Goal: Task Accomplishment & Management: Manage account settings

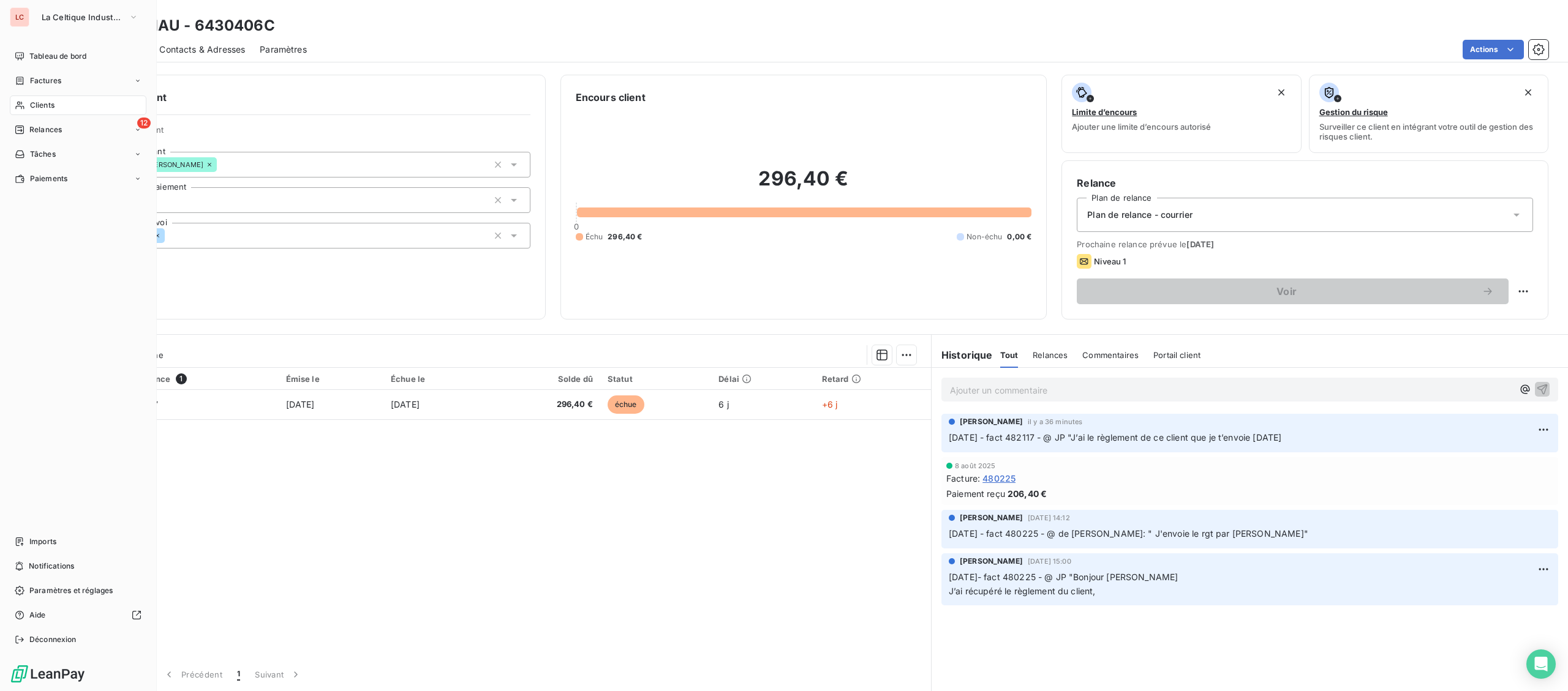
click at [30, 87] on div "Factures" at bounding box center [78, 81] width 136 height 20
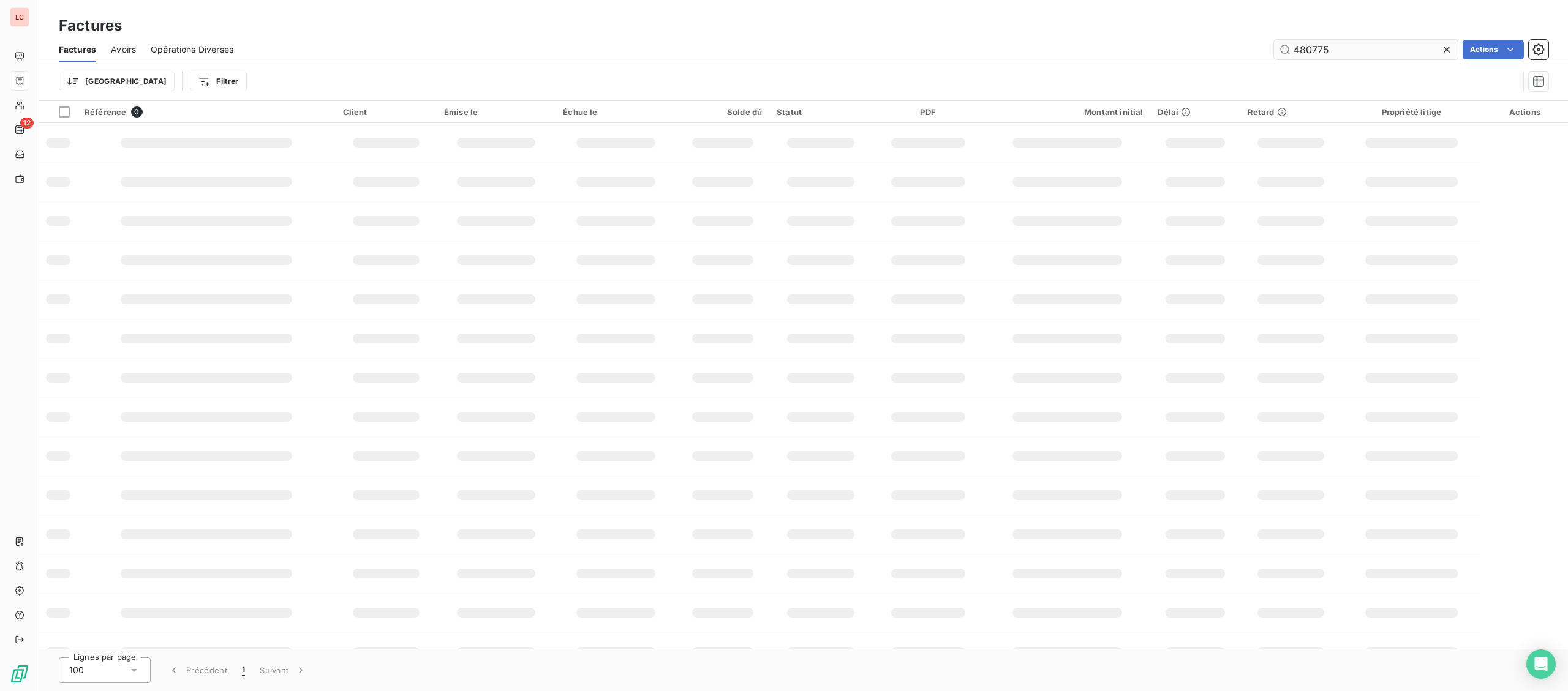
drag, startPoint x: 1357, startPoint y: 50, endPoint x: 1088, endPoint y: 44, distance: 269.1
click at [1274, 44] on input "480775" at bounding box center [1366, 50] width 183 height 20
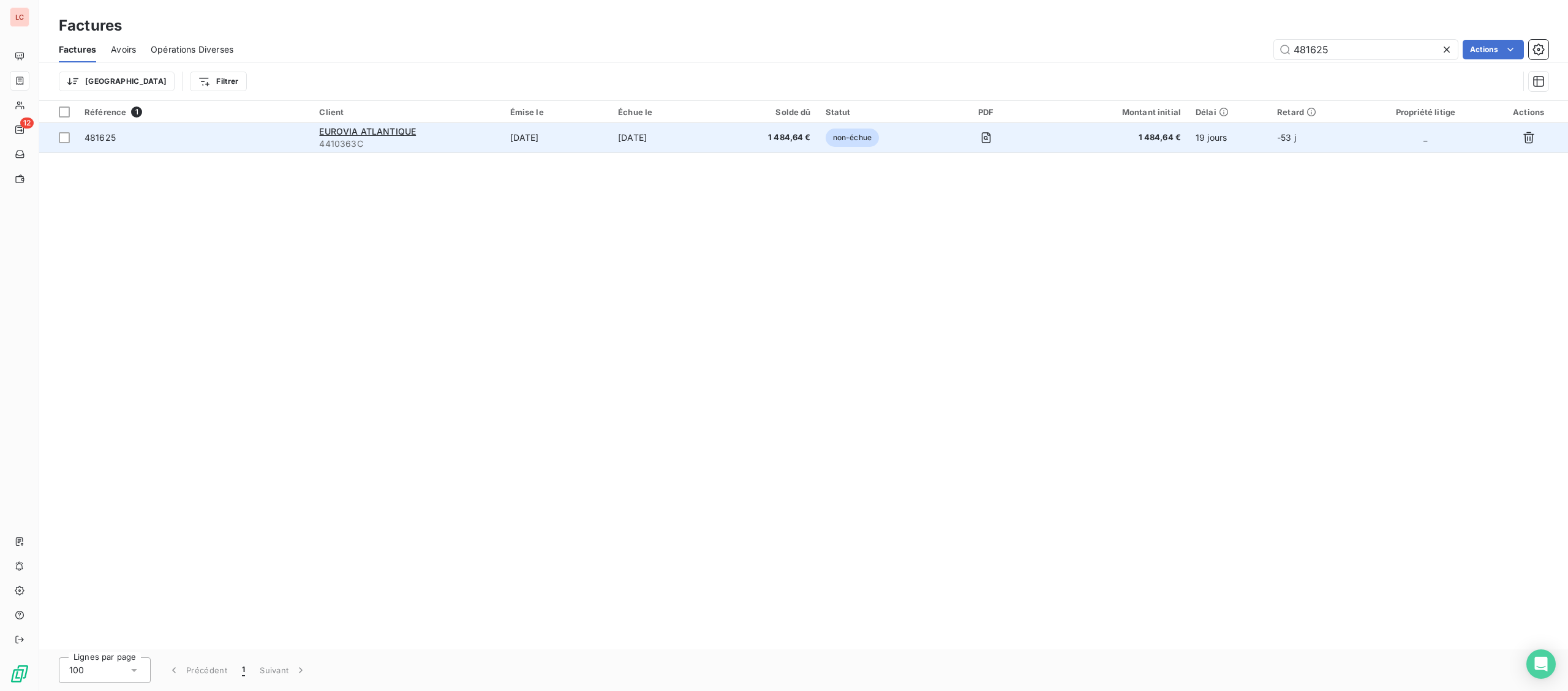
type input "481625"
click at [462, 136] on div "EUROVIA ATLANTIQUE" at bounding box center [406, 131] width 175 height 12
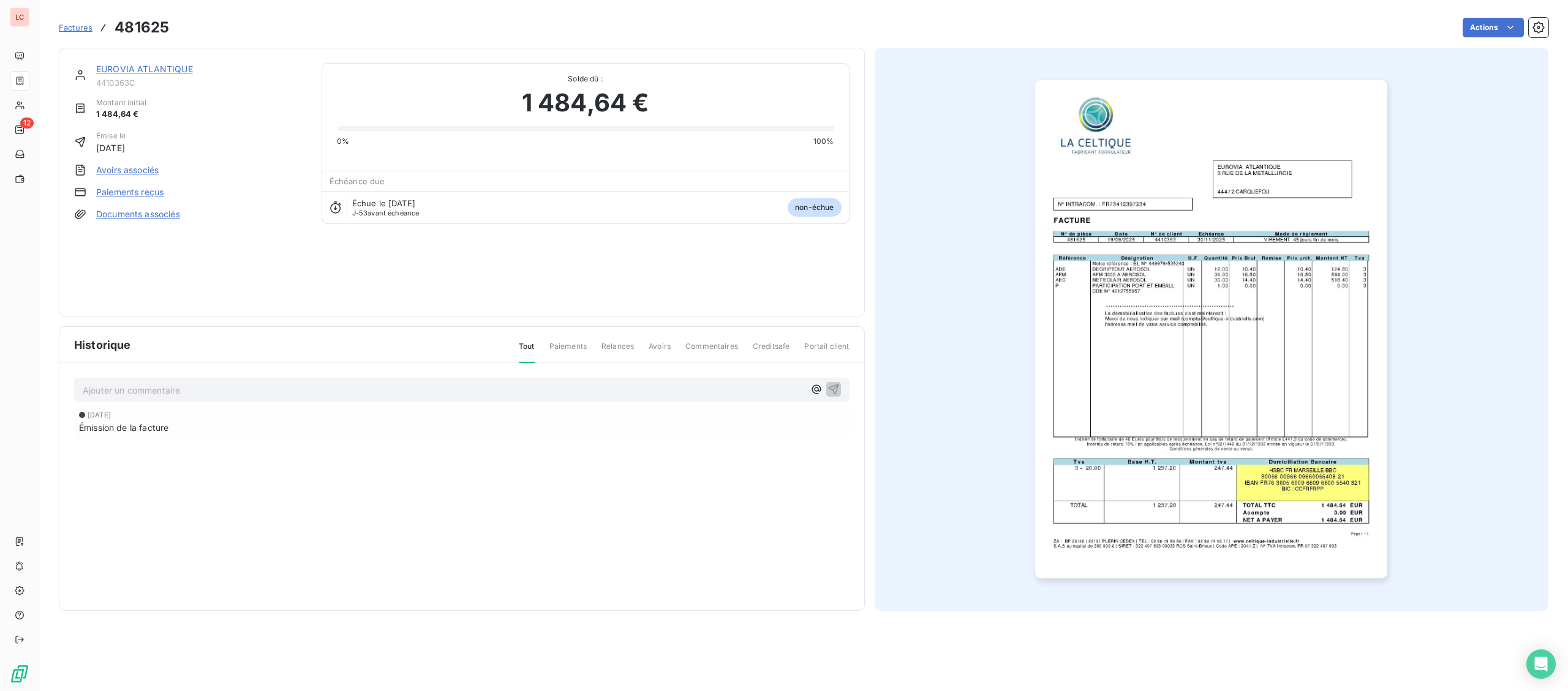
click at [137, 69] on link "EUROVIA ATLANTIQUE" at bounding box center [144, 69] width 97 height 10
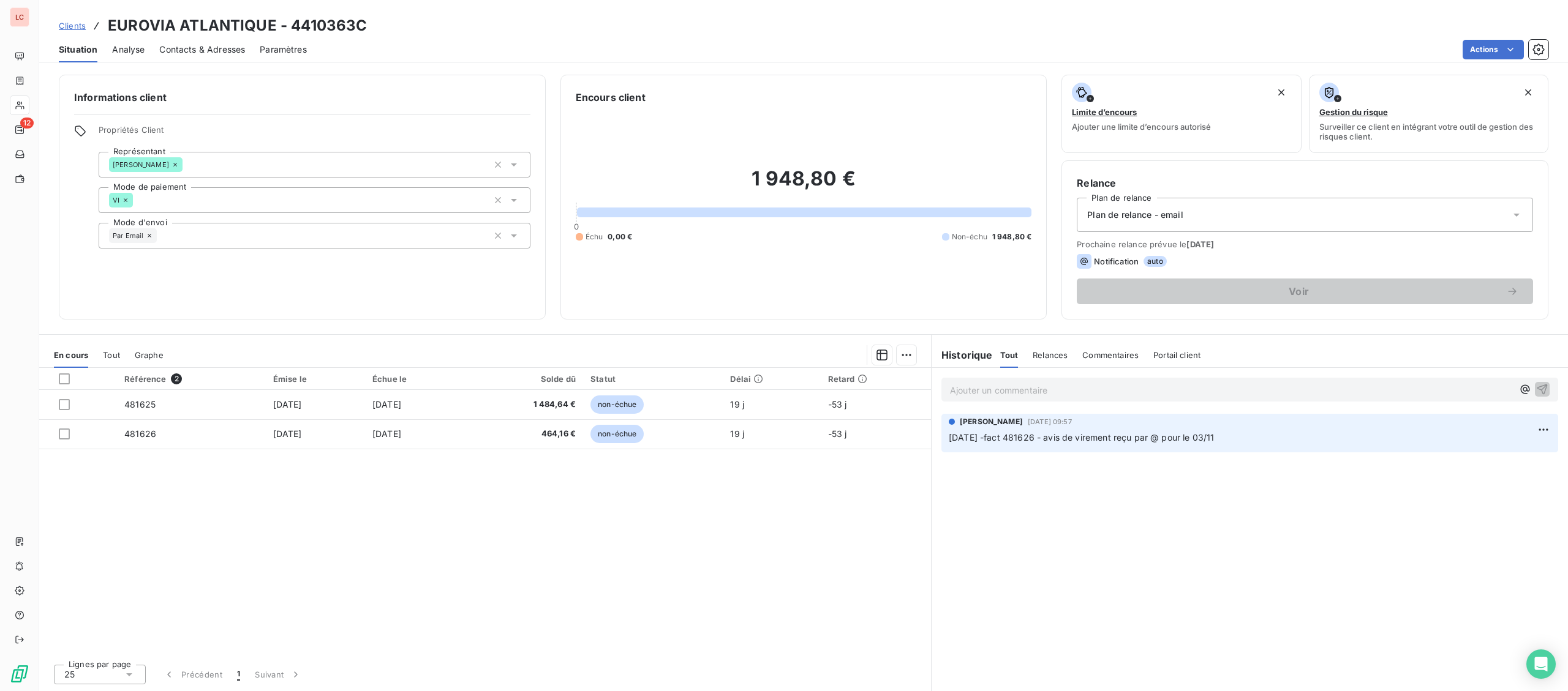
click at [1043, 396] on p "Ajouter un commentaire ﻿" at bounding box center [1231, 389] width 563 height 15
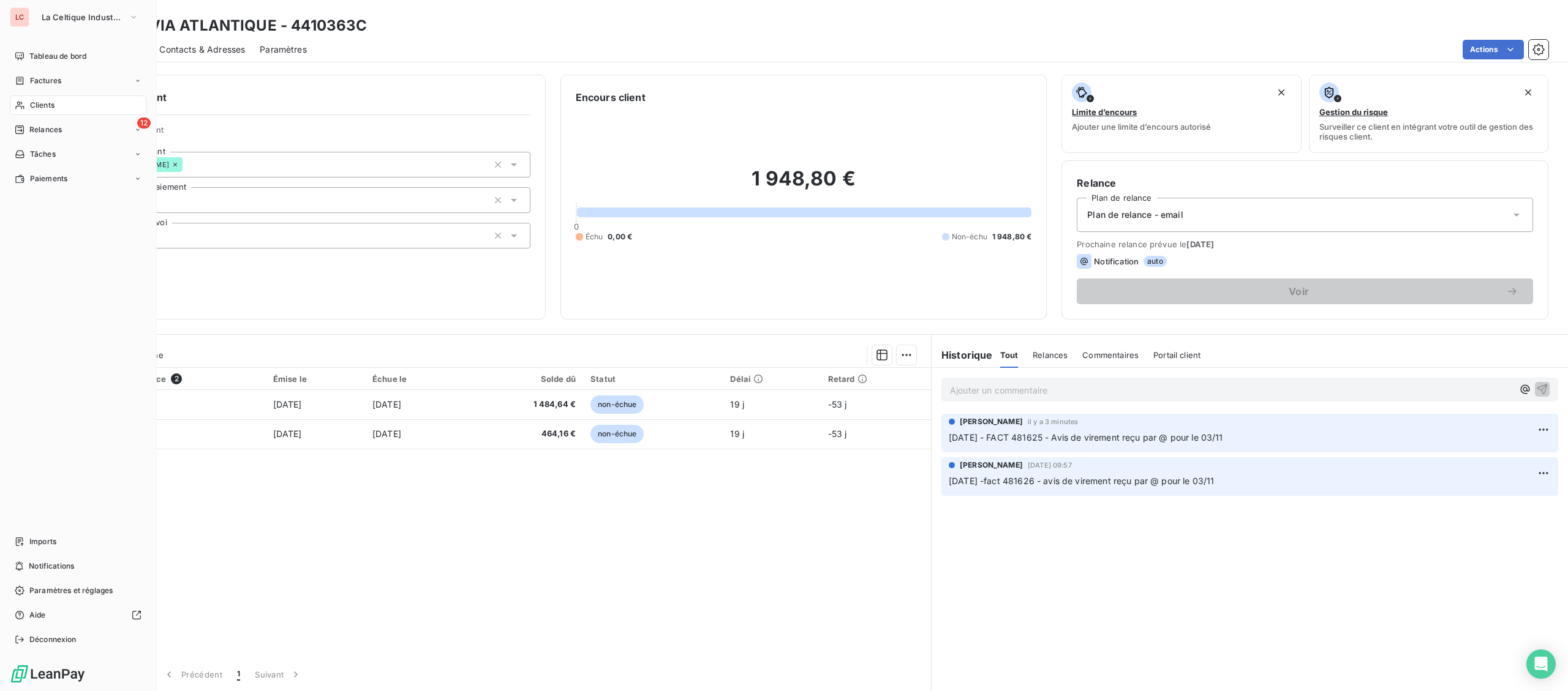
click at [57, 532] on div "Tableau de bord Factures Clients 12 Relances Tâches Paiements Imports Notificat…" at bounding box center [78, 348] width 136 height 603
click at [55, 538] on span "Imports" at bounding box center [43, 542] width 27 height 11
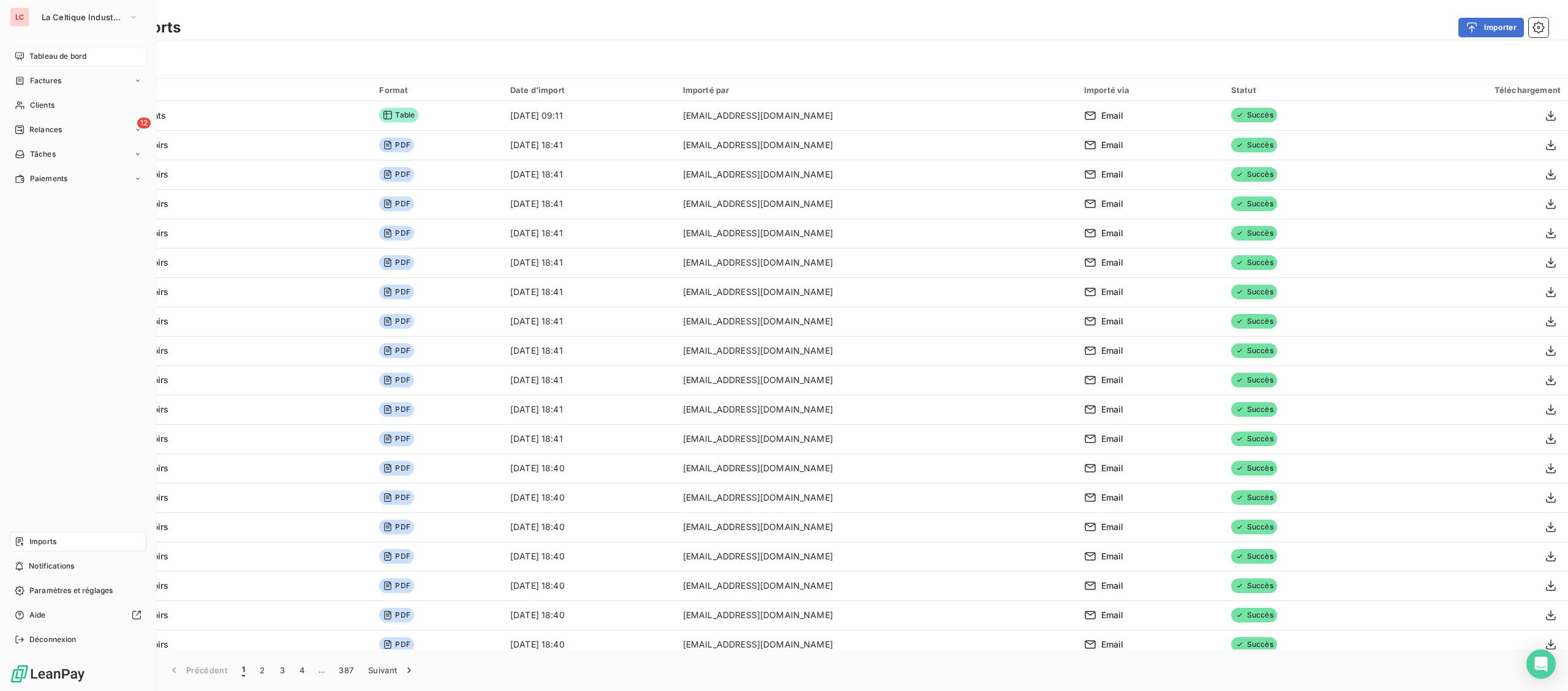
click at [30, 57] on span "Tableau de bord" at bounding box center [58, 56] width 57 height 11
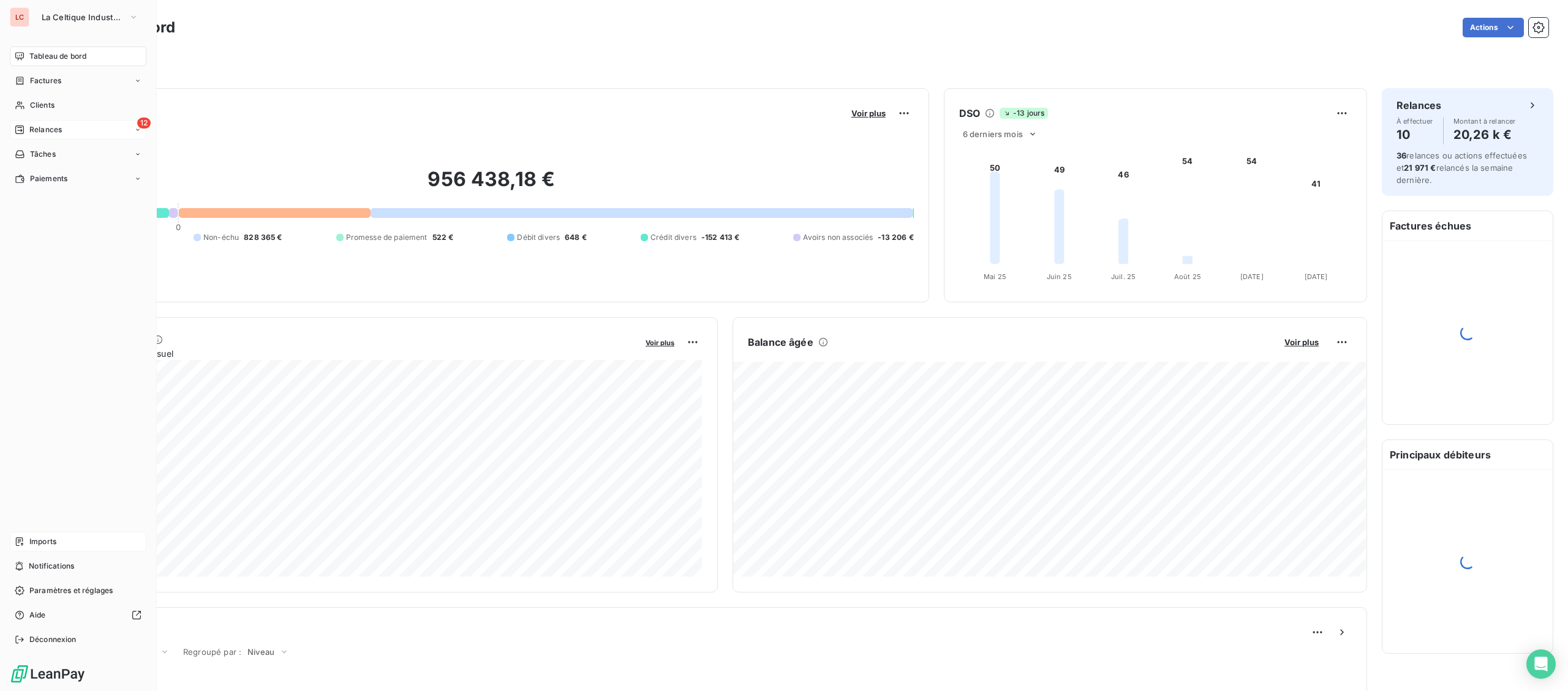
click at [40, 137] on div "12 Relances" at bounding box center [78, 130] width 136 height 20
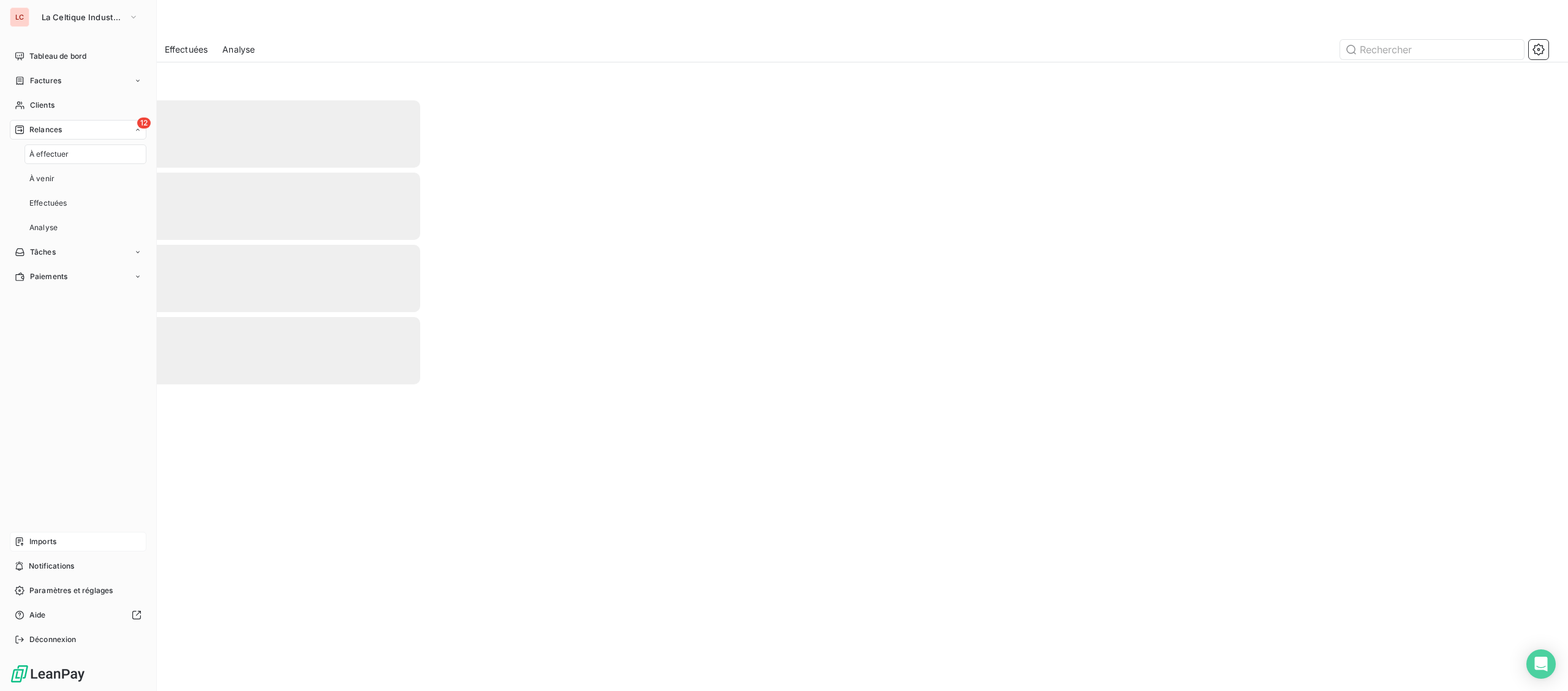
click at [82, 156] on div "À effectuer" at bounding box center [86, 154] width 122 height 20
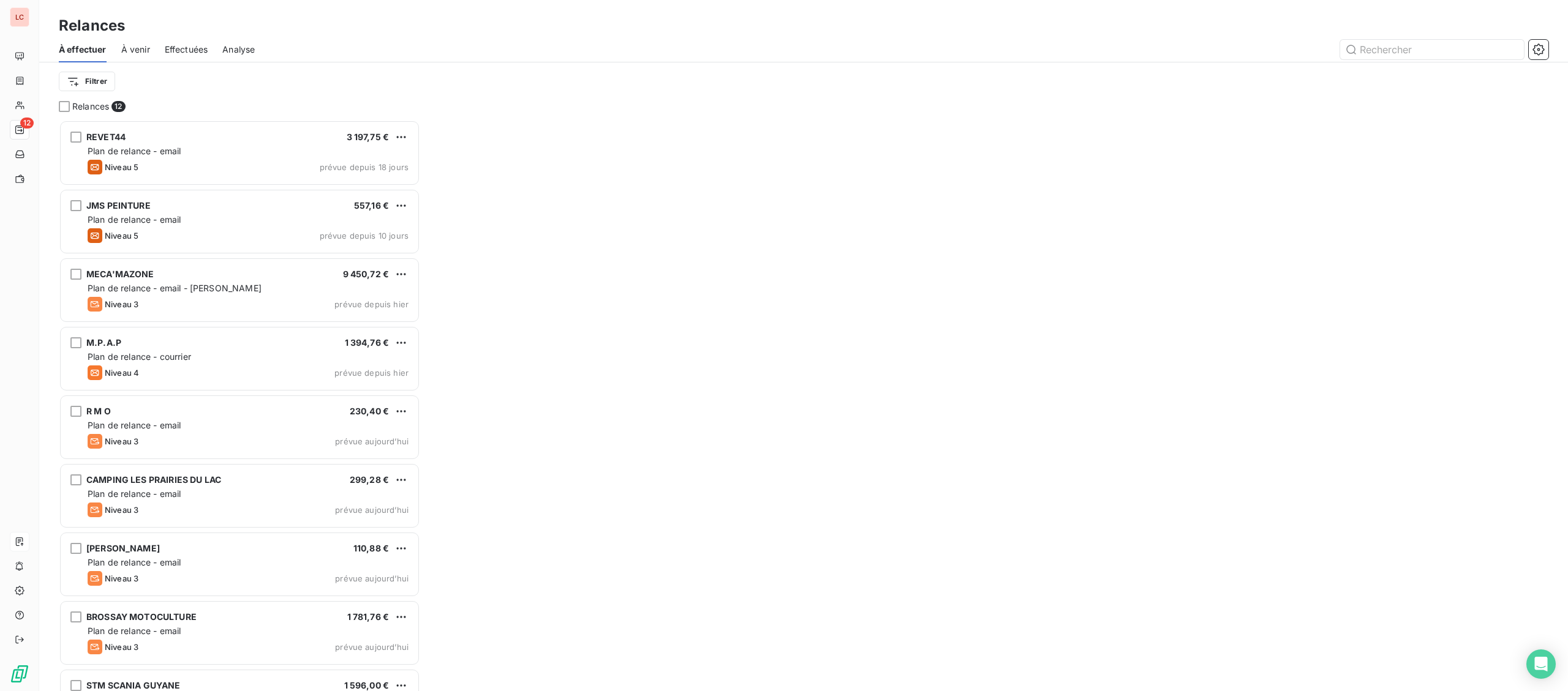
scroll to position [572, 361]
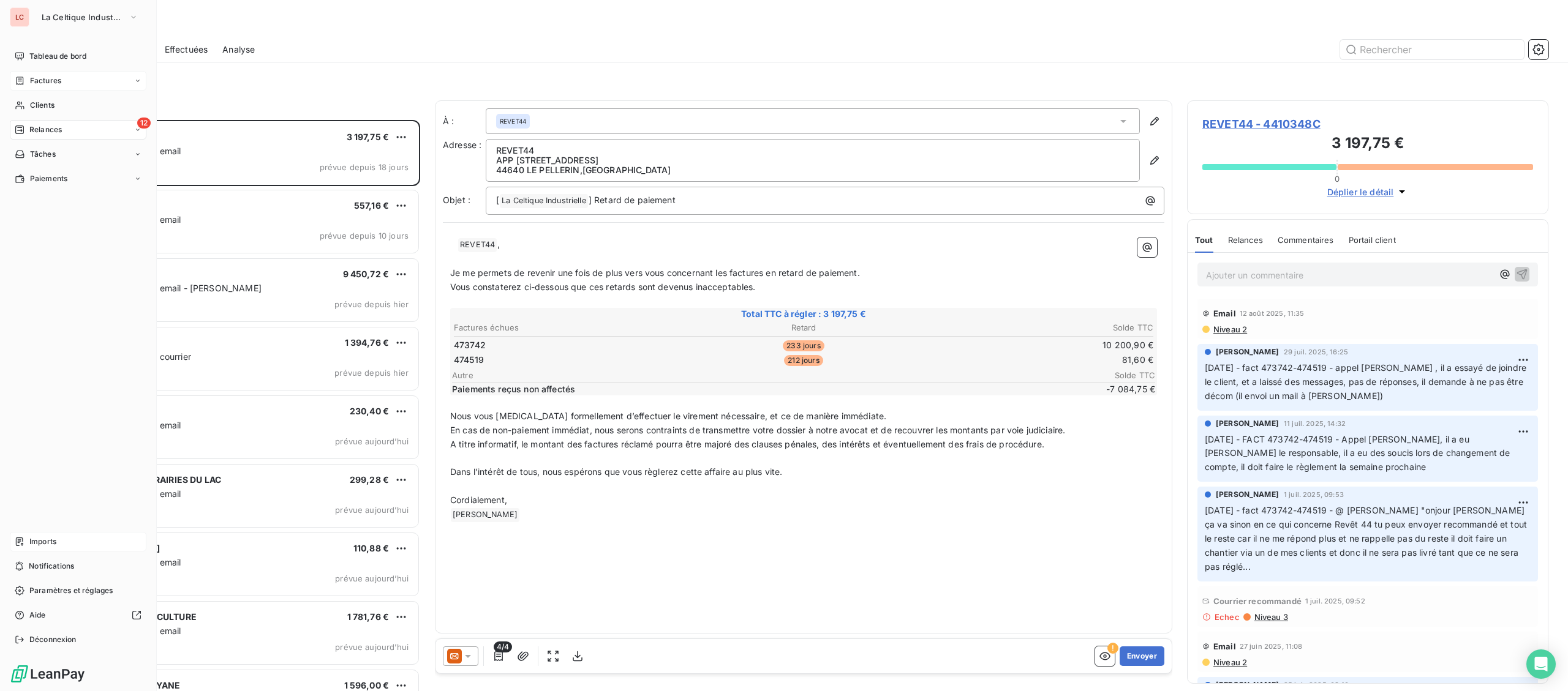
click at [69, 85] on div "Factures" at bounding box center [78, 81] width 136 height 20
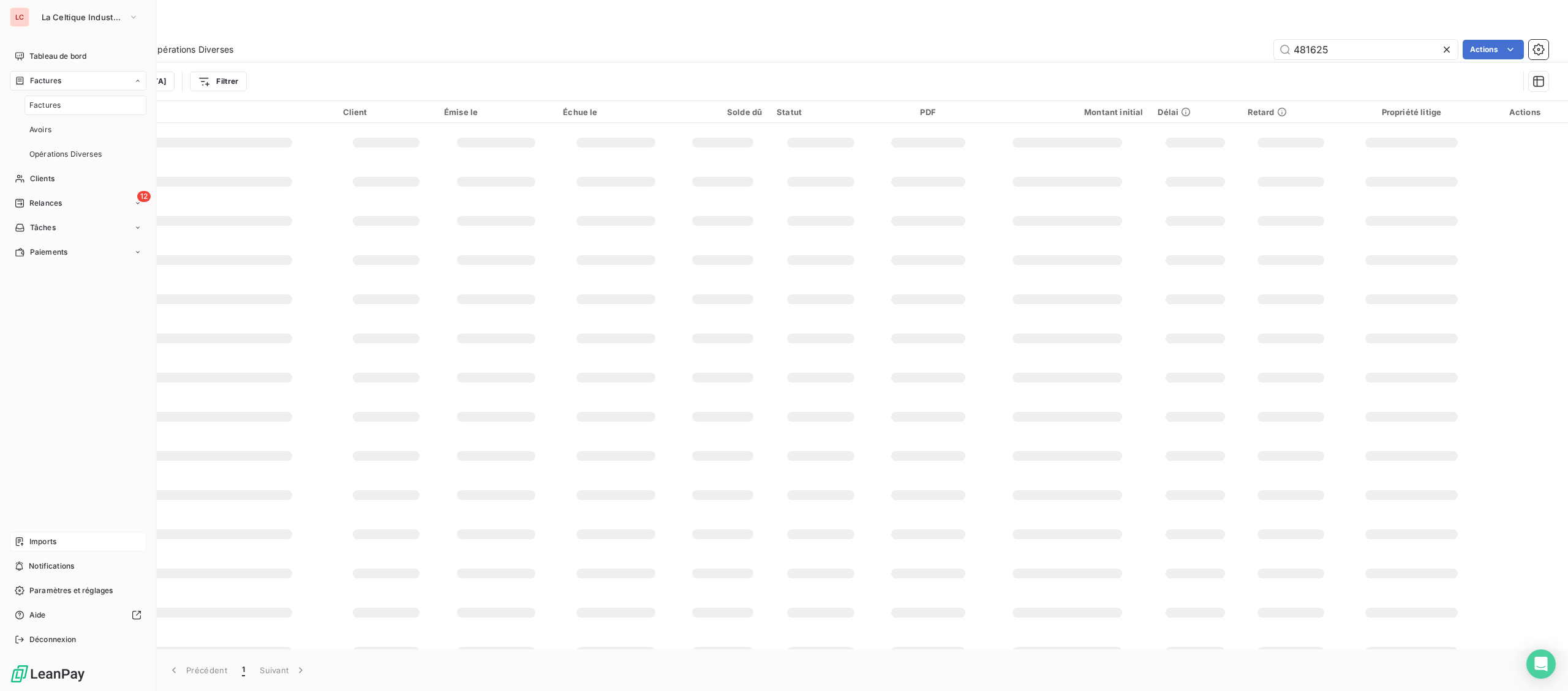
click at [47, 190] on nav "Tableau de bord Factures Factures Avoirs Opérations Diverses Clients 12 Relance…" at bounding box center [78, 154] width 136 height 215
click at [52, 206] on span "Relances" at bounding box center [46, 203] width 33 height 11
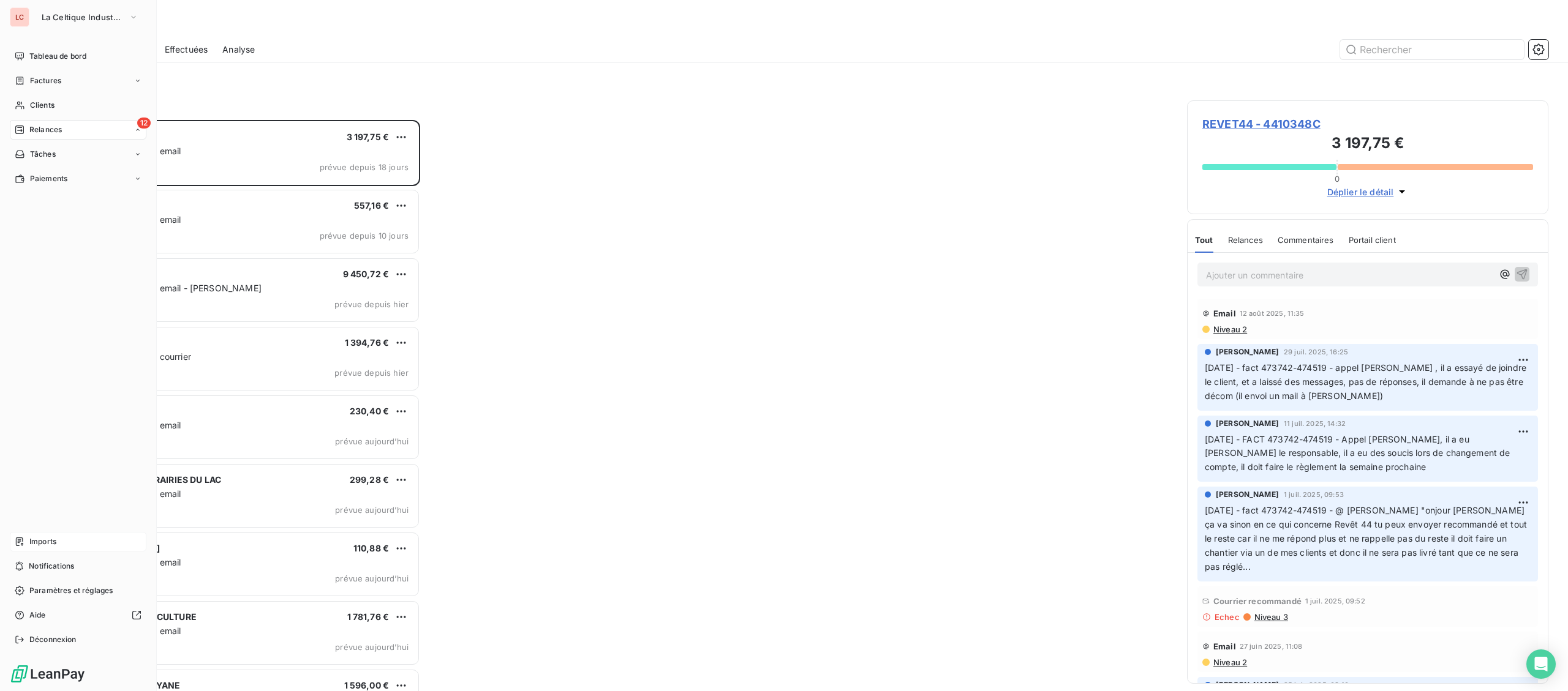
scroll to position [572, 361]
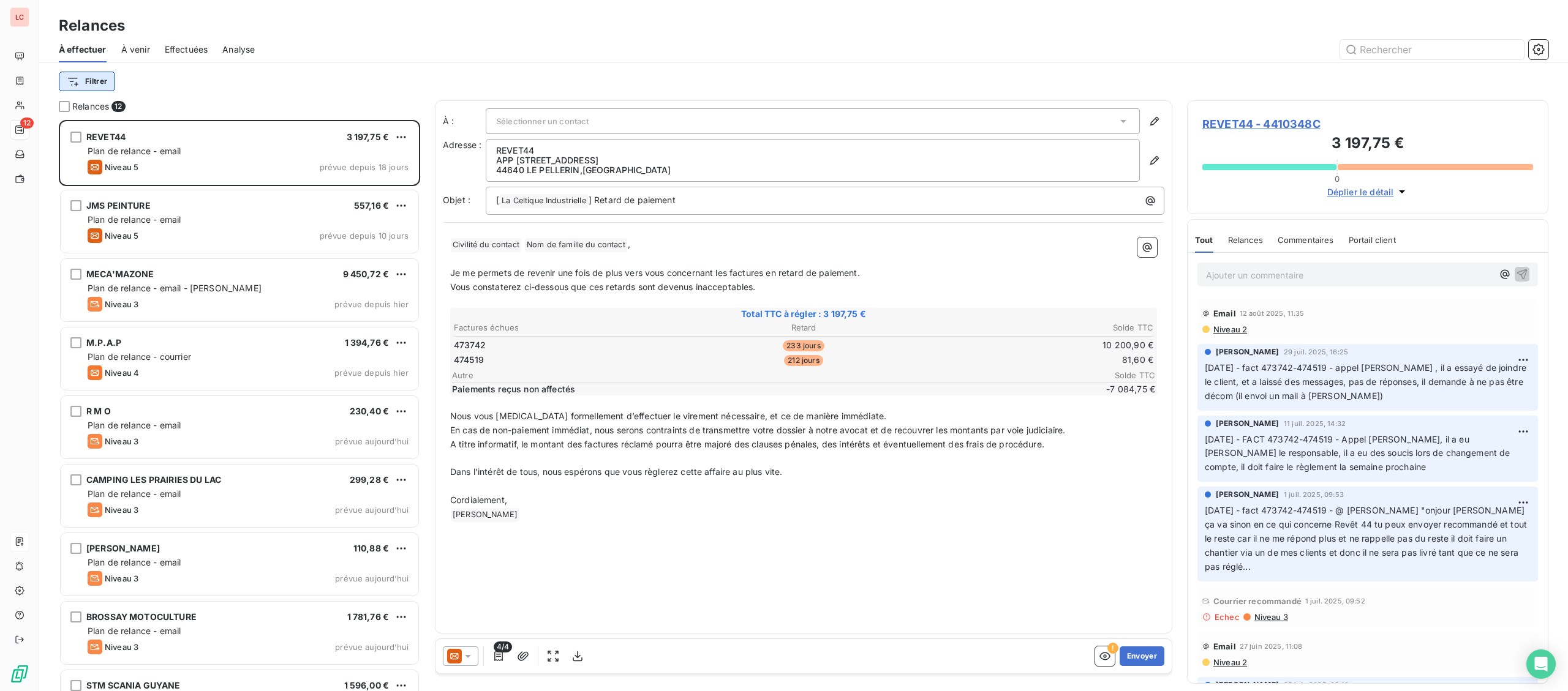
click at [82, 83] on html "LC 12 Relances À effectuer À venir Effectuées Analyse Filtrer Relances 12 REVET…" at bounding box center [784, 346] width 1568 height 691
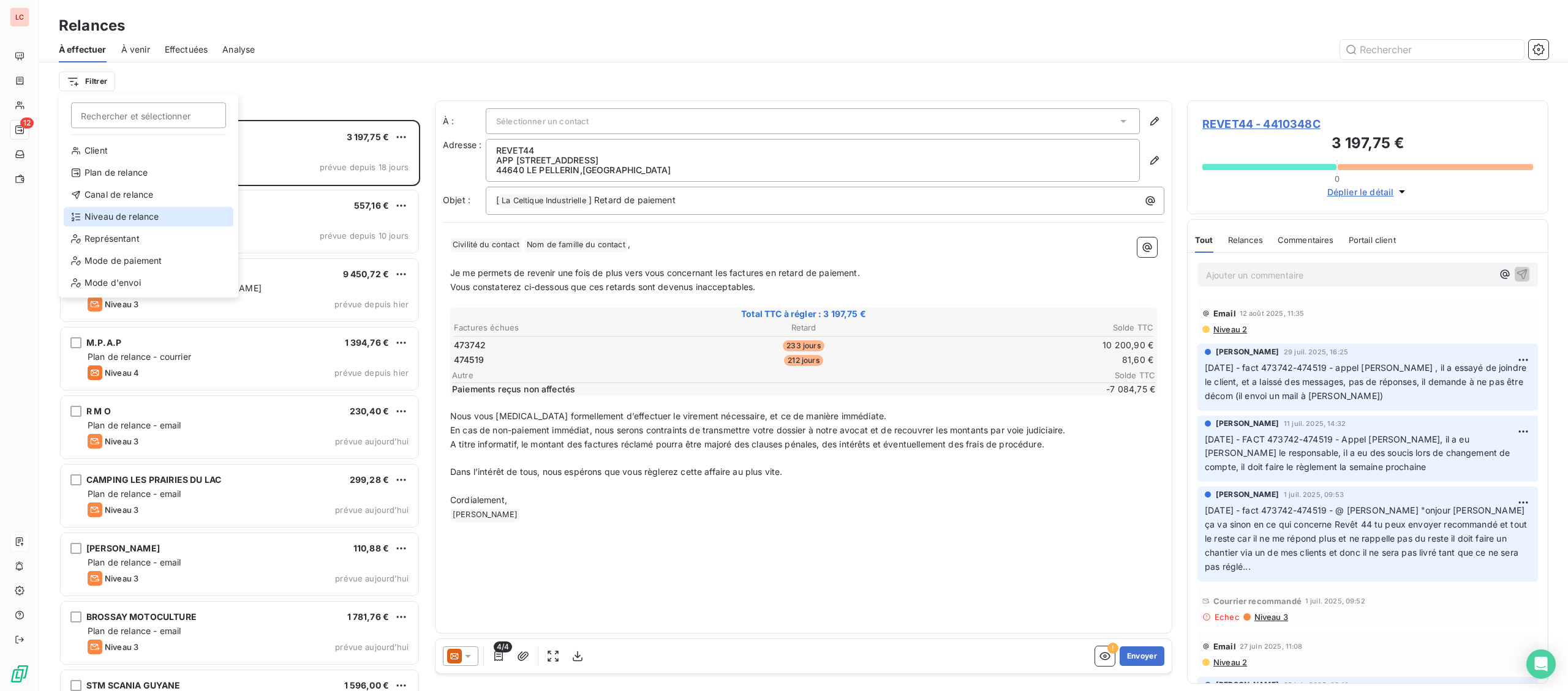
click at [123, 220] on div "Niveau de relance" at bounding box center [148, 217] width 169 height 20
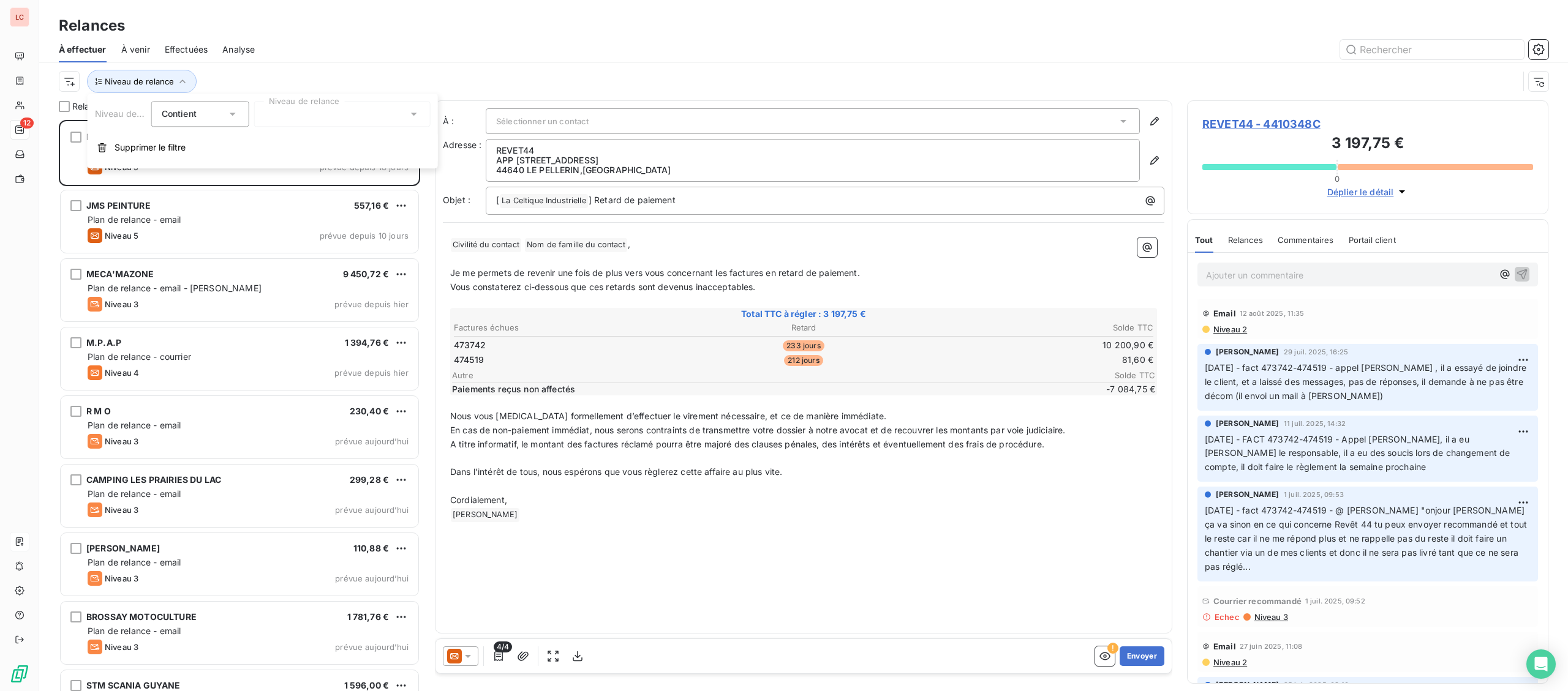
click at [324, 111] on div at bounding box center [342, 114] width 176 height 26
click at [316, 152] on li "Niveau 1" at bounding box center [342, 162] width 176 height 22
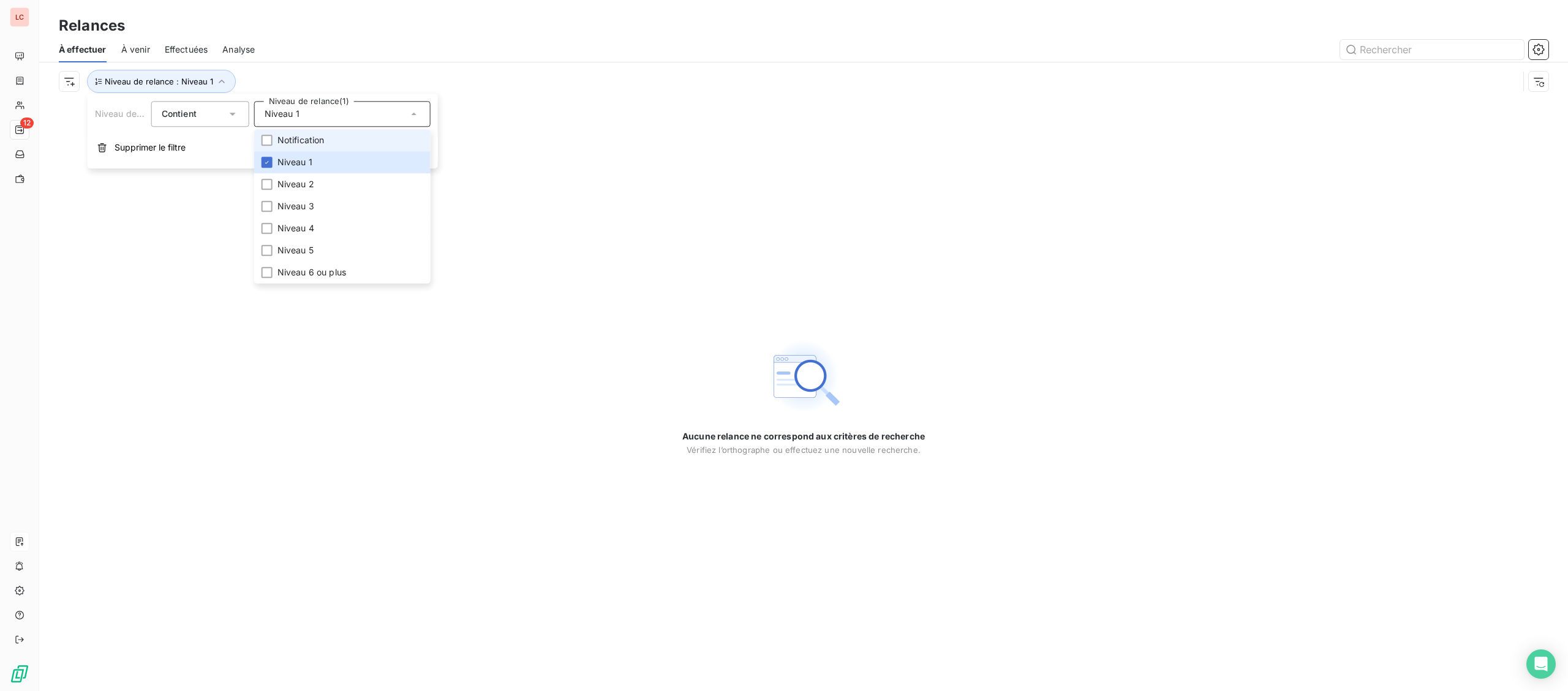
click at [317, 139] on span "Notification" at bounding box center [301, 140] width 47 height 12
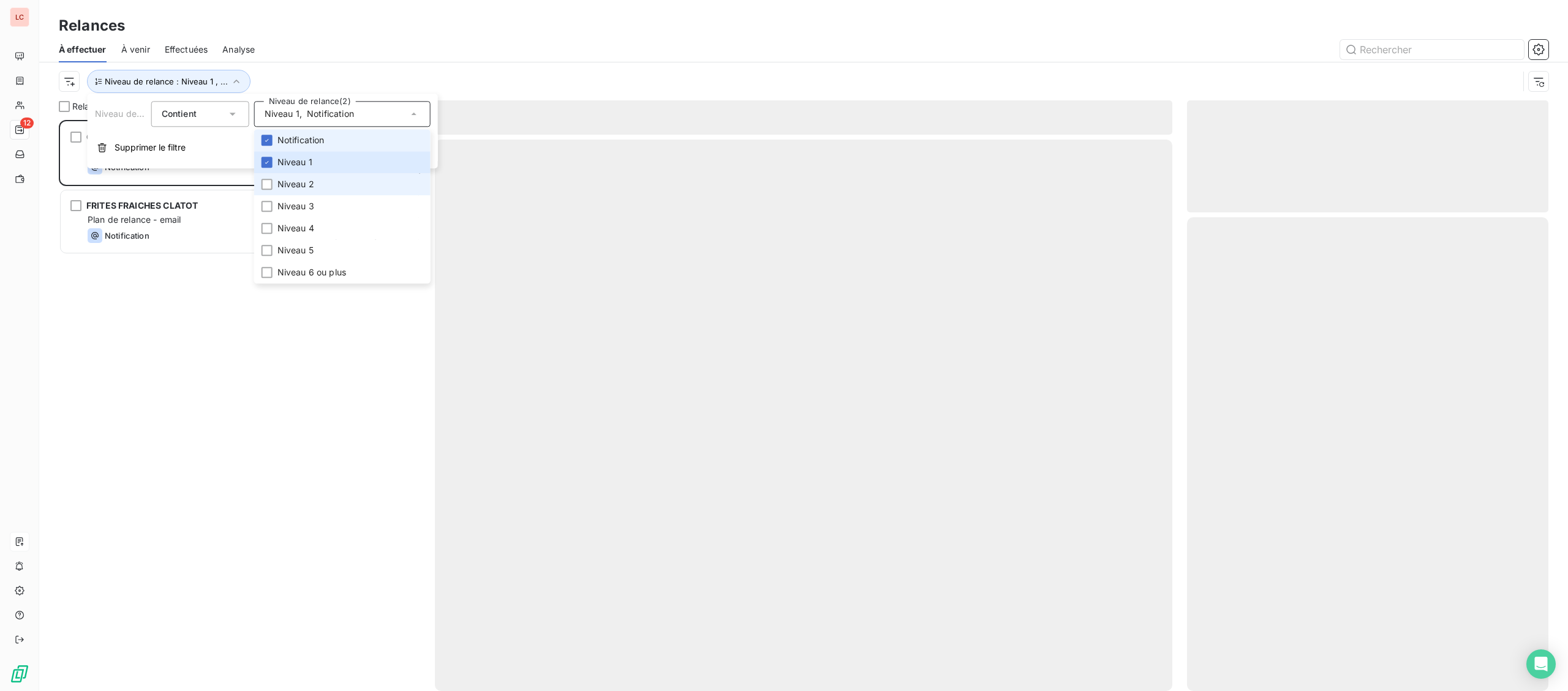
scroll to position [572, 361]
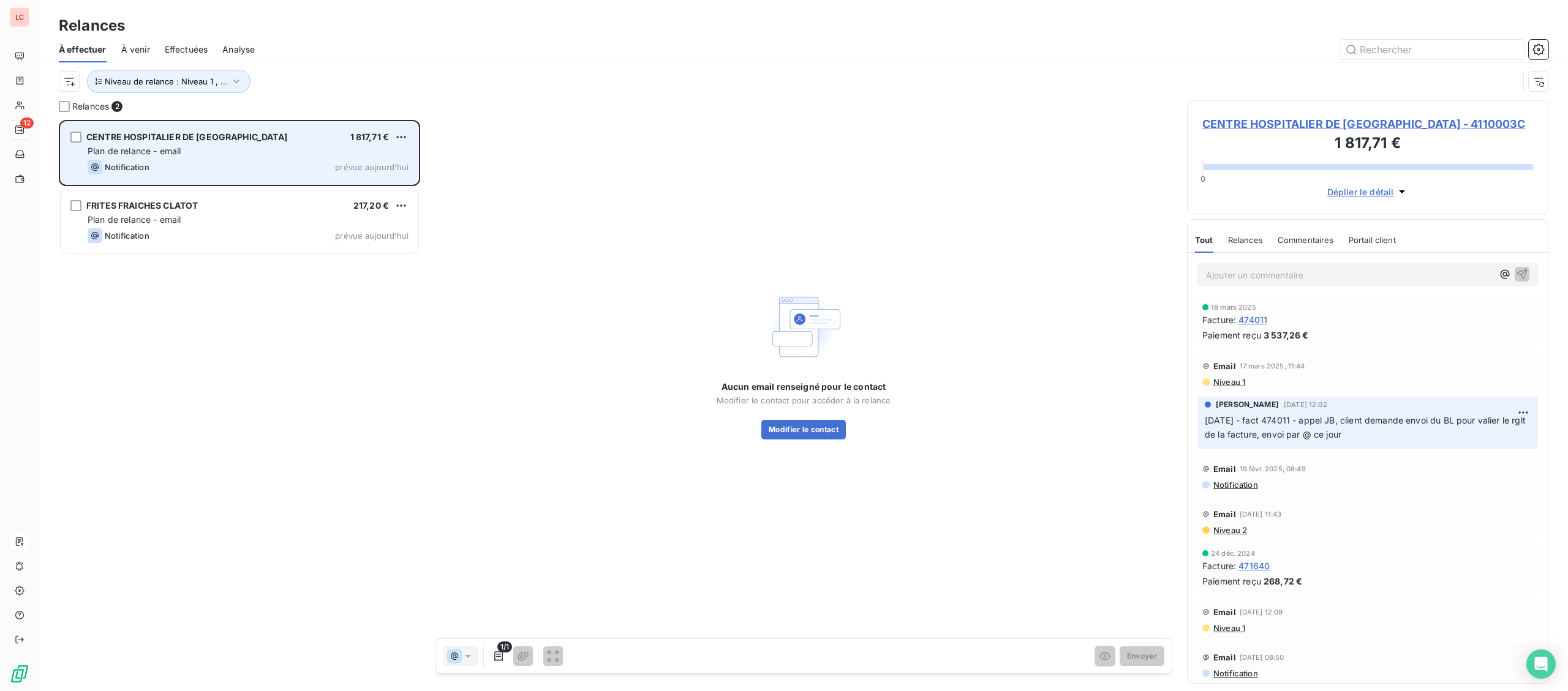
click at [195, 177] on div "CENTRE HOSPITALIER DE BLOIS 1 817,71 € Plan de relance - email Notification pré…" at bounding box center [239, 152] width 358 height 63
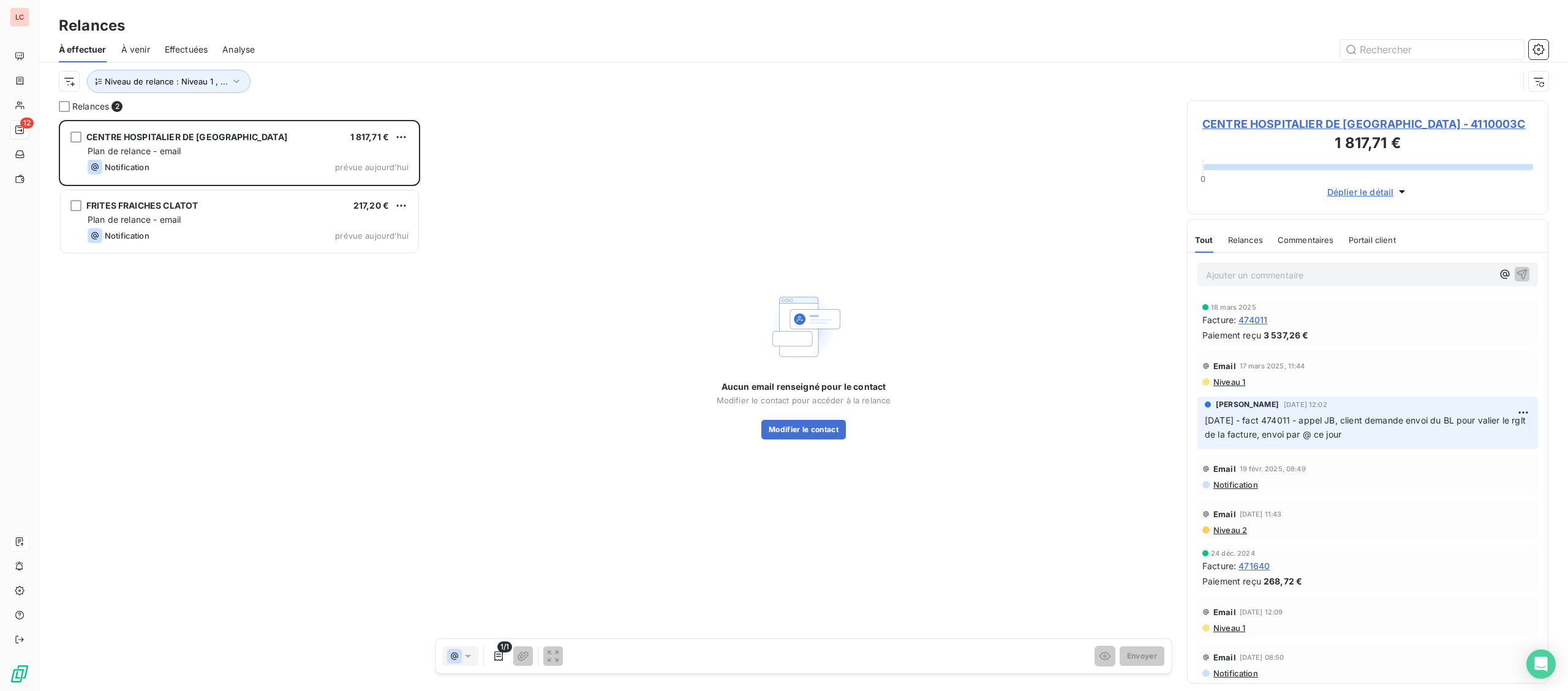
drag, startPoint x: 1300, startPoint y: 123, endPoint x: 1239, endPoint y: 120, distance: 61.1
click at [1298, 123] on span "CENTRE HOSPITALIER DE [GEOGRAPHIC_DATA] - 4110003C" at bounding box center [1368, 123] width 331 height 17
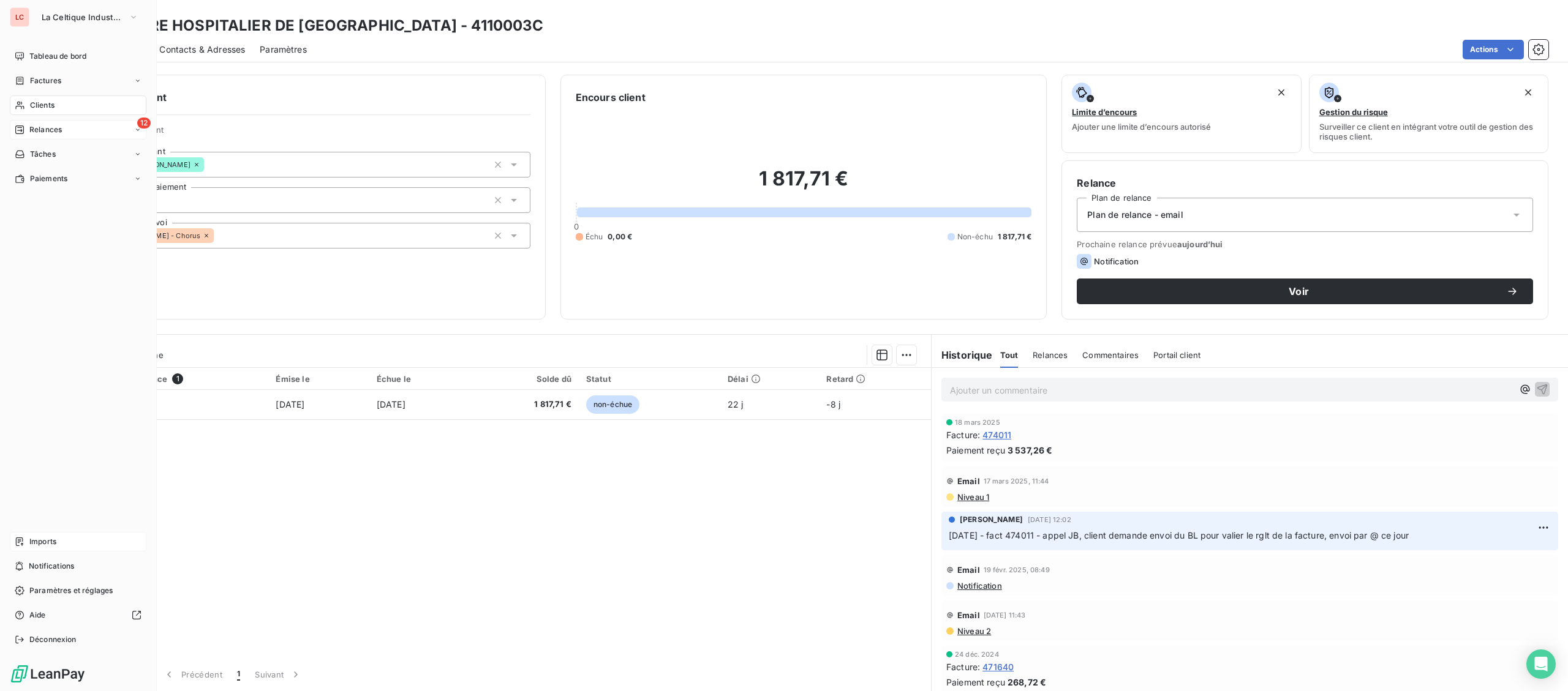
click at [33, 128] on span "Relances" at bounding box center [46, 129] width 33 height 11
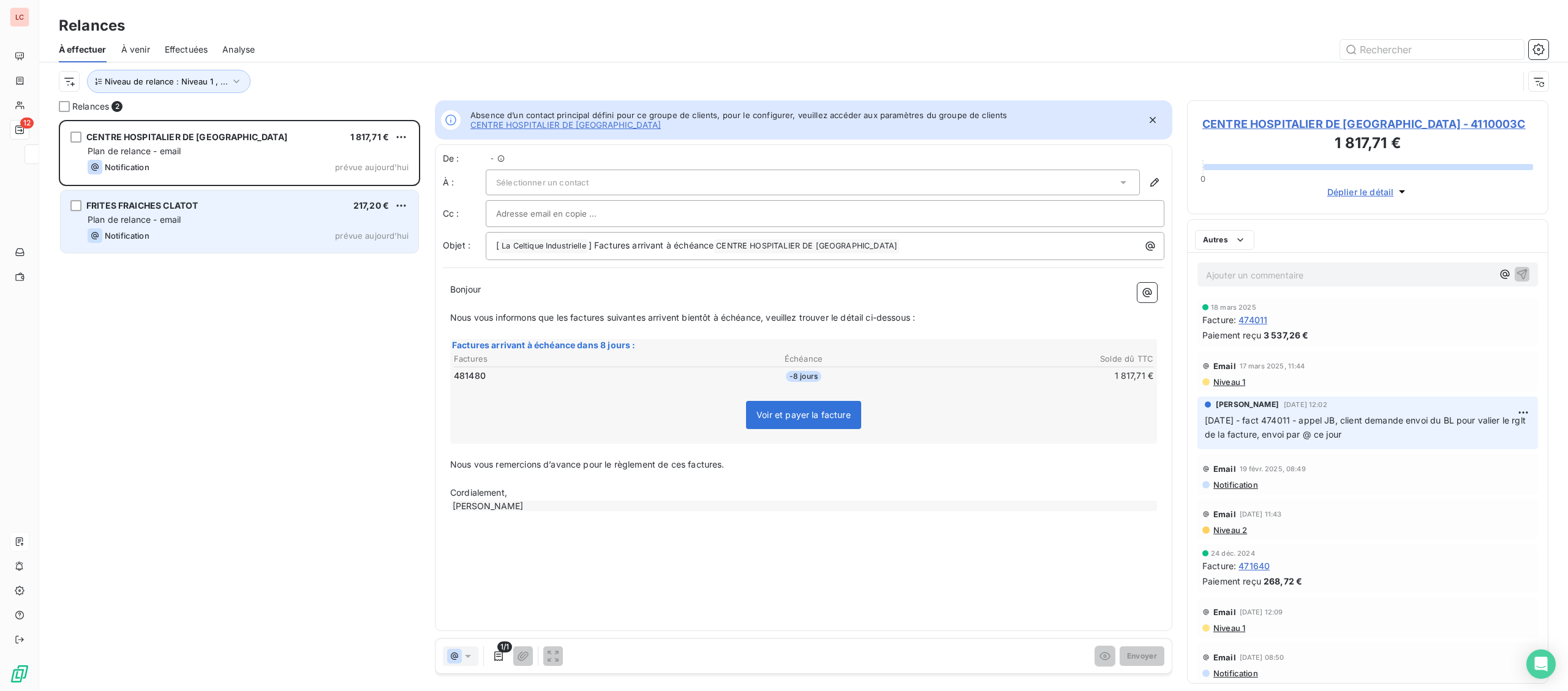
scroll to position [572, 361]
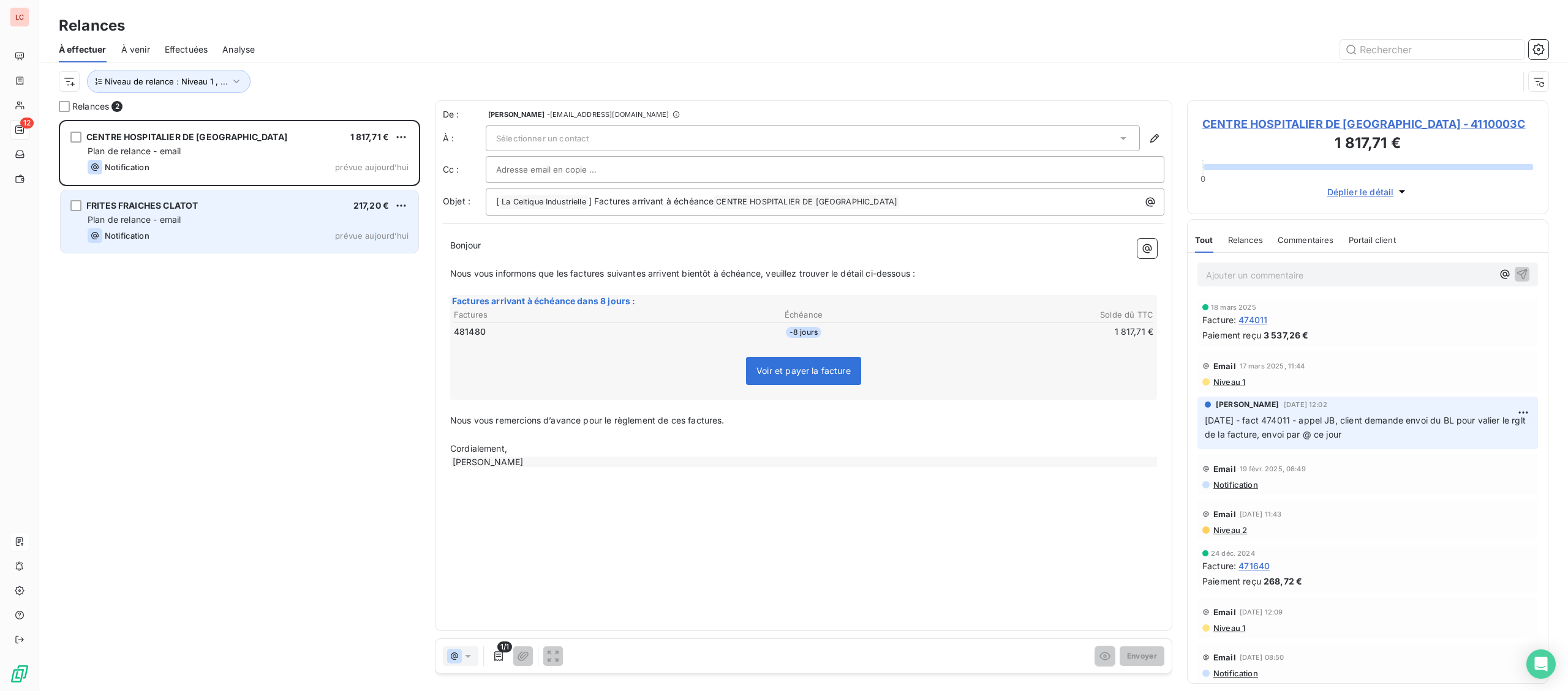
click at [245, 214] on div "FRITES FRAICHES CLATOT 217,20 € Plan de relance - email Notification prévue [DA…" at bounding box center [239, 221] width 358 height 63
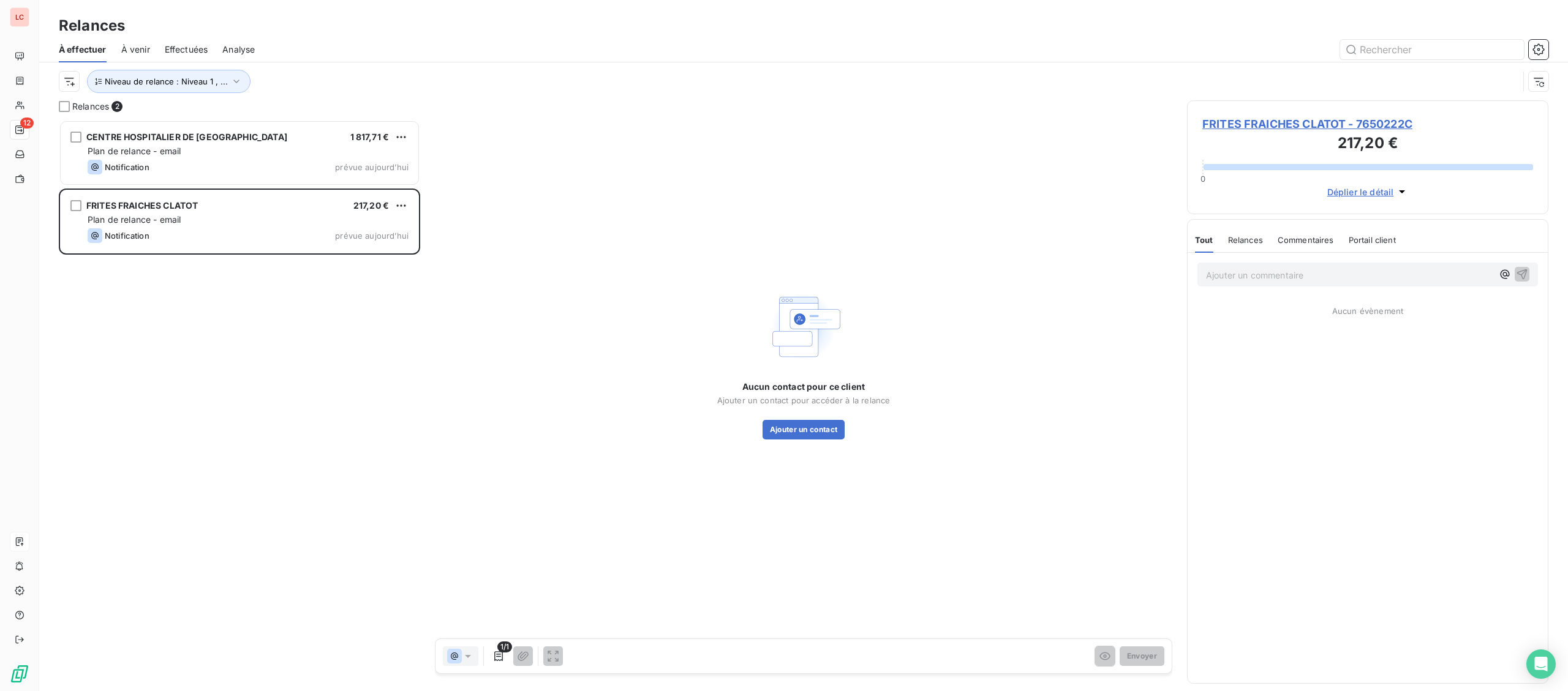
click at [1212, 132] on span "FRITES FRAICHES CLATOT - 7650222C" at bounding box center [1368, 123] width 331 height 17
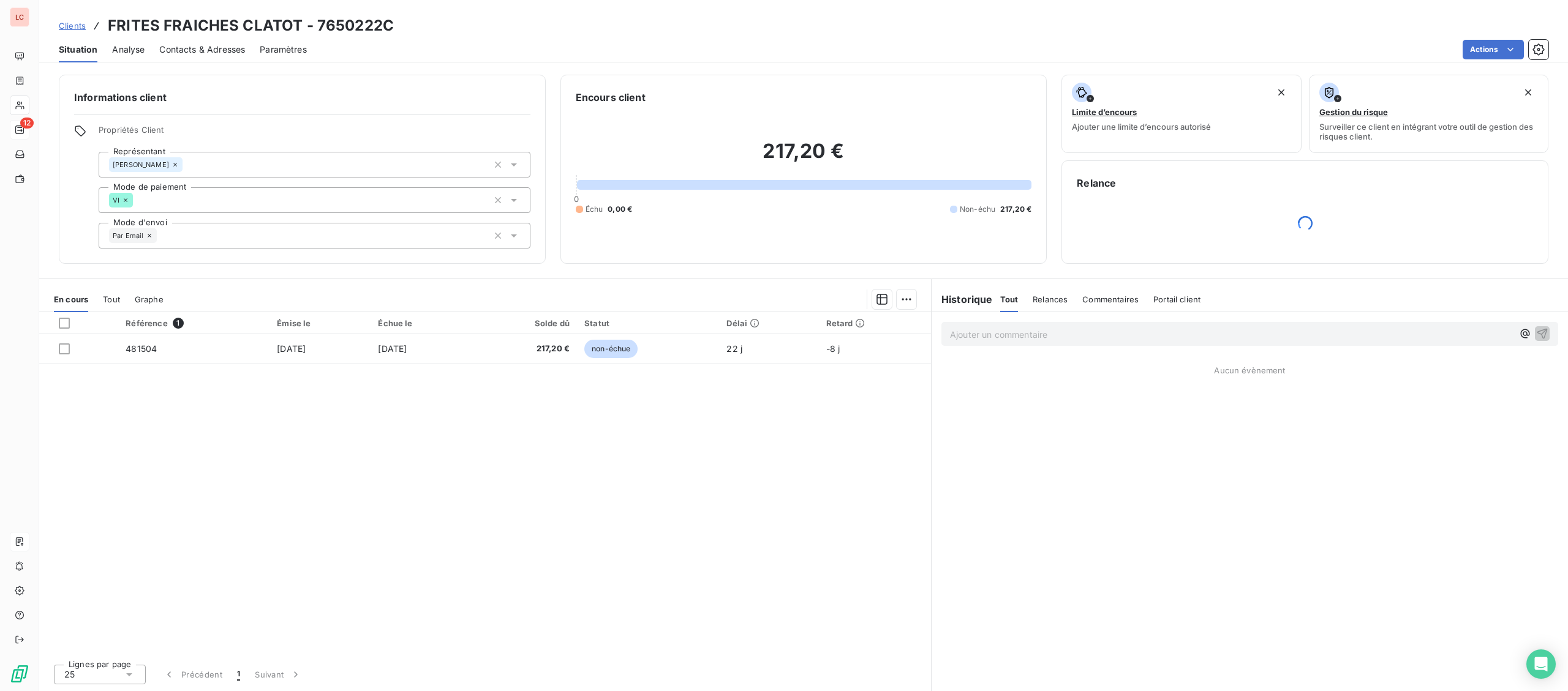
click at [215, 45] on span "Contacts & Adresses" at bounding box center [202, 50] width 86 height 12
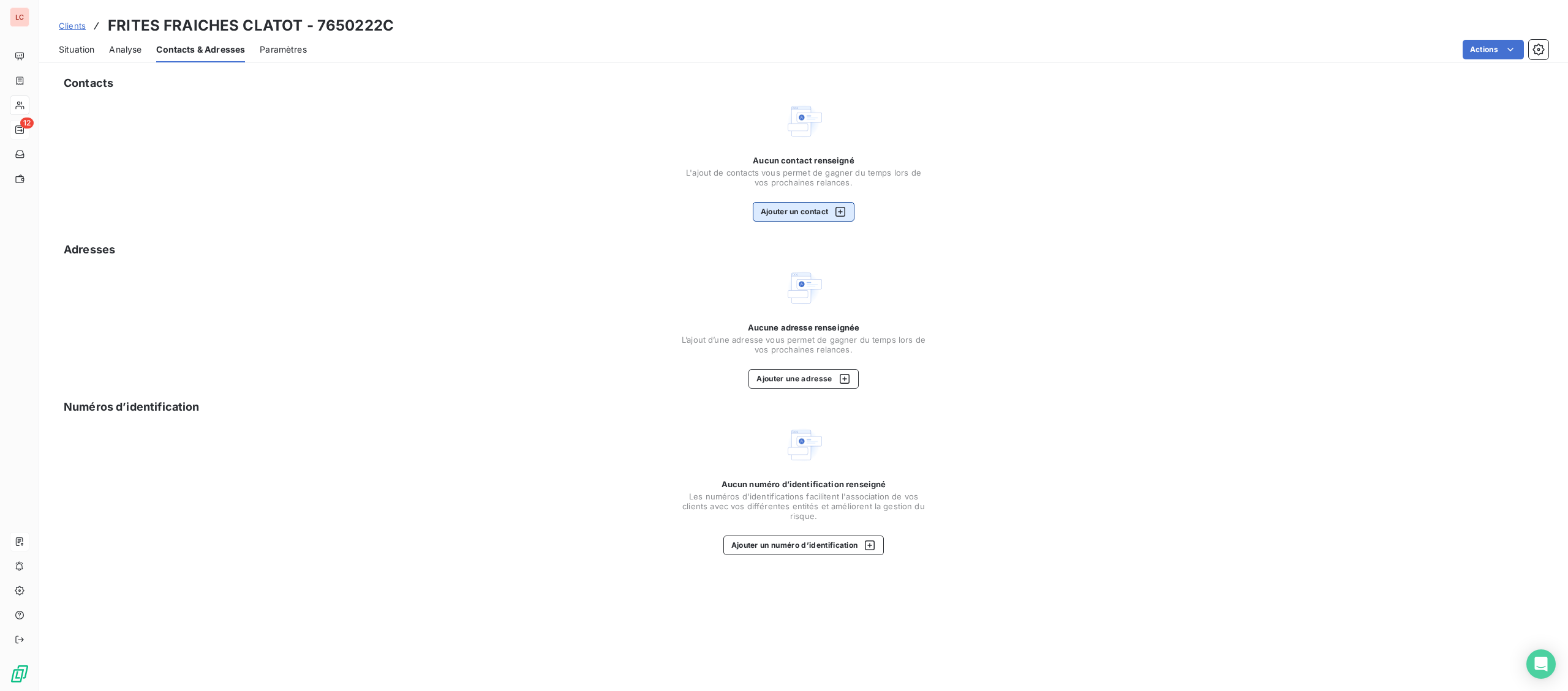
click at [793, 213] on button "Ajouter un contact" at bounding box center [804, 212] width 103 height 20
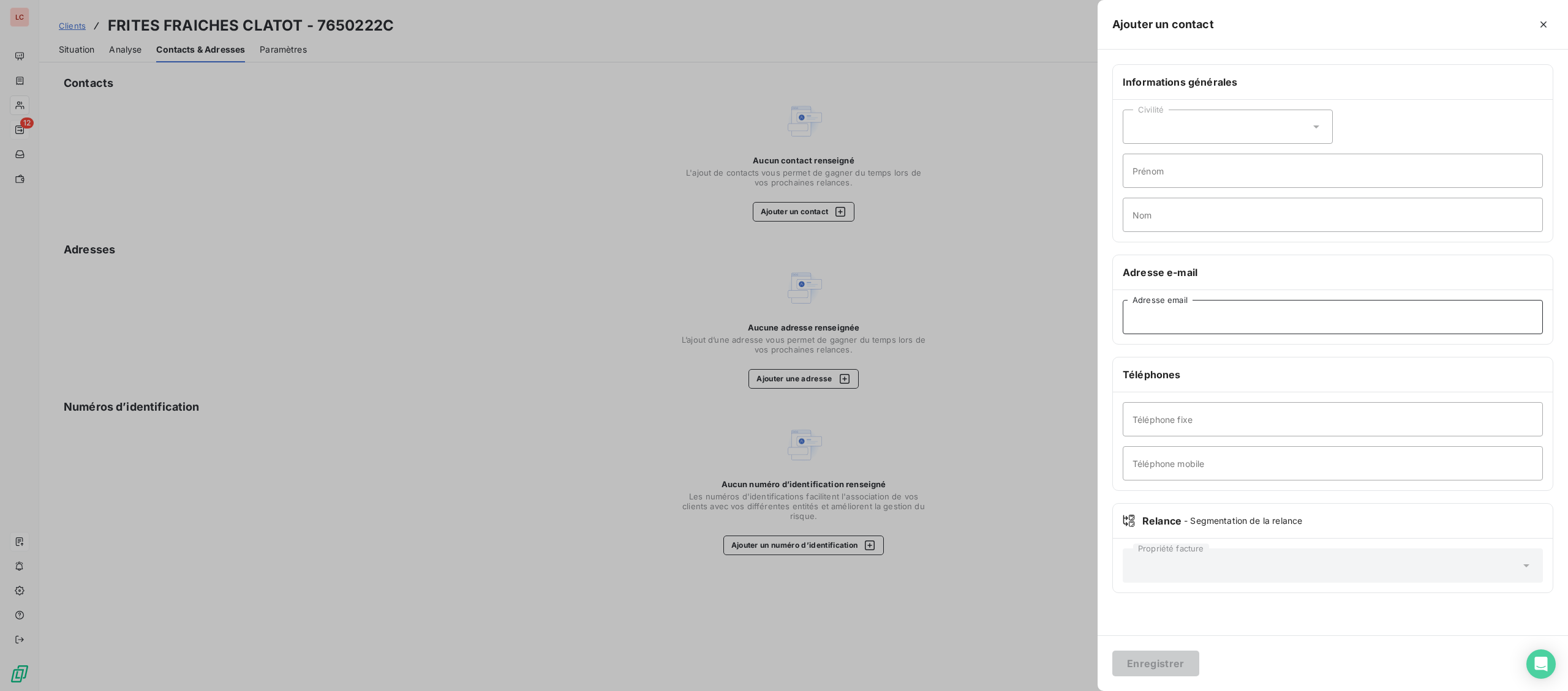
click at [1154, 326] on input "Adresse email" at bounding box center [1333, 317] width 420 height 34
paste input "[PERSON_NAME][EMAIL_ADDRESS][DOMAIN_NAME]"
type input "[PERSON_NAME][EMAIL_ADDRESS][DOMAIN_NAME]"
click at [1140, 662] on button "Enregistrer" at bounding box center [1156, 664] width 87 height 26
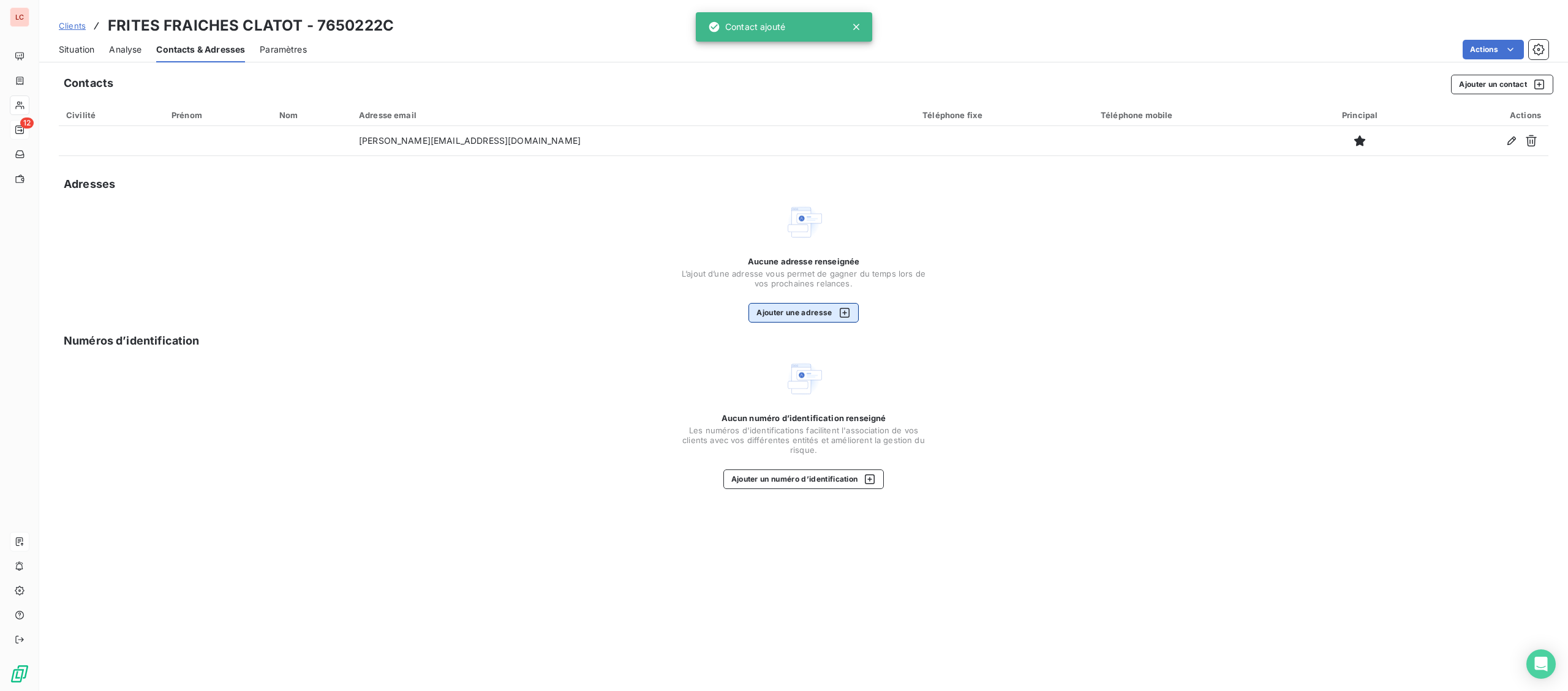
click at [767, 306] on button "Ajouter une adresse" at bounding box center [803, 313] width 110 height 20
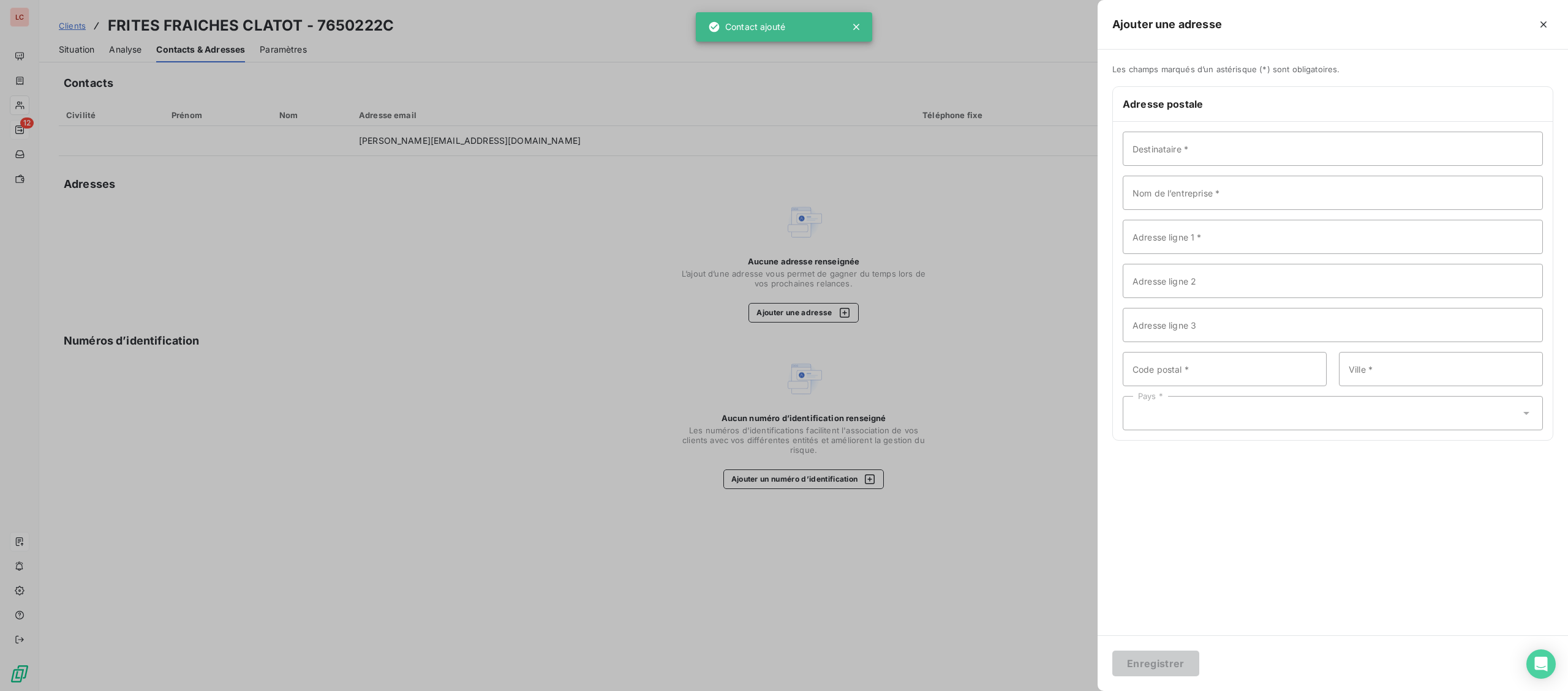
click at [983, 196] on div at bounding box center [784, 346] width 1568 height 691
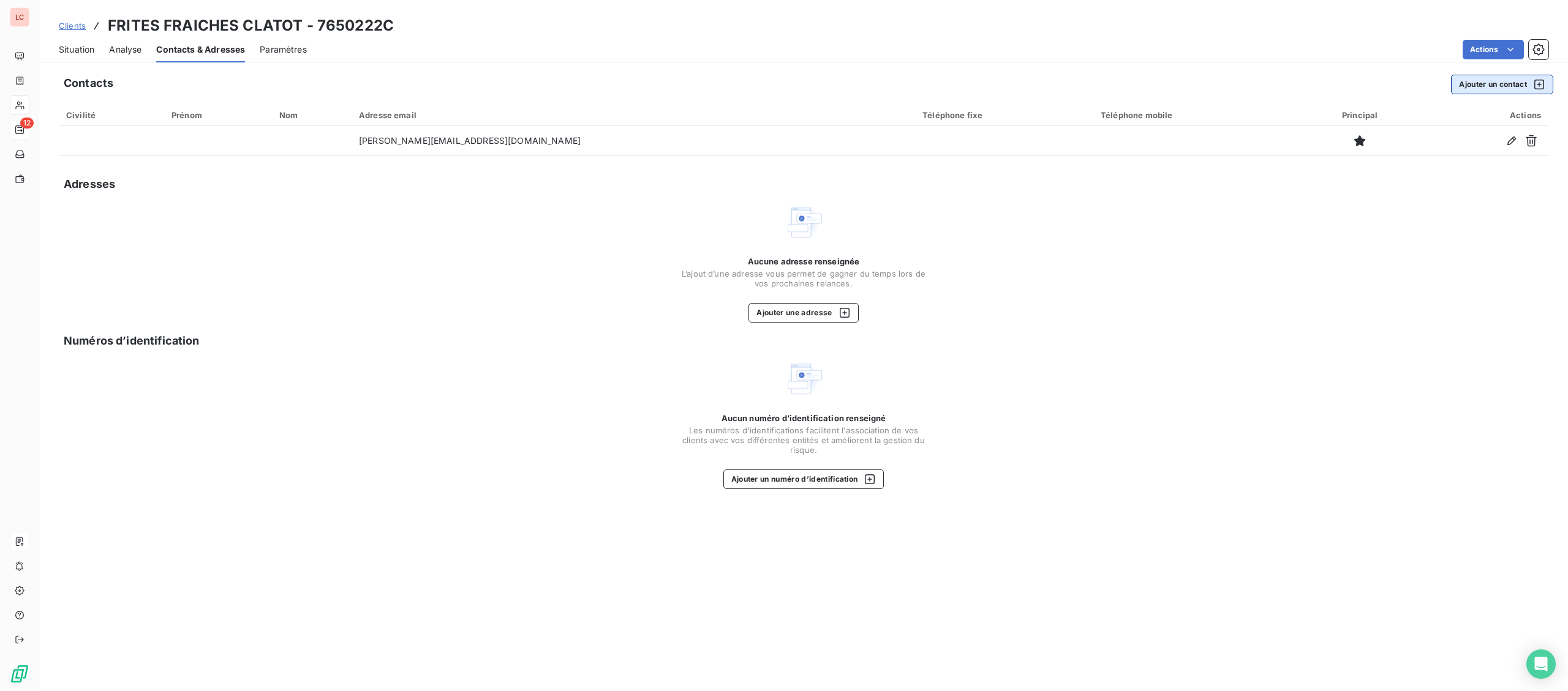
click at [1492, 81] on button "Ajouter un contact" at bounding box center [1502, 85] width 103 height 20
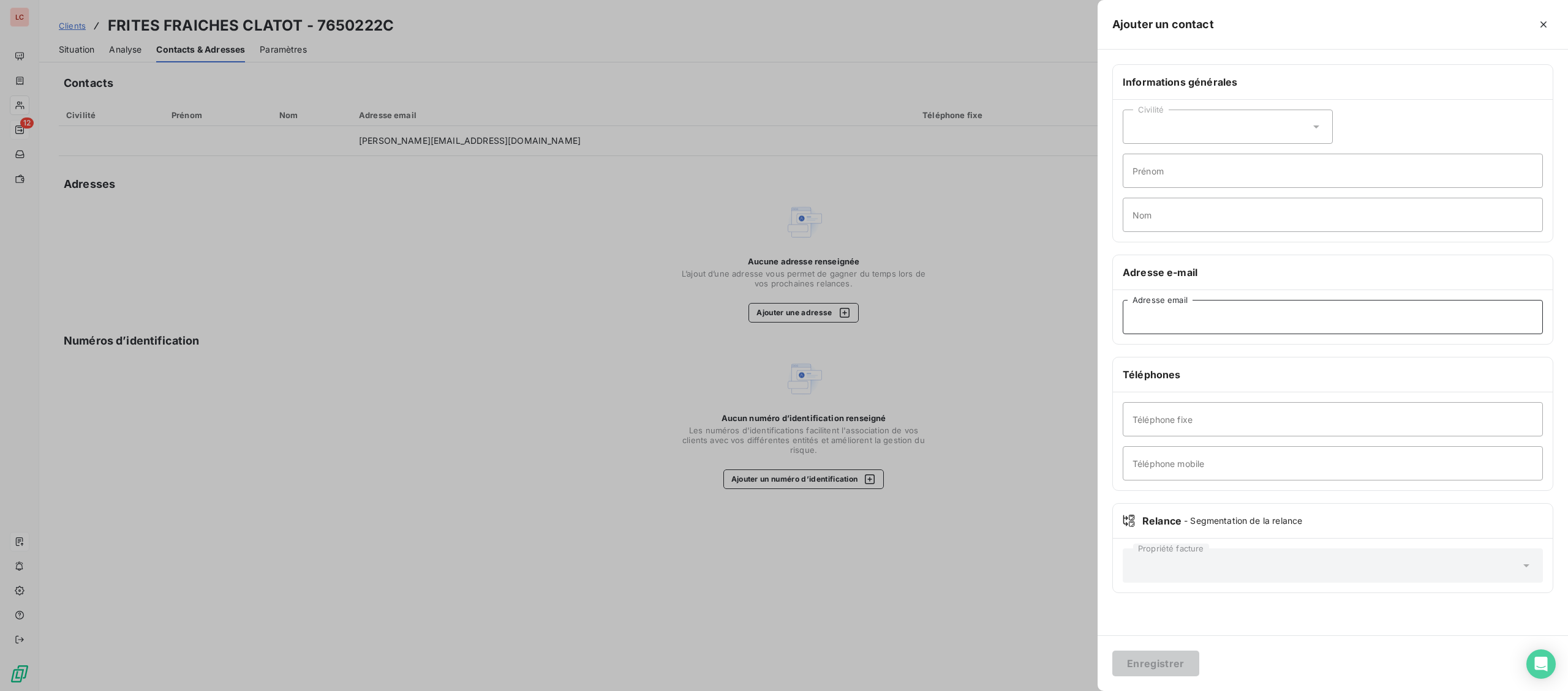
click at [1303, 311] on input "Adresse email" at bounding box center [1333, 317] width 420 height 34
type input "[EMAIL_ADDRESS][DOMAIN_NAME]"
click at [1188, 657] on button "Enregistrer" at bounding box center [1156, 664] width 87 height 26
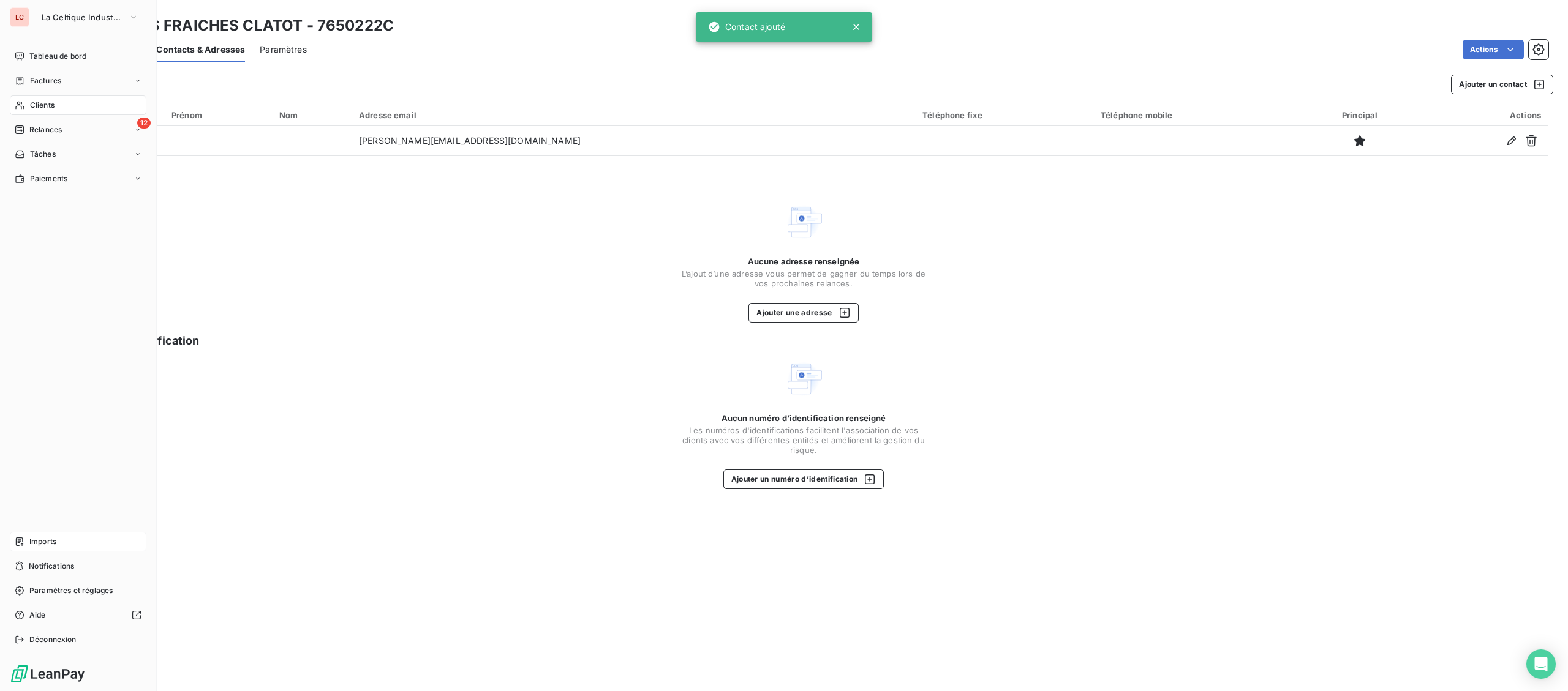
click at [22, 126] on icon at bounding box center [20, 129] width 10 height 10
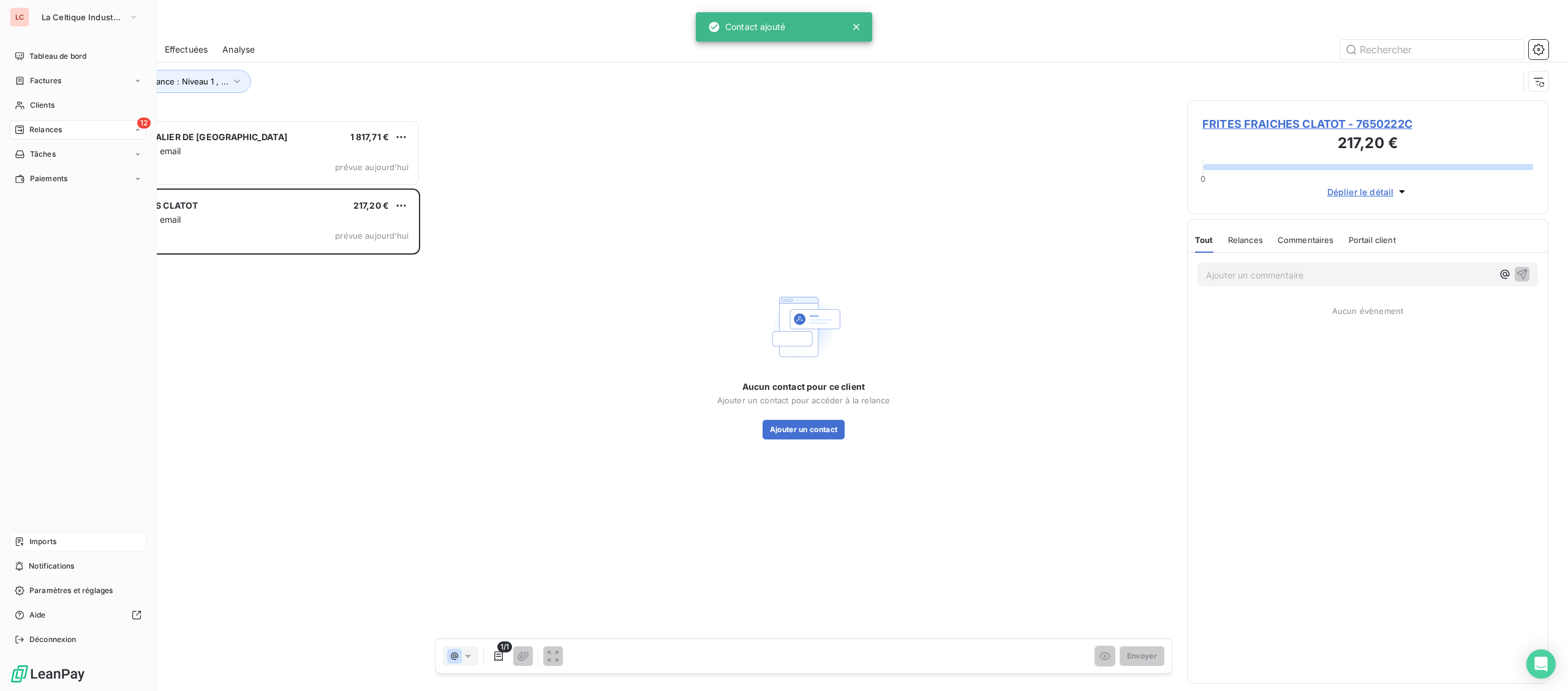
scroll to position [572, 361]
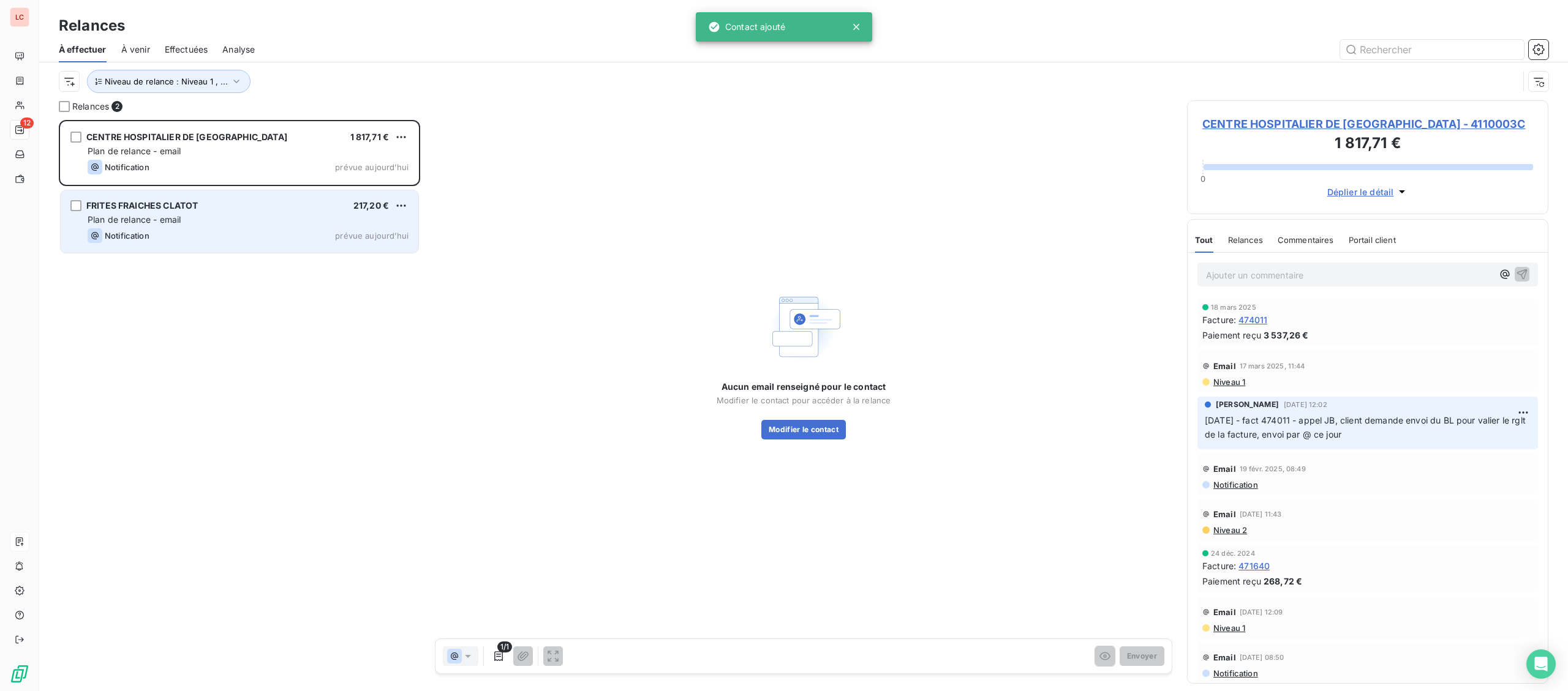
click at [218, 238] on div "Notification prévue aujourd’hui" at bounding box center [248, 235] width 321 height 15
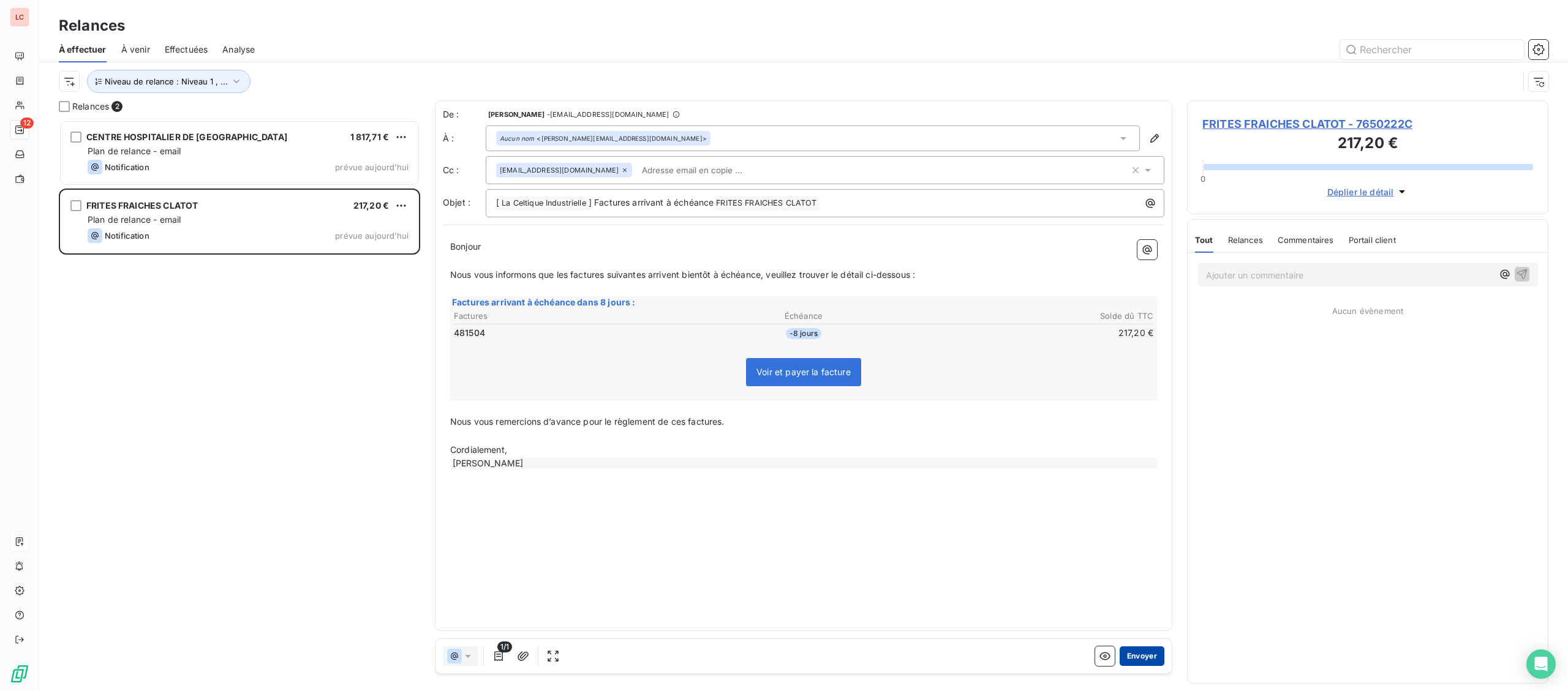
click at [1132, 658] on button "Envoyer" at bounding box center [1142, 656] width 45 height 20
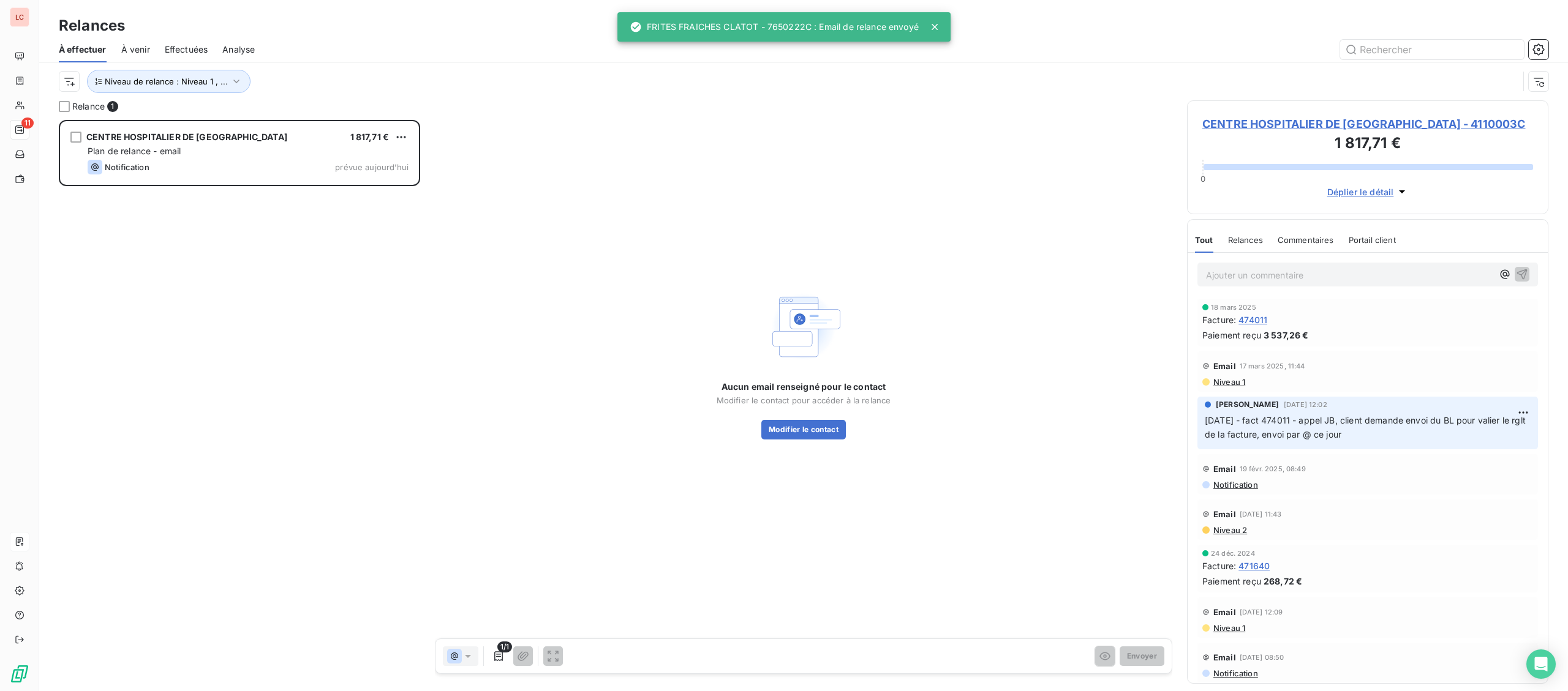
click at [1343, 122] on span "CENTRE HOSPITALIER DE [GEOGRAPHIC_DATA] - 4110003C" at bounding box center [1368, 123] width 331 height 17
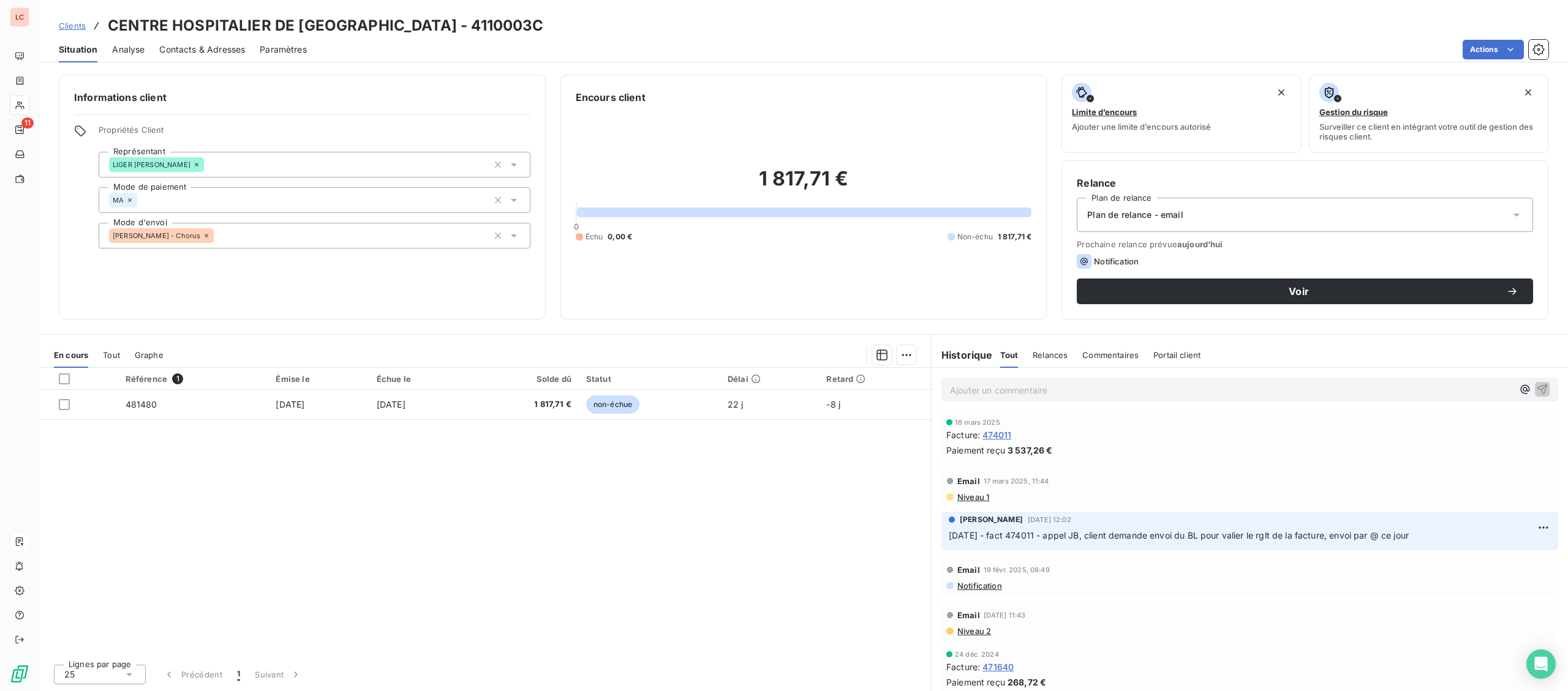
click at [189, 49] on span "Contacts & Adresses" at bounding box center [202, 50] width 86 height 12
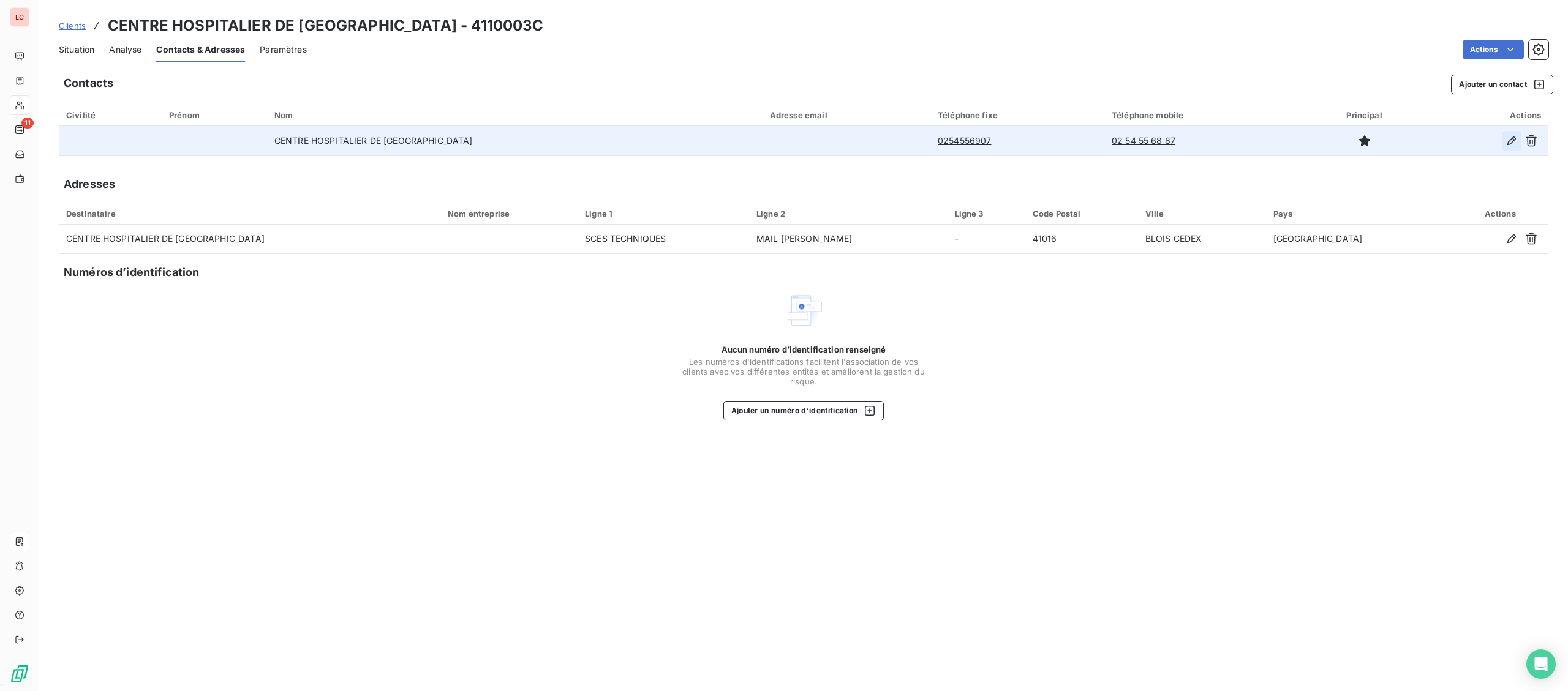
click at [1509, 140] on icon "button" at bounding box center [1511, 140] width 12 height 12
type input "CENTRE HOSPITALIER DE [GEOGRAPHIC_DATA]"
type input "0254556907"
type input "02 54 55 68 87"
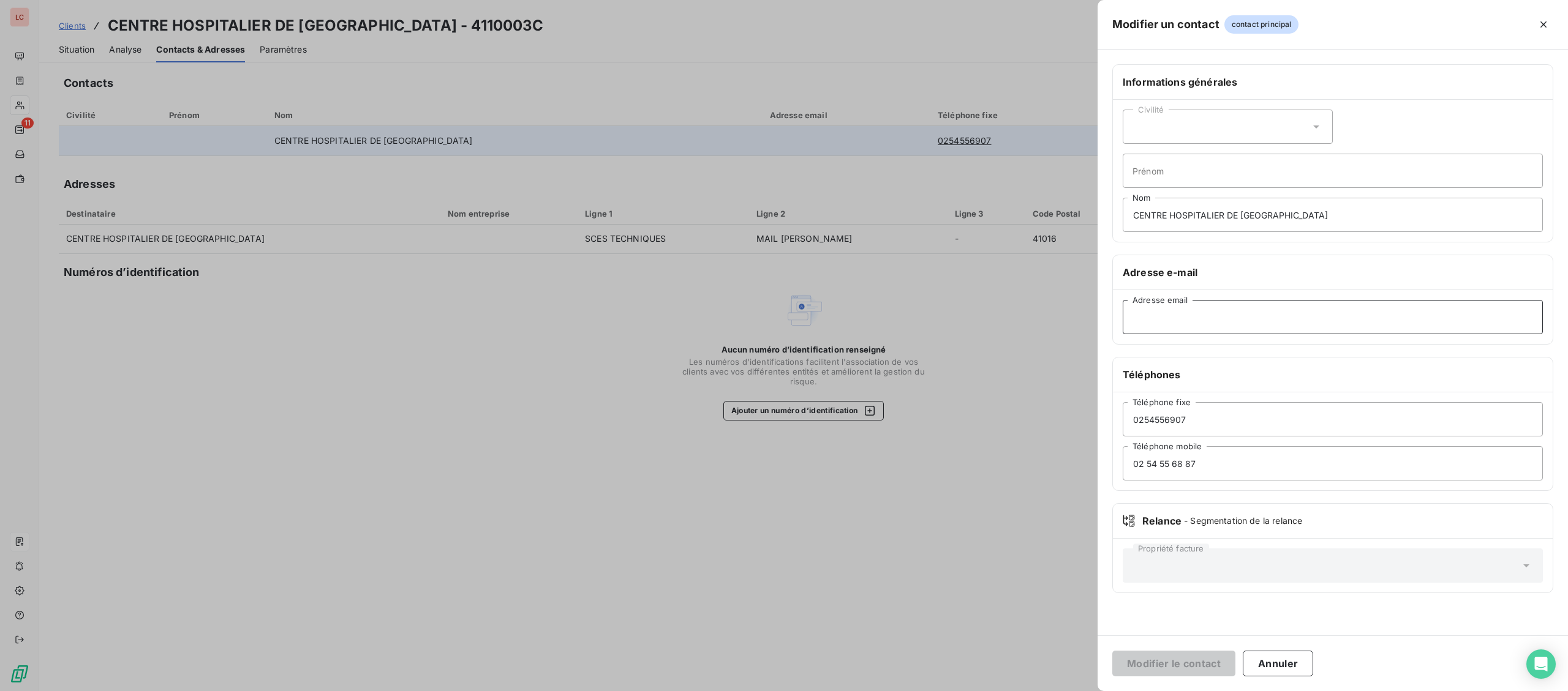
click at [1360, 321] on input "Adresse email" at bounding box center [1333, 317] width 420 height 34
paste input "[EMAIL_ADDRESS][DOMAIN_NAME]"
type input "[EMAIL_ADDRESS][DOMAIN_NAME]"
click at [1195, 659] on button "Modifier le contact" at bounding box center [1175, 664] width 124 height 26
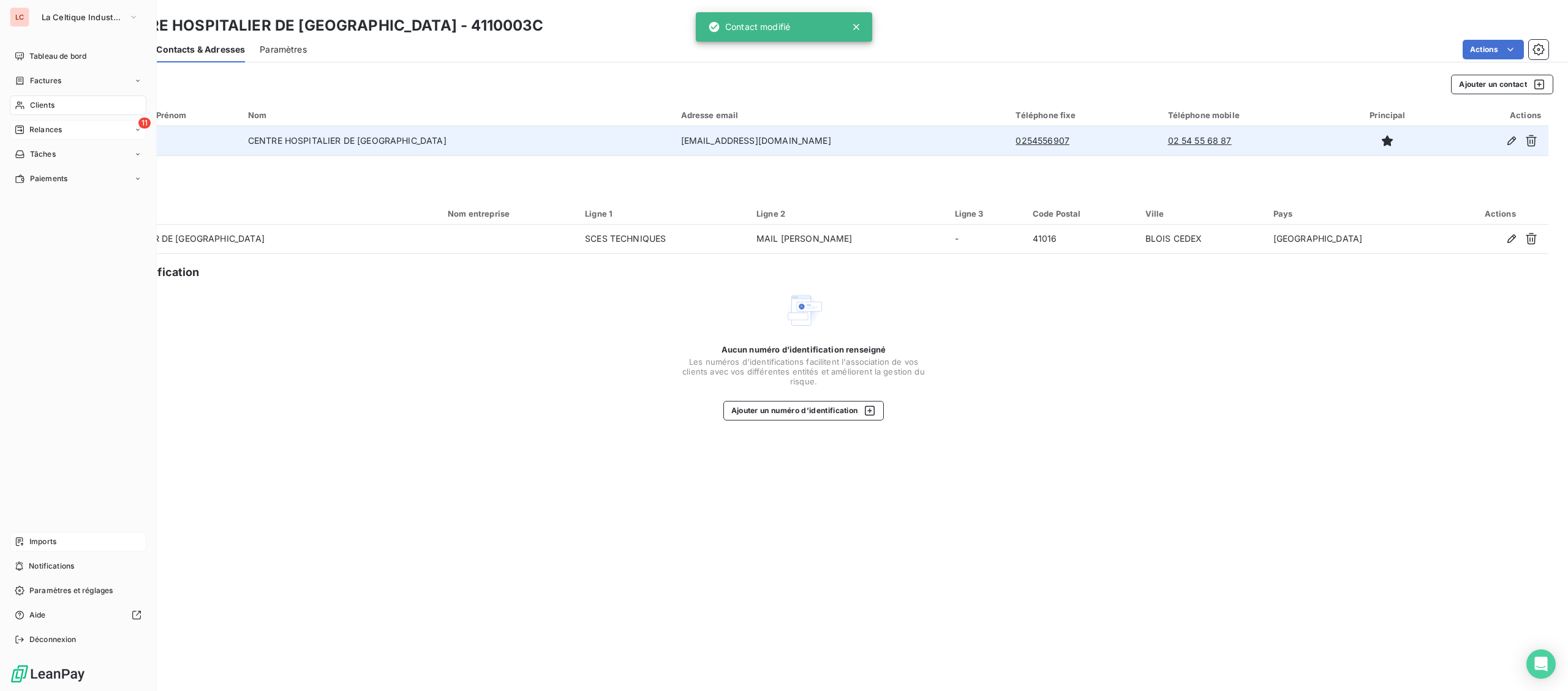
click at [33, 126] on span "Relances" at bounding box center [46, 129] width 33 height 11
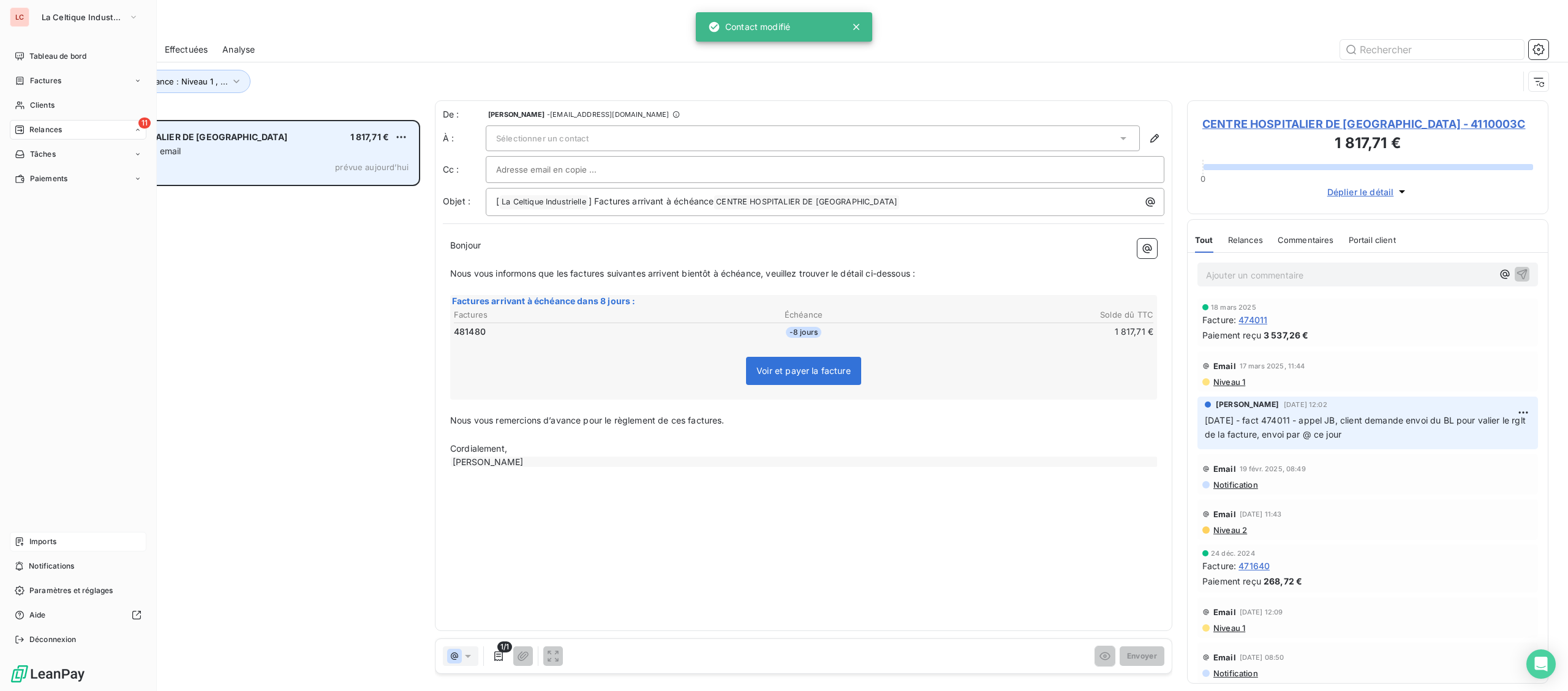
scroll to position [572, 361]
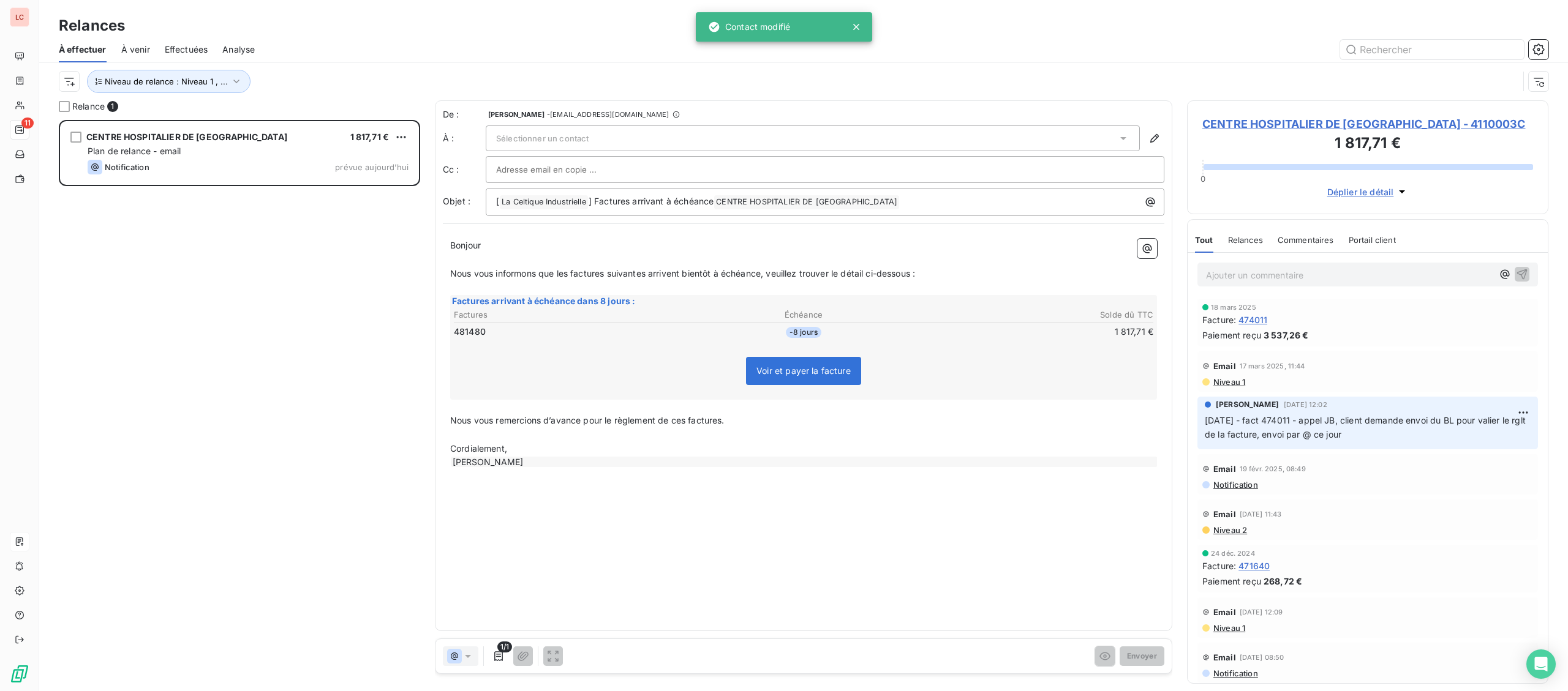
click at [577, 143] on span "Sélectionner un contact" at bounding box center [542, 138] width 93 height 10
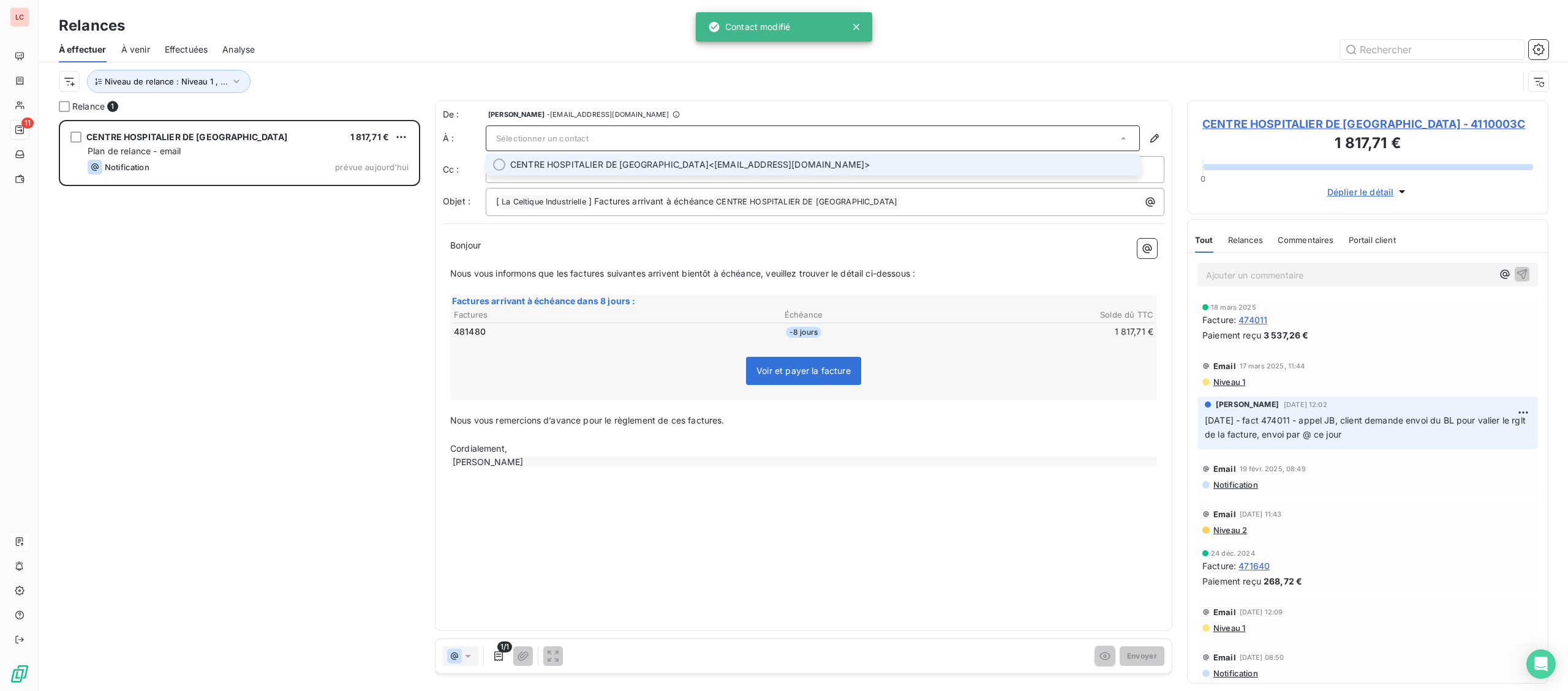
click at [573, 161] on span "CENTRE HOSPITALIER DE [GEOGRAPHIC_DATA]" at bounding box center [609, 164] width 198 height 12
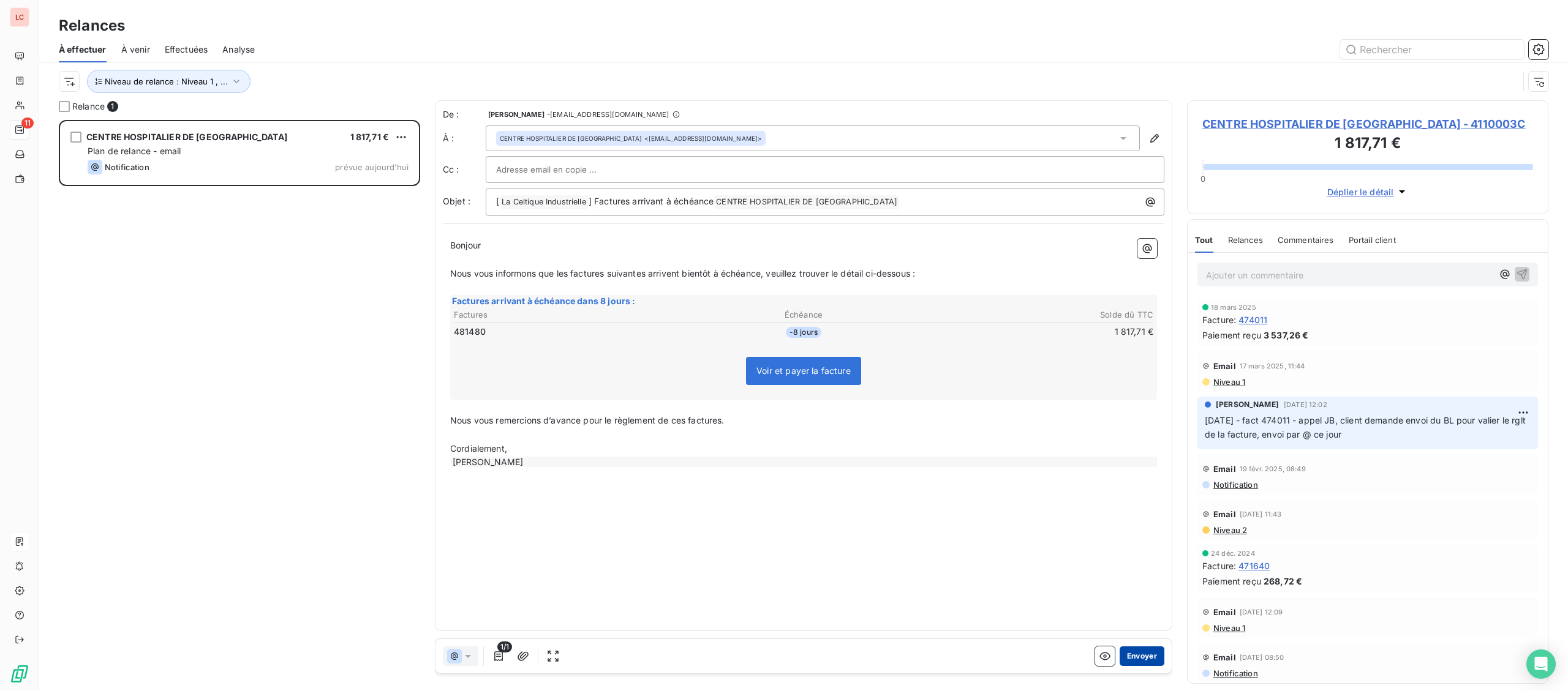
click at [1143, 662] on button "Envoyer" at bounding box center [1142, 656] width 45 height 20
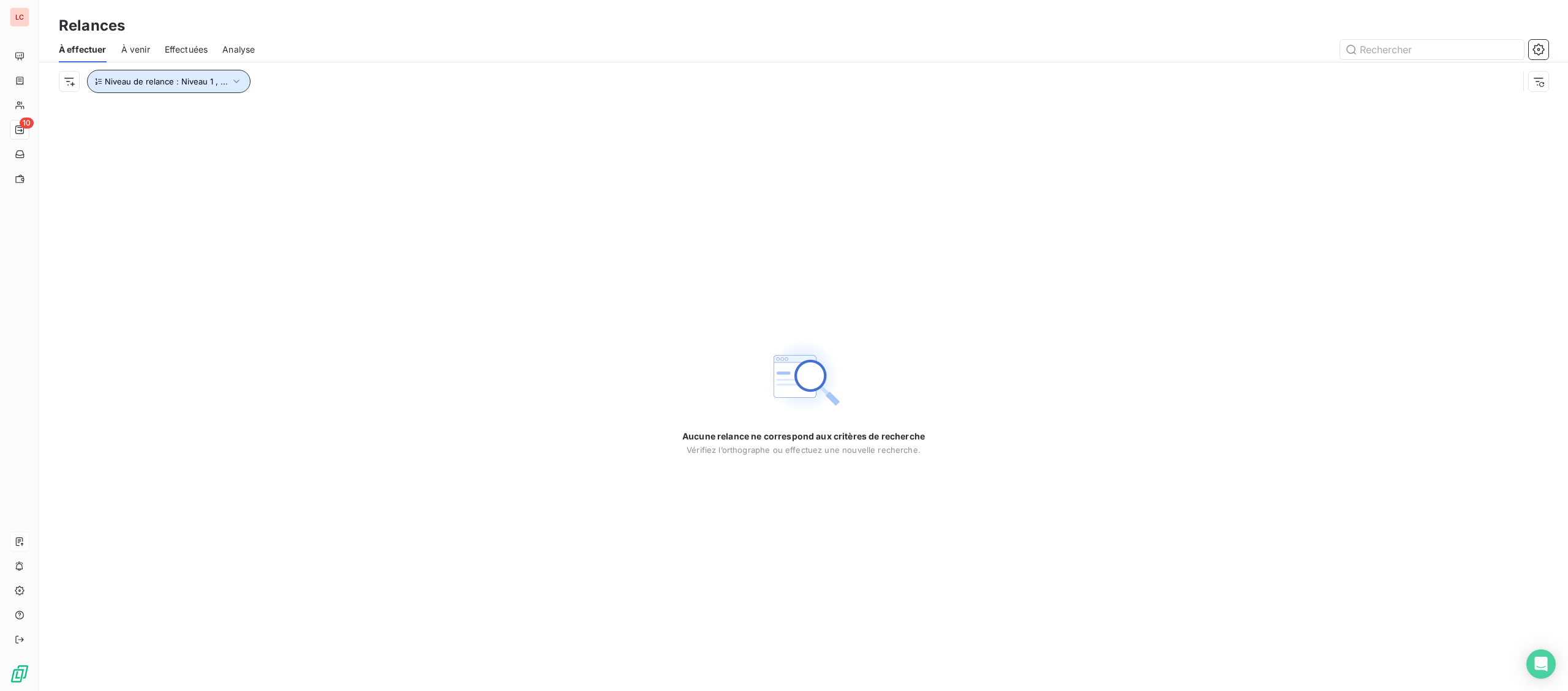
drag, startPoint x: 188, startPoint y: 78, endPoint x: 278, endPoint y: 93, distance: 91.2
click at [191, 78] on span "Niveau de relance : Niveau 1 , ..." at bounding box center [166, 82] width 124 height 10
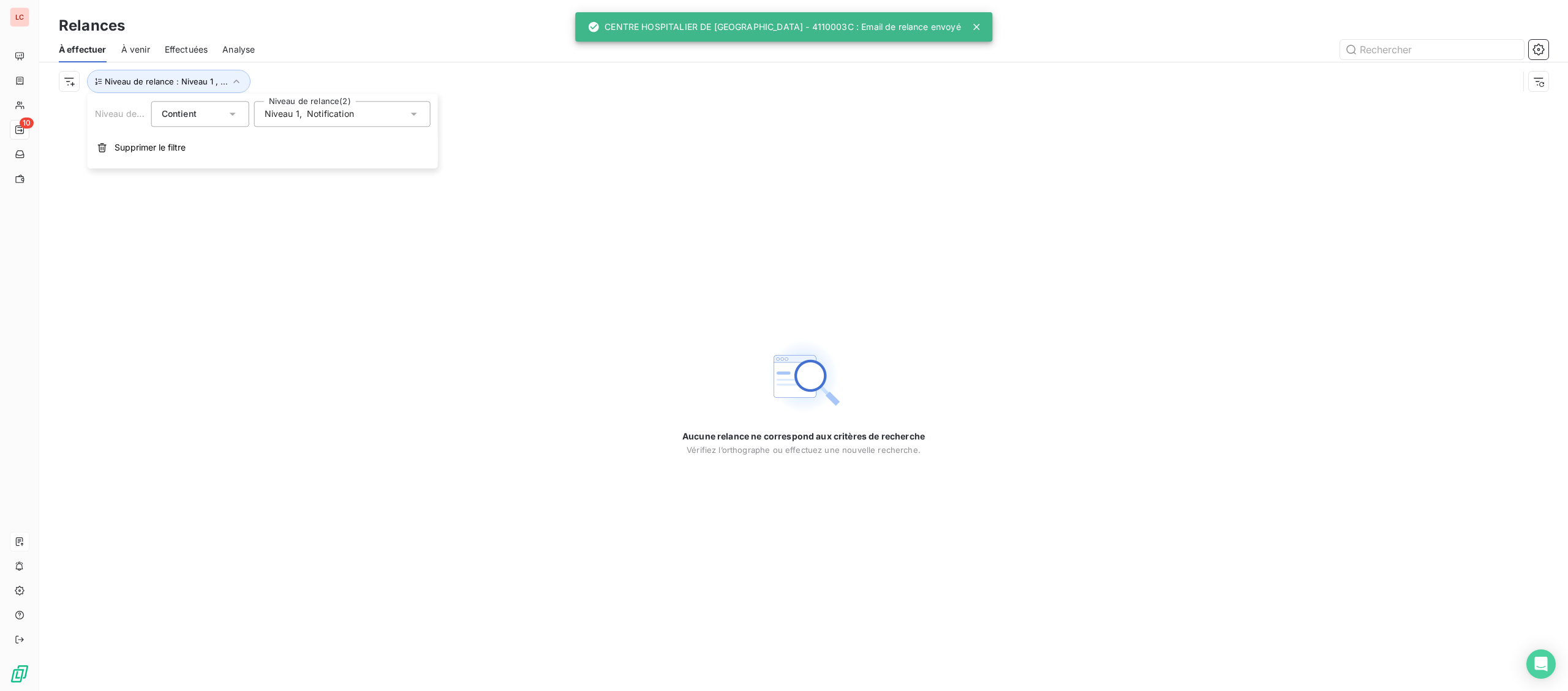
drag, startPoint x: 316, startPoint y: 110, endPoint x: 316, endPoint y: 116, distance: 6.0
click at [316, 111] on span "Notification" at bounding box center [330, 114] width 47 height 12
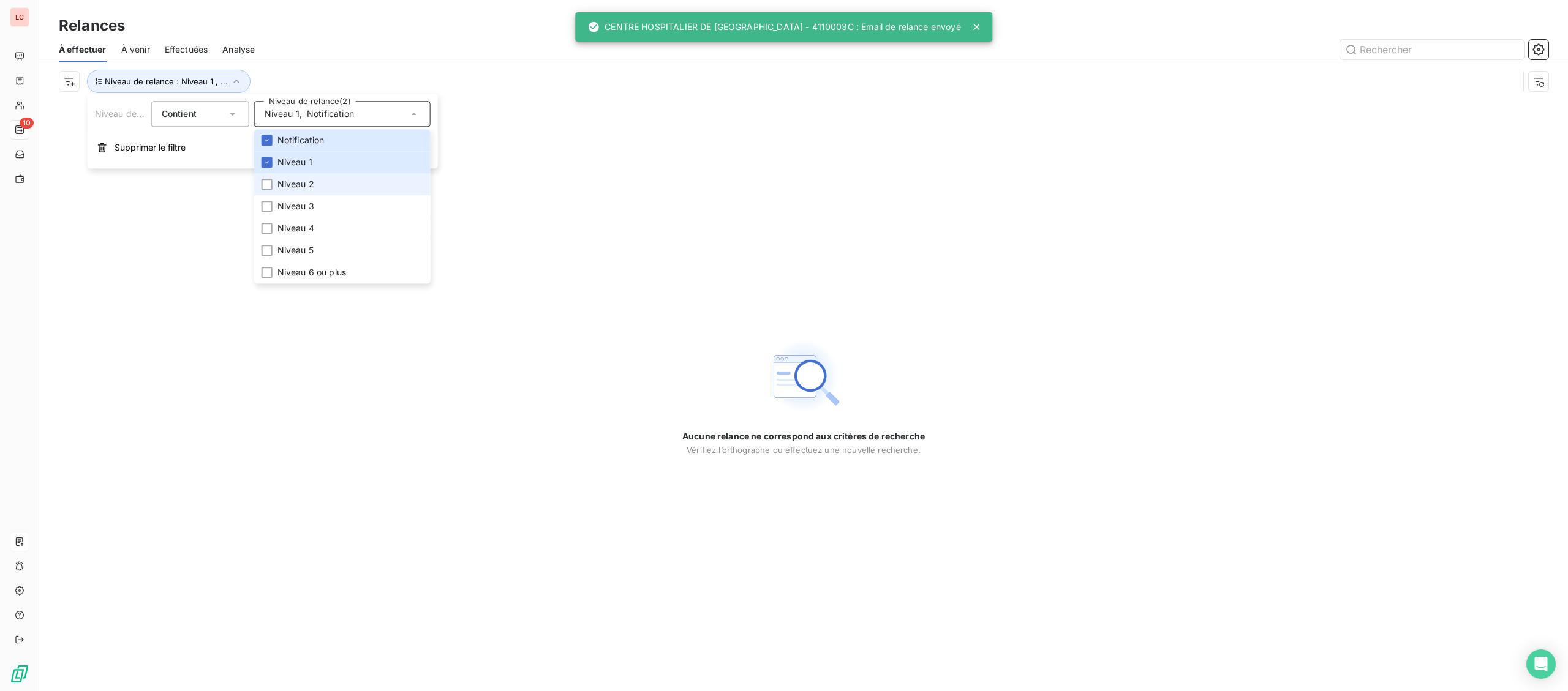
click at [313, 188] on span "Niveau 2" at bounding box center [296, 184] width 37 height 12
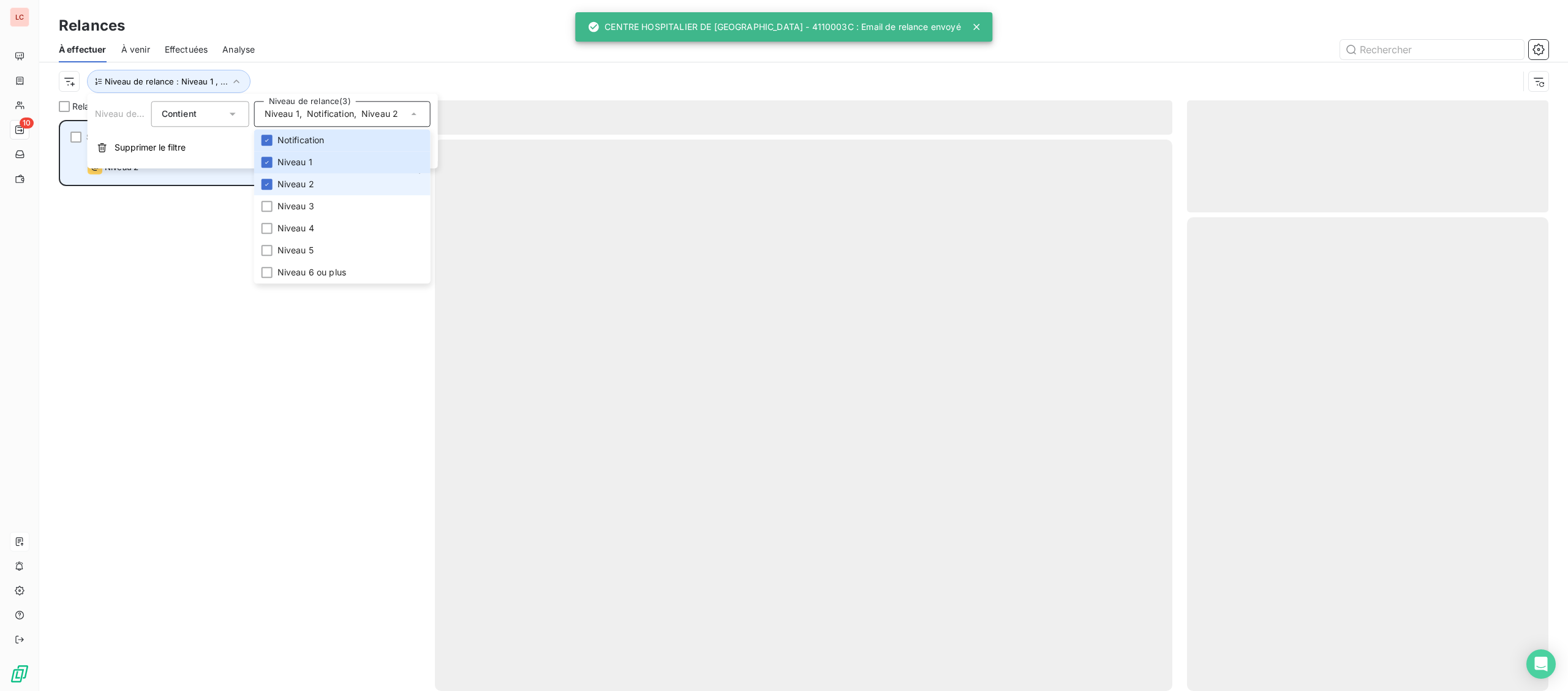
scroll to position [572, 361]
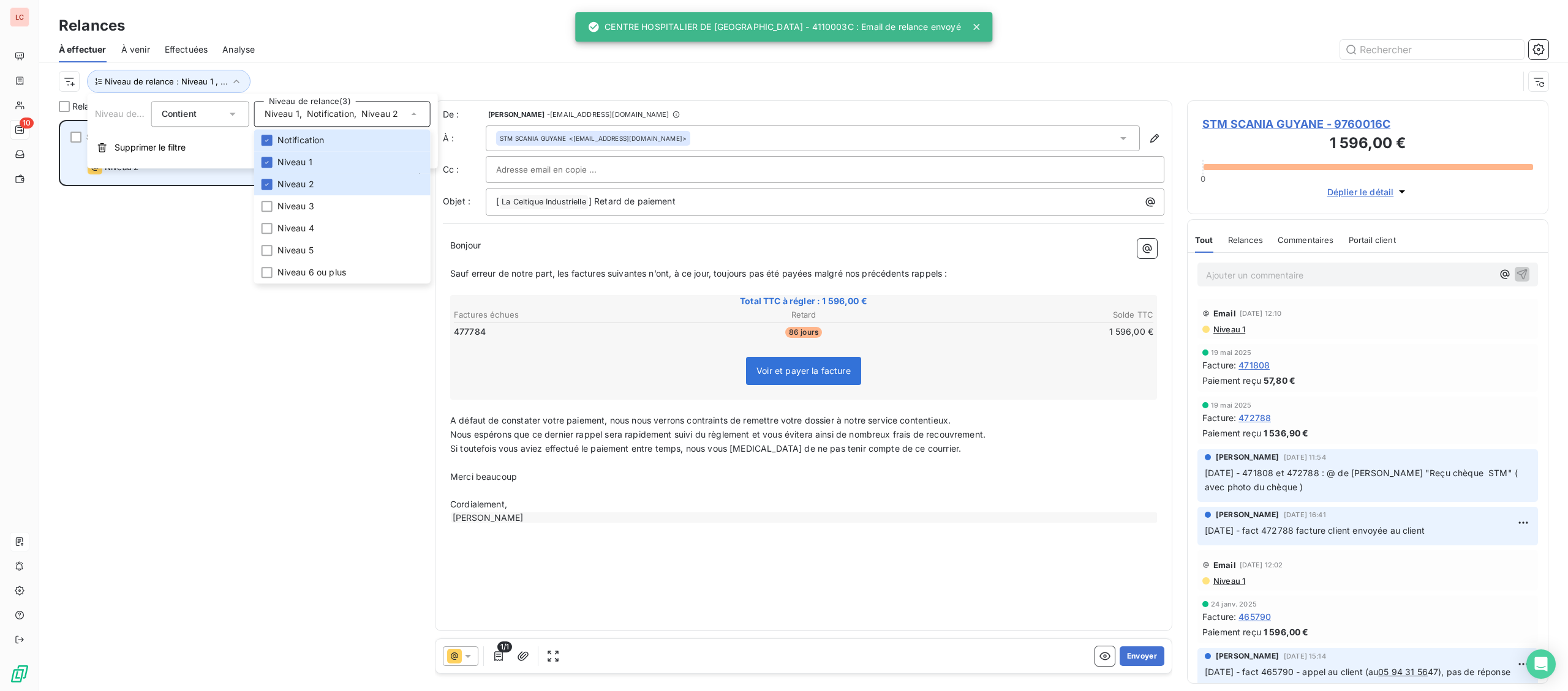
click at [214, 181] on div "STM SCANIA GUYANE 1 596,00 € Plan de relance - email - [PERSON_NAME] 2 prévue […" at bounding box center [239, 152] width 358 height 63
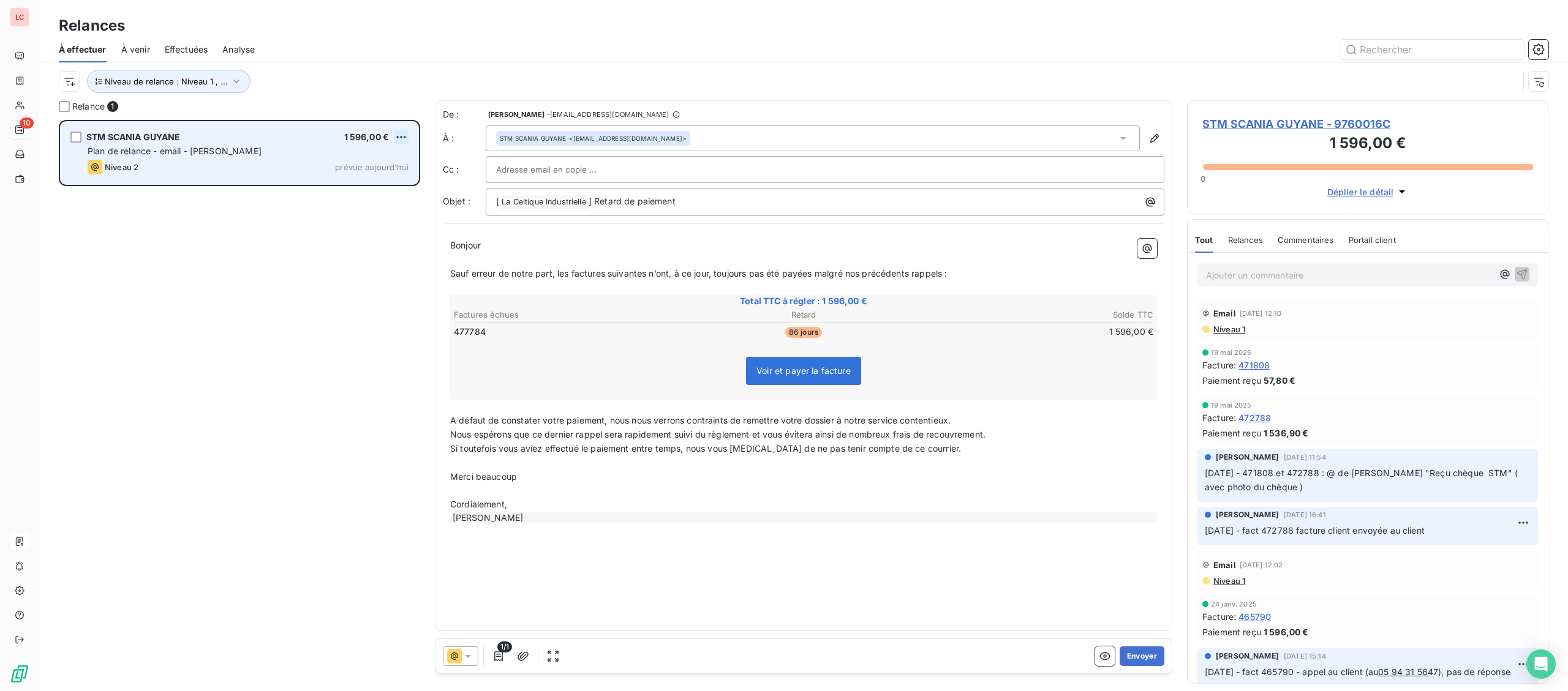
click at [406, 137] on html "LC 10 Relances À effectuer À venir Effectuées Analyse Niveau de relance : Nivea…" at bounding box center [784, 346] width 1568 height 691
click at [378, 162] on div "Replanifier cette action" at bounding box center [349, 161] width 110 height 20
select select "9"
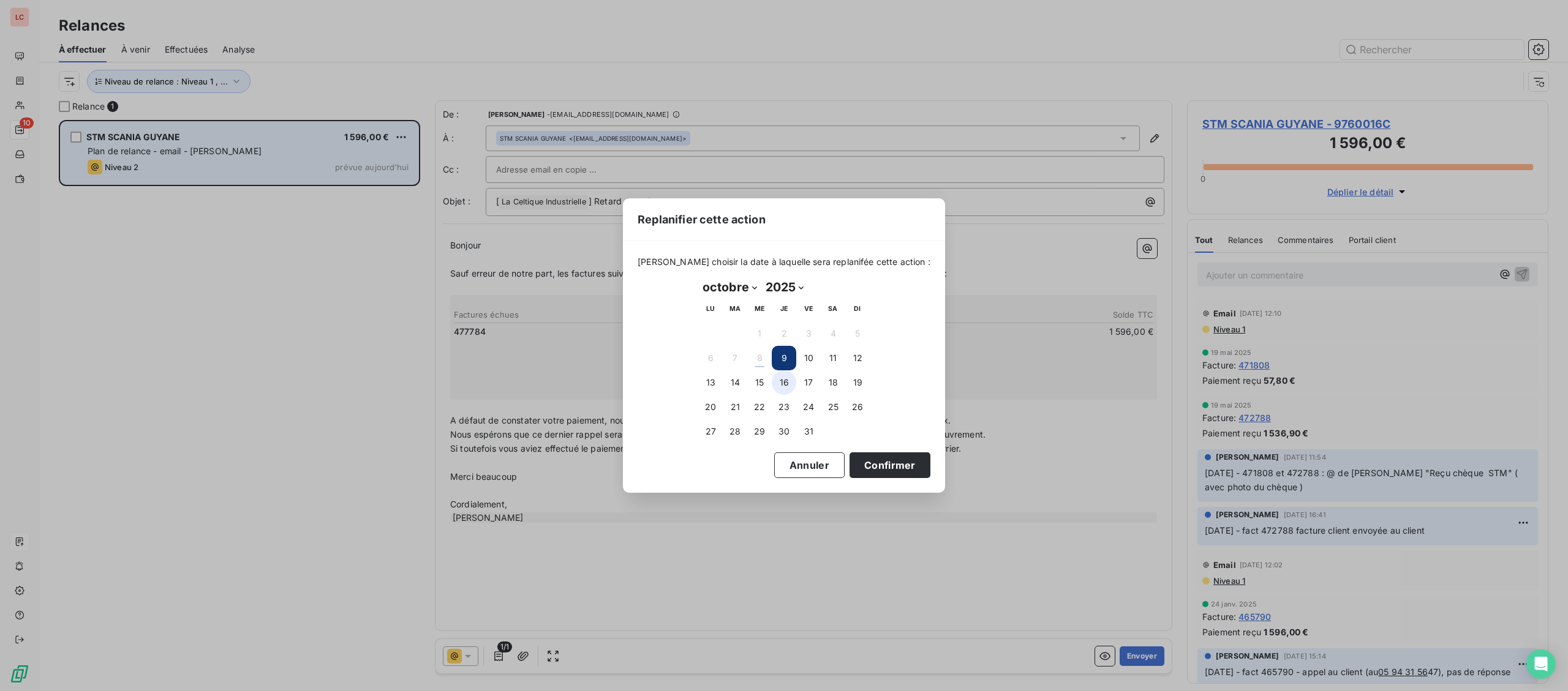
click at [787, 384] on button "16" at bounding box center [784, 382] width 25 height 25
click at [882, 473] on button "Confirmer" at bounding box center [890, 465] width 81 height 26
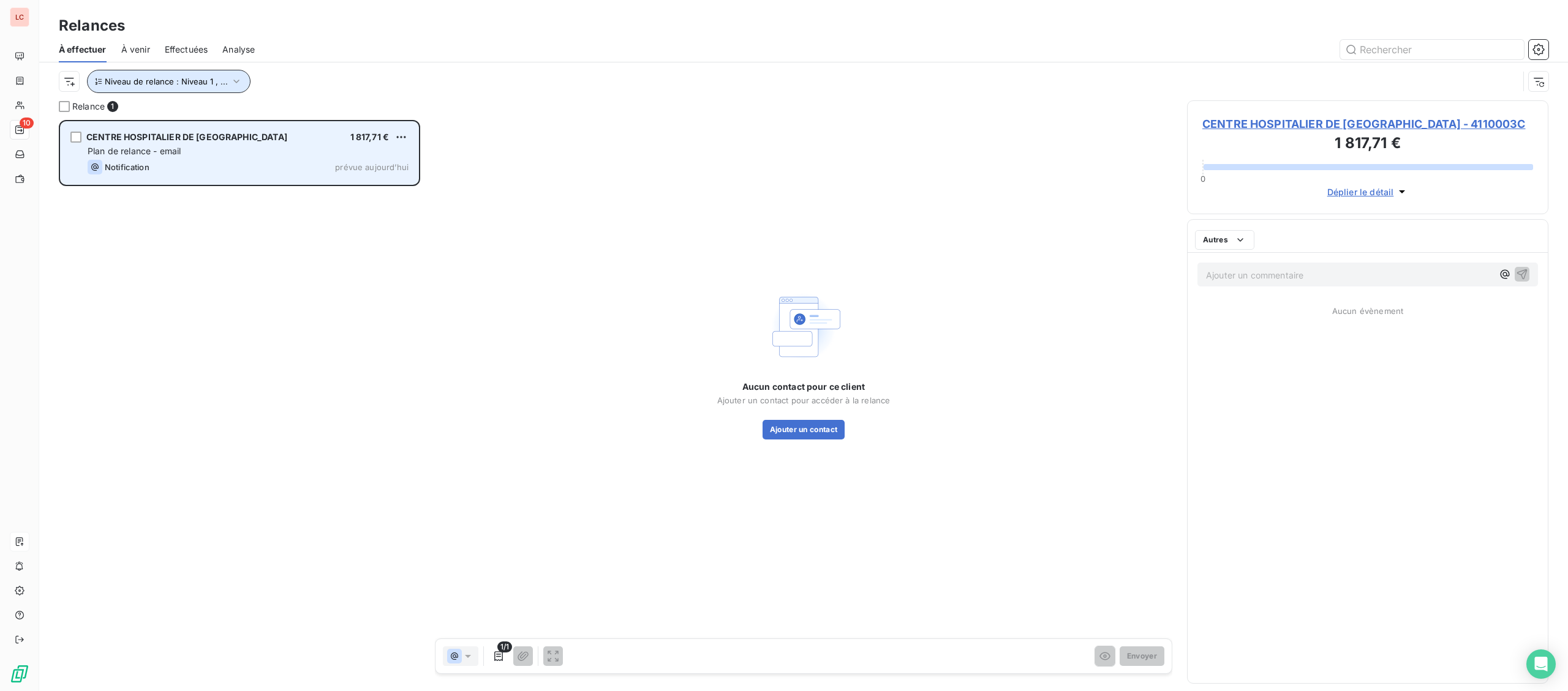
click at [137, 86] on span "Niveau de relance : Niveau 1 , ..." at bounding box center [166, 82] width 124 height 10
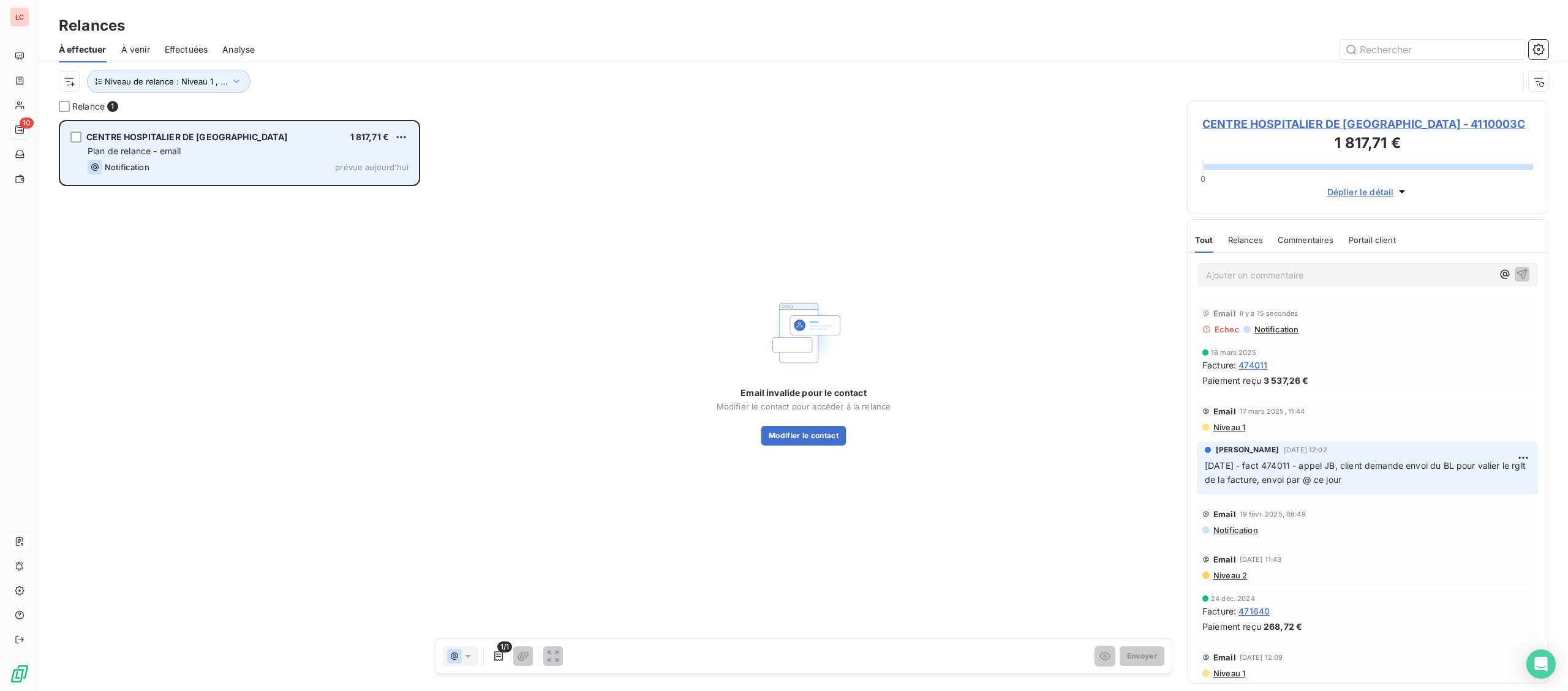
click at [200, 176] on div "CENTRE HOSPITALIER DE BLOIS 1 817,71 € Plan de relance - email Notification pré…" at bounding box center [239, 152] width 358 height 63
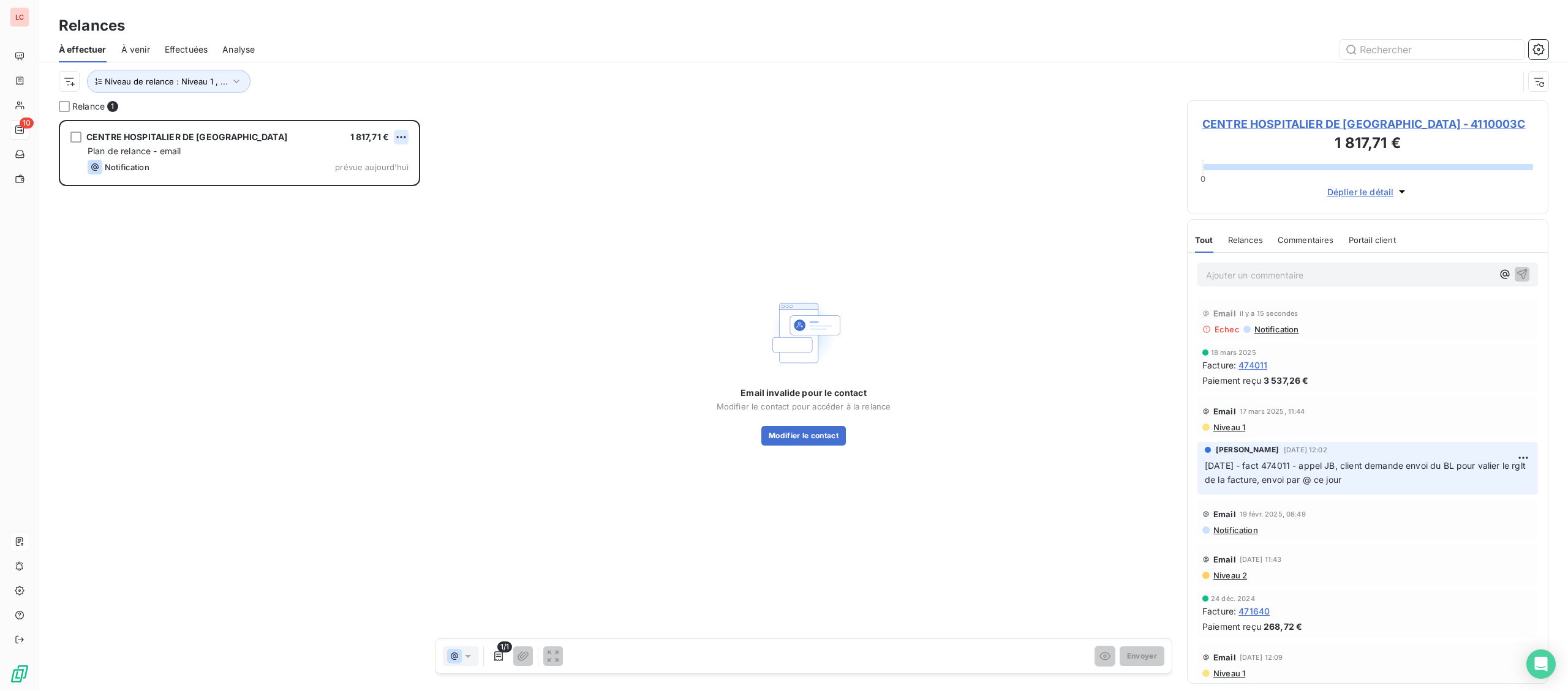
click at [406, 137] on html "LC 10 Relances À effectuer À venir Effectuées Analyse Niveau de relance : Nivea…" at bounding box center [784, 346] width 1568 height 691
click at [382, 183] on div "Passer cette action" at bounding box center [349, 184] width 110 height 20
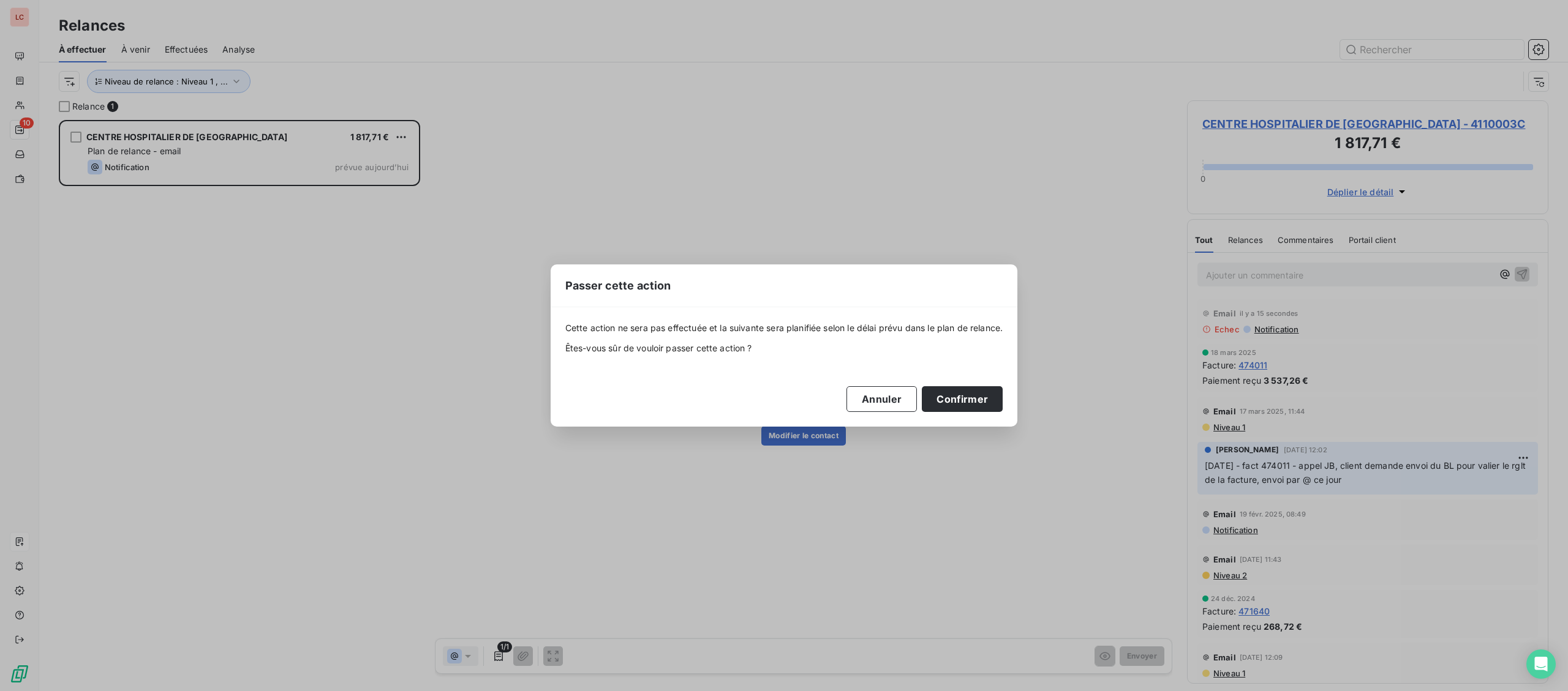
click at [968, 386] on div "Cette action ne sera pas effectuée et la suivante sera planifiée selon le délai…" at bounding box center [784, 366] width 438 height 90
click at [963, 391] on button "Confirmer" at bounding box center [961, 399] width 81 height 26
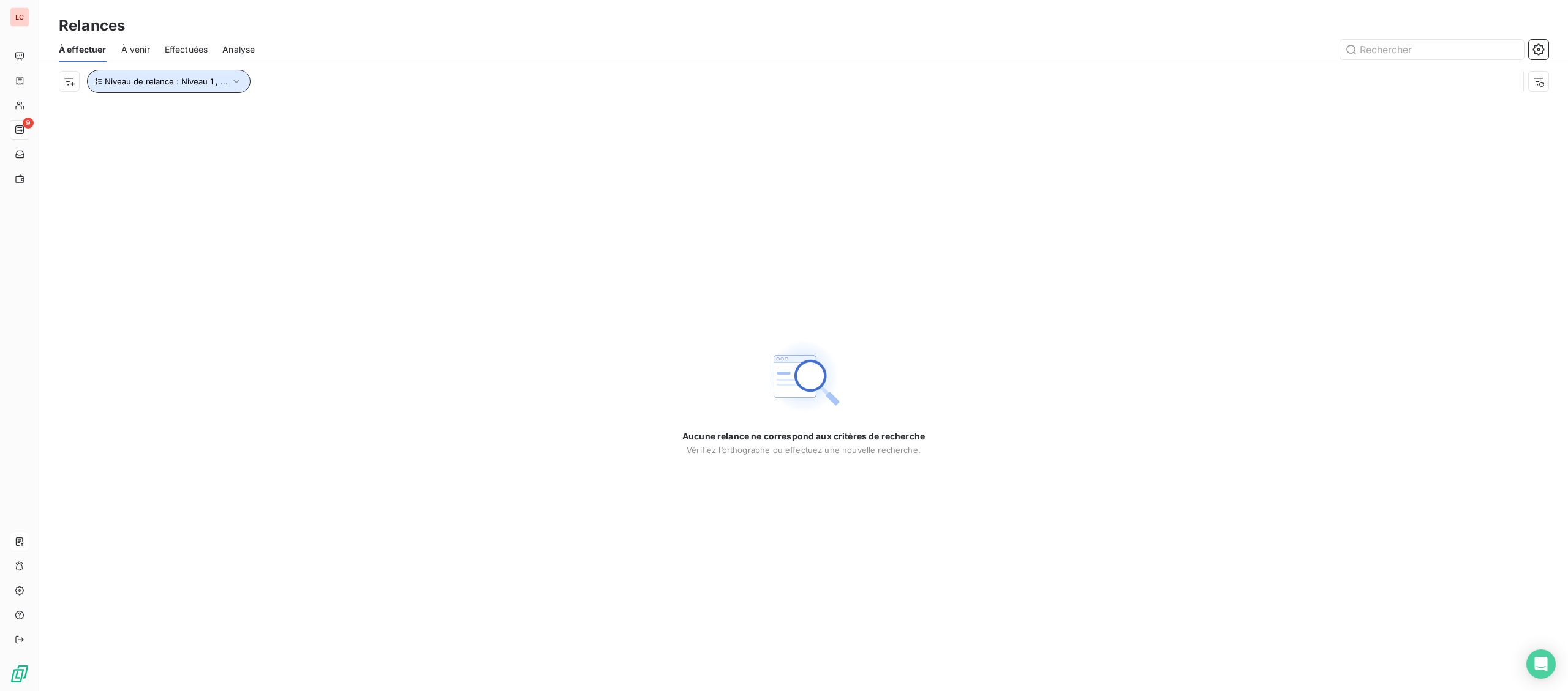
click at [201, 76] on button "Niveau de relance : Niveau 1 , ..." at bounding box center [168, 81] width 163 height 23
click at [319, 111] on span "Notification" at bounding box center [330, 114] width 47 height 12
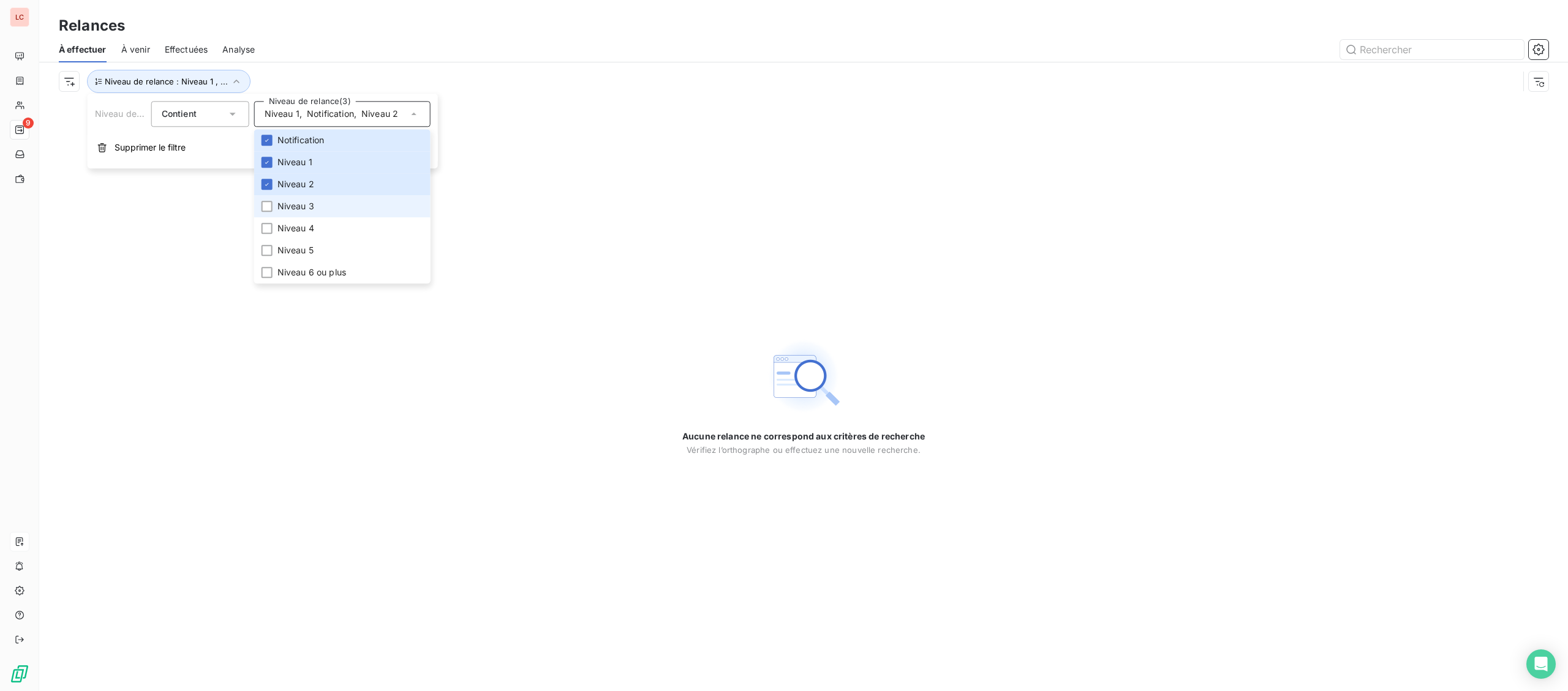
click at [307, 200] on li "Niveau 3" at bounding box center [342, 206] width 176 height 22
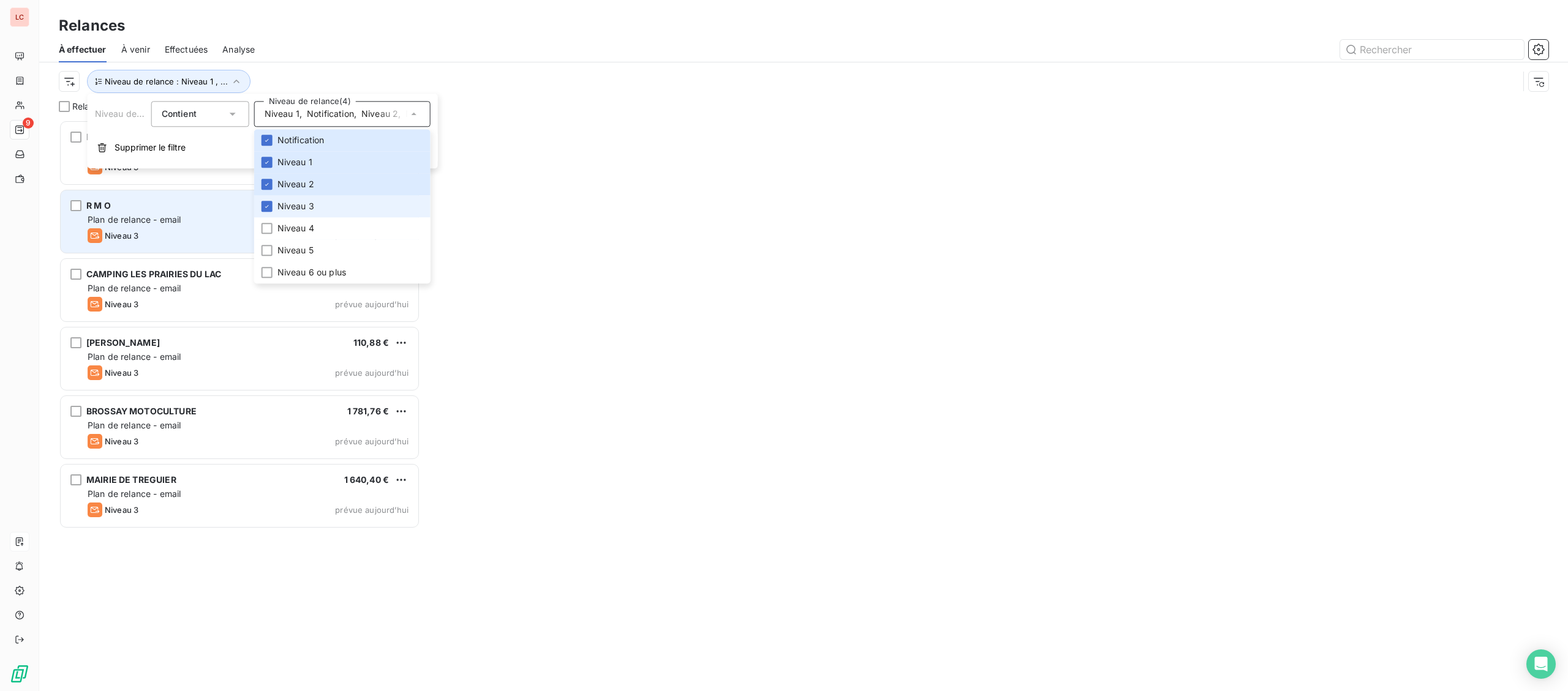
scroll to position [572, 361]
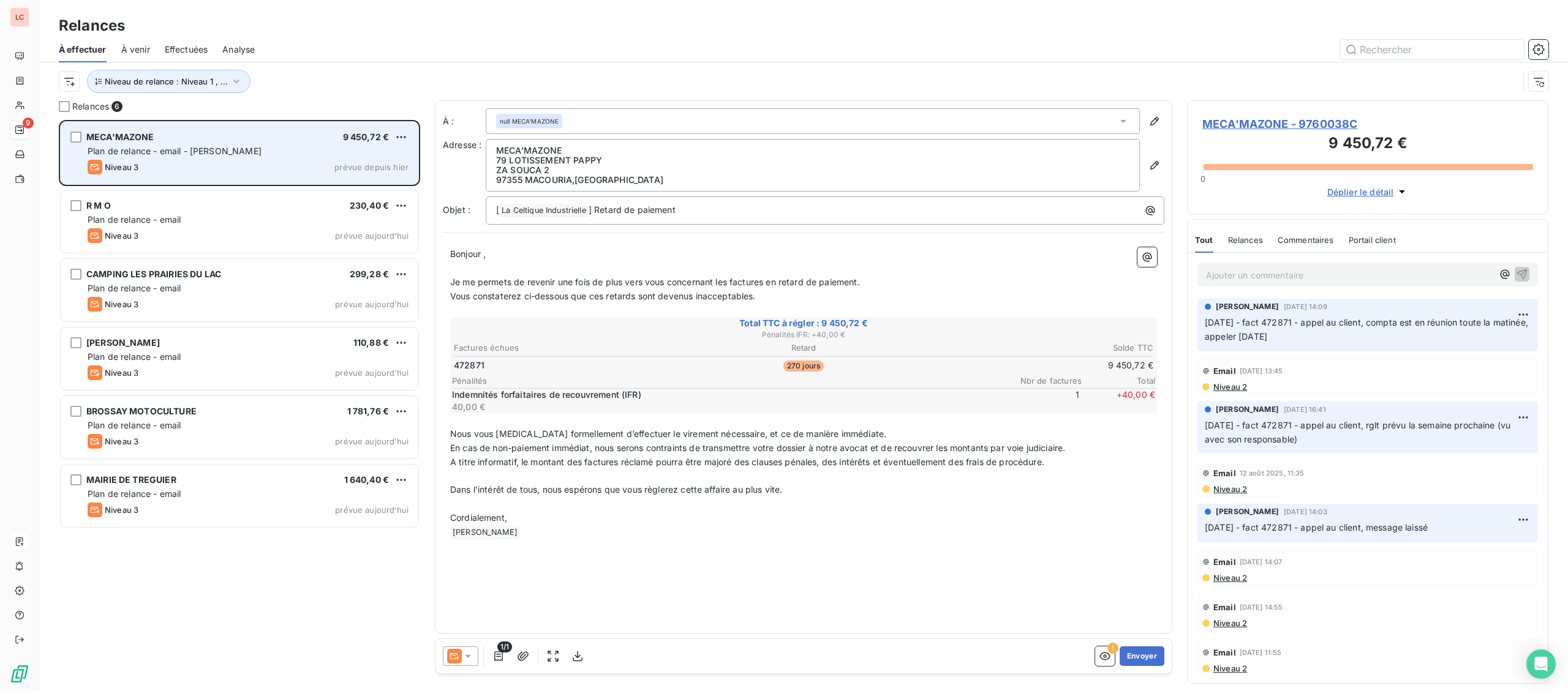
click at [238, 174] on div "Niveau 3 prévue depuis [DATE]" at bounding box center [248, 166] width 321 height 15
click at [402, 132] on html "LC 9 Relances À effectuer À venir Effectuées Analyse Niveau de relance : Niveau…" at bounding box center [784, 346] width 1568 height 691
click at [399, 155] on div "Replanifier cette action" at bounding box center [349, 161] width 110 height 20
select select "9"
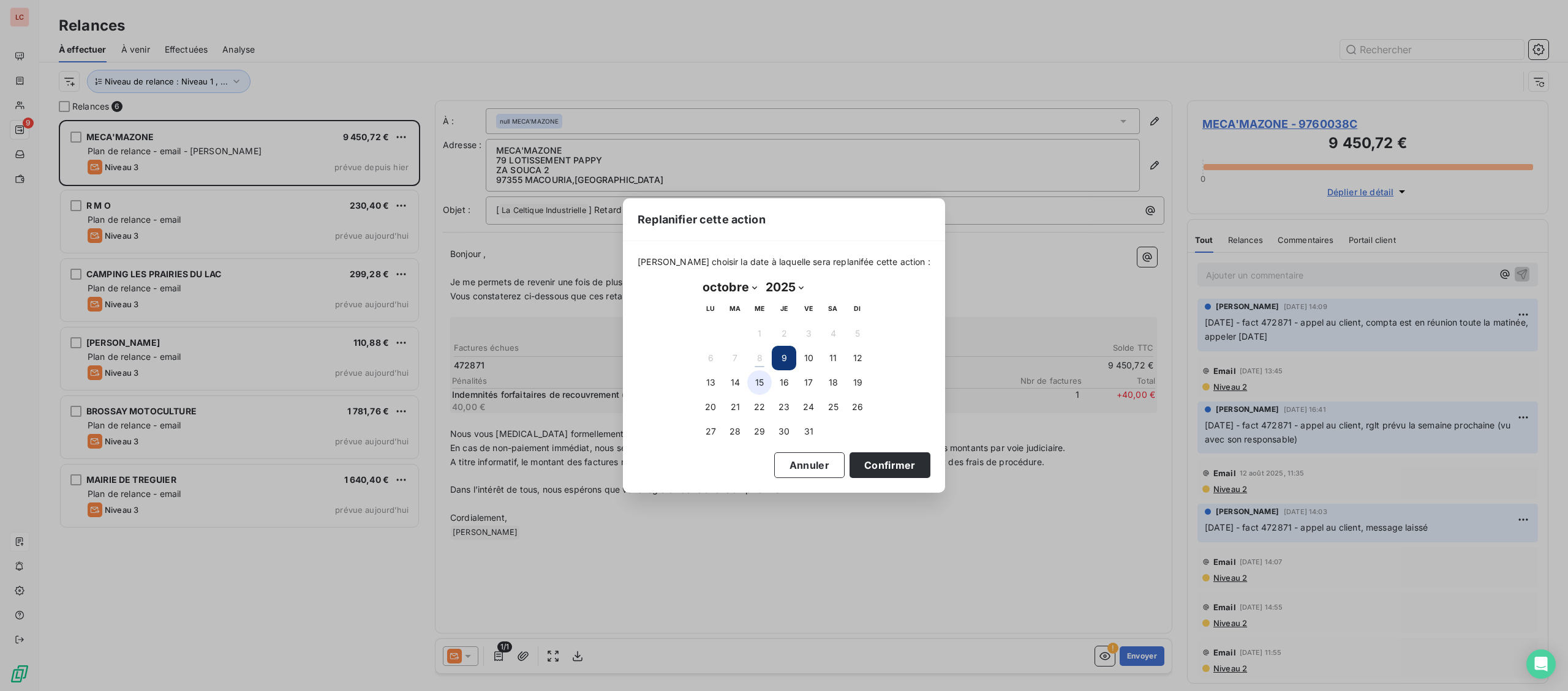
click at [754, 377] on button "15" at bounding box center [759, 382] width 25 height 25
click at [858, 470] on button "Confirmer" at bounding box center [890, 465] width 81 height 26
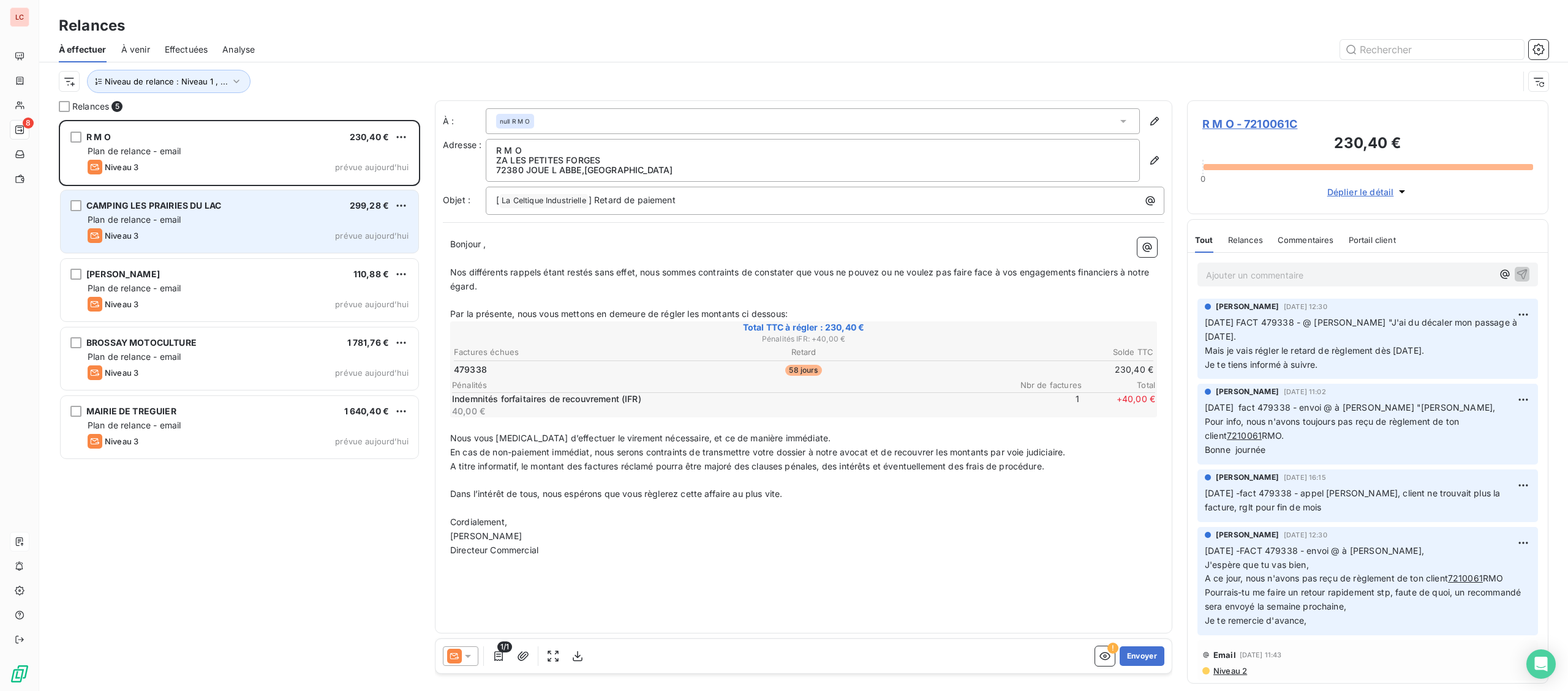
click at [228, 230] on div "Niveau 3 prévue aujourd’hui" at bounding box center [248, 235] width 321 height 15
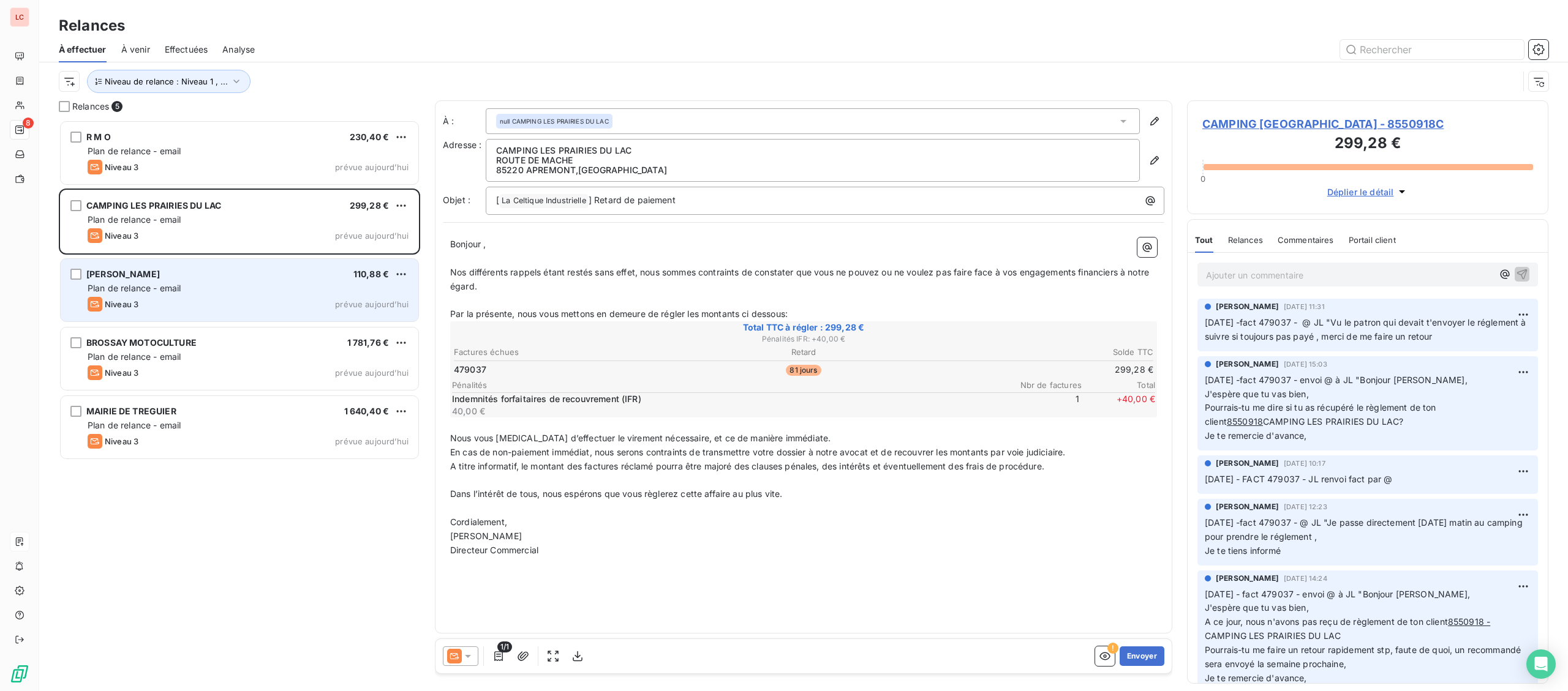
click at [226, 292] on div "Plan de relance - email" at bounding box center [248, 288] width 321 height 12
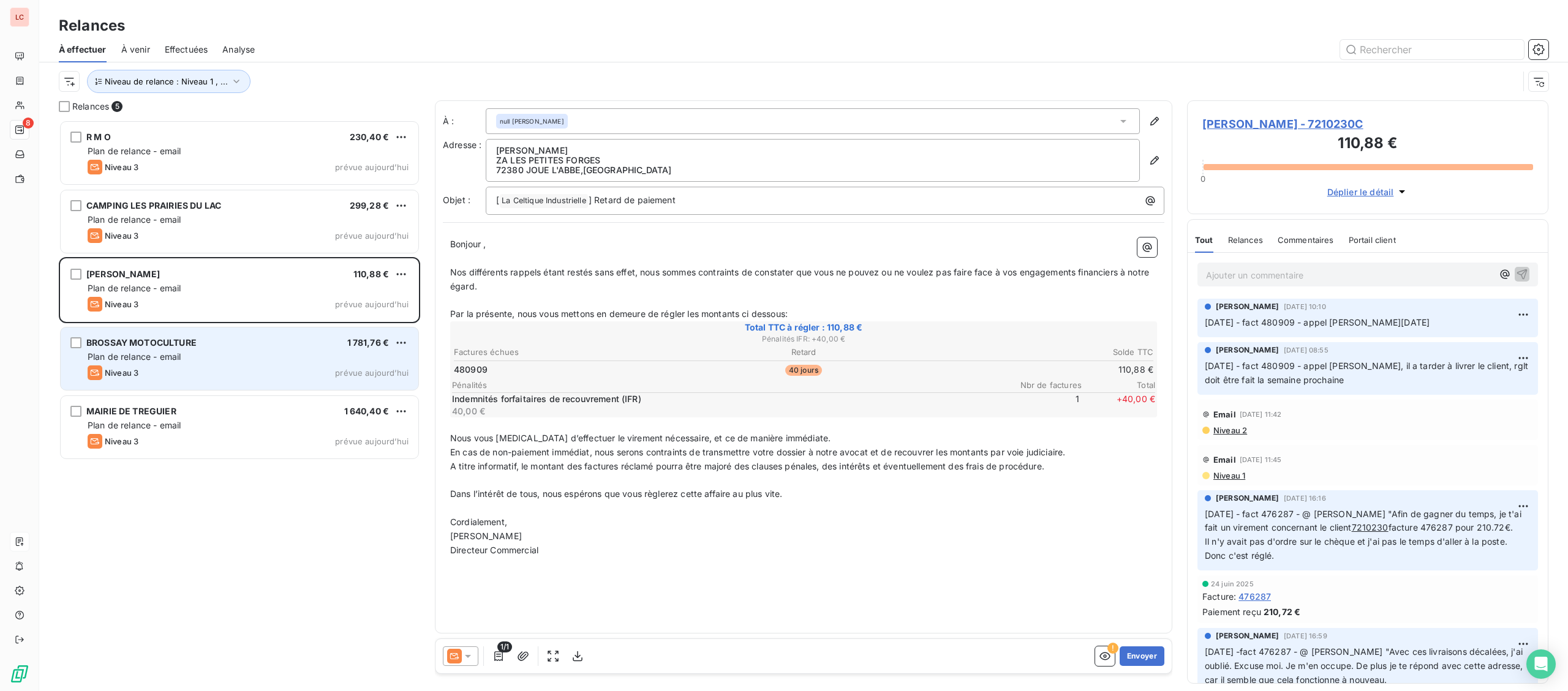
click at [244, 352] on div "Plan de relance - email" at bounding box center [248, 356] width 321 height 12
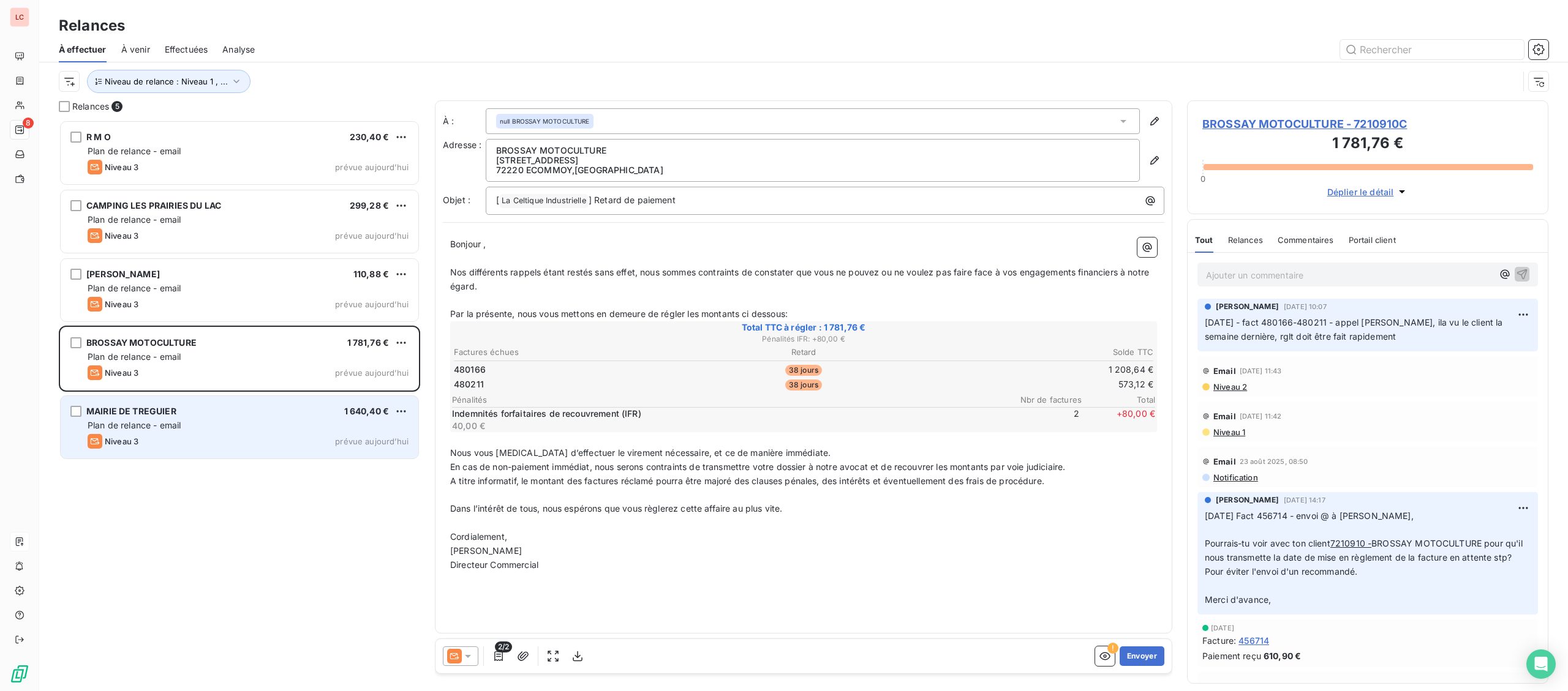
click at [260, 414] on div "MAIRIE DE TREGUIER 1 640,40 €" at bounding box center [248, 411] width 321 height 11
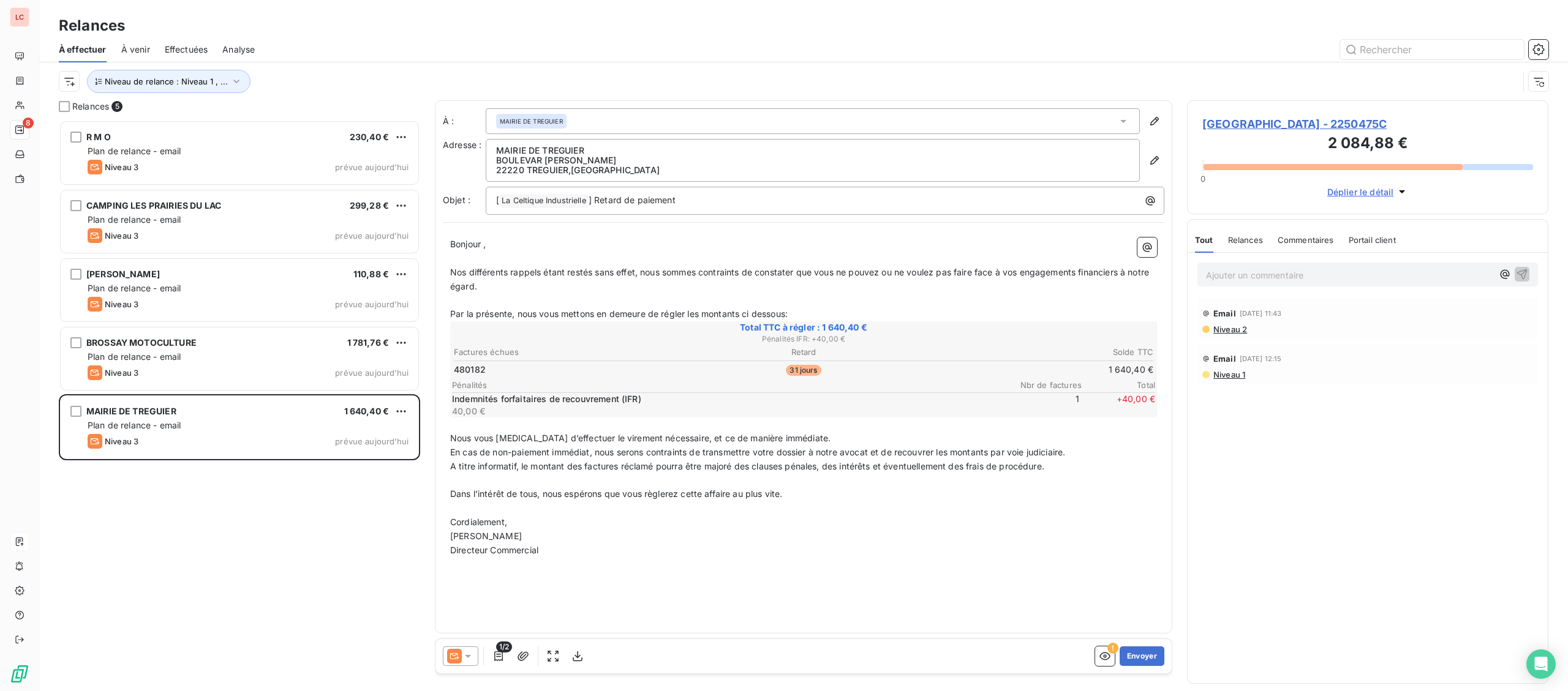
click at [1286, 127] on span "[GEOGRAPHIC_DATA] - 2250475C" at bounding box center [1368, 123] width 331 height 17
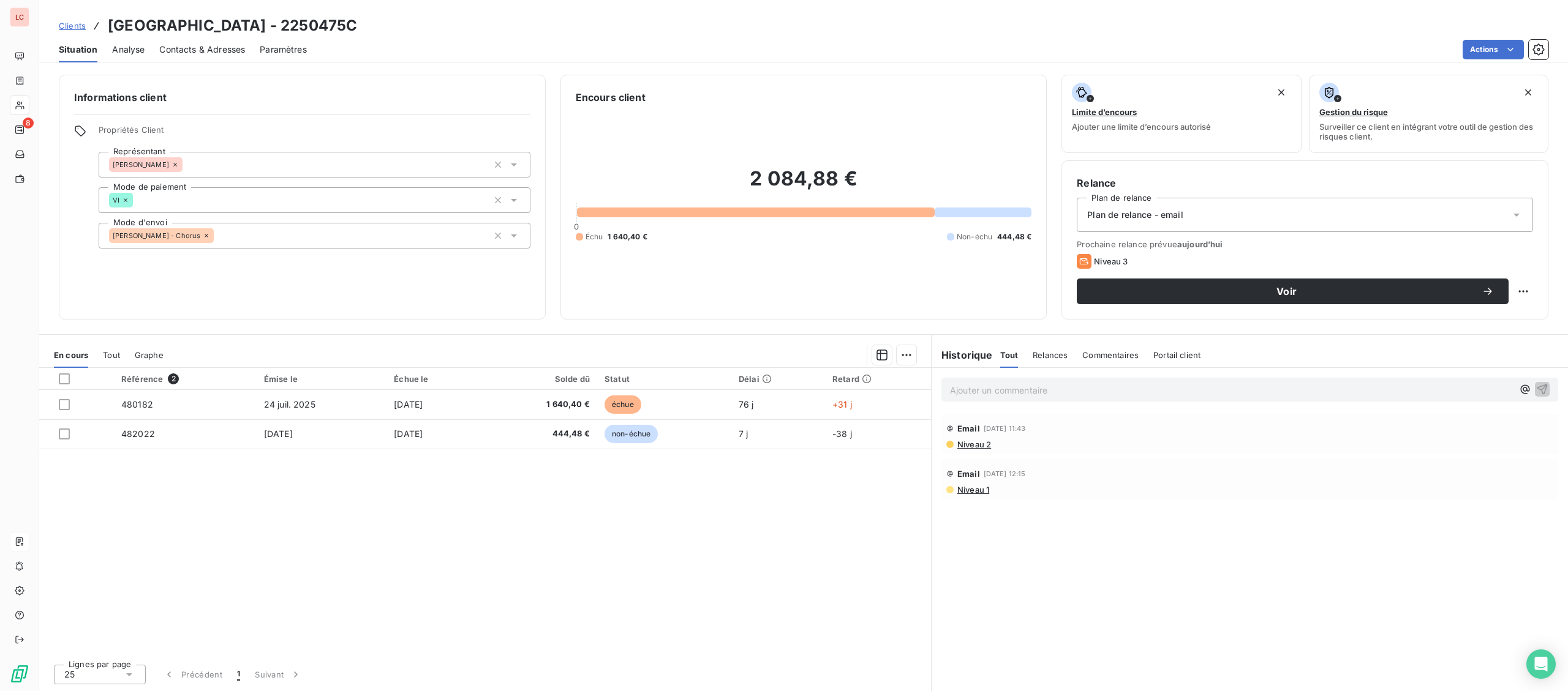
click at [971, 447] on span "Niveau 2" at bounding box center [973, 444] width 35 height 10
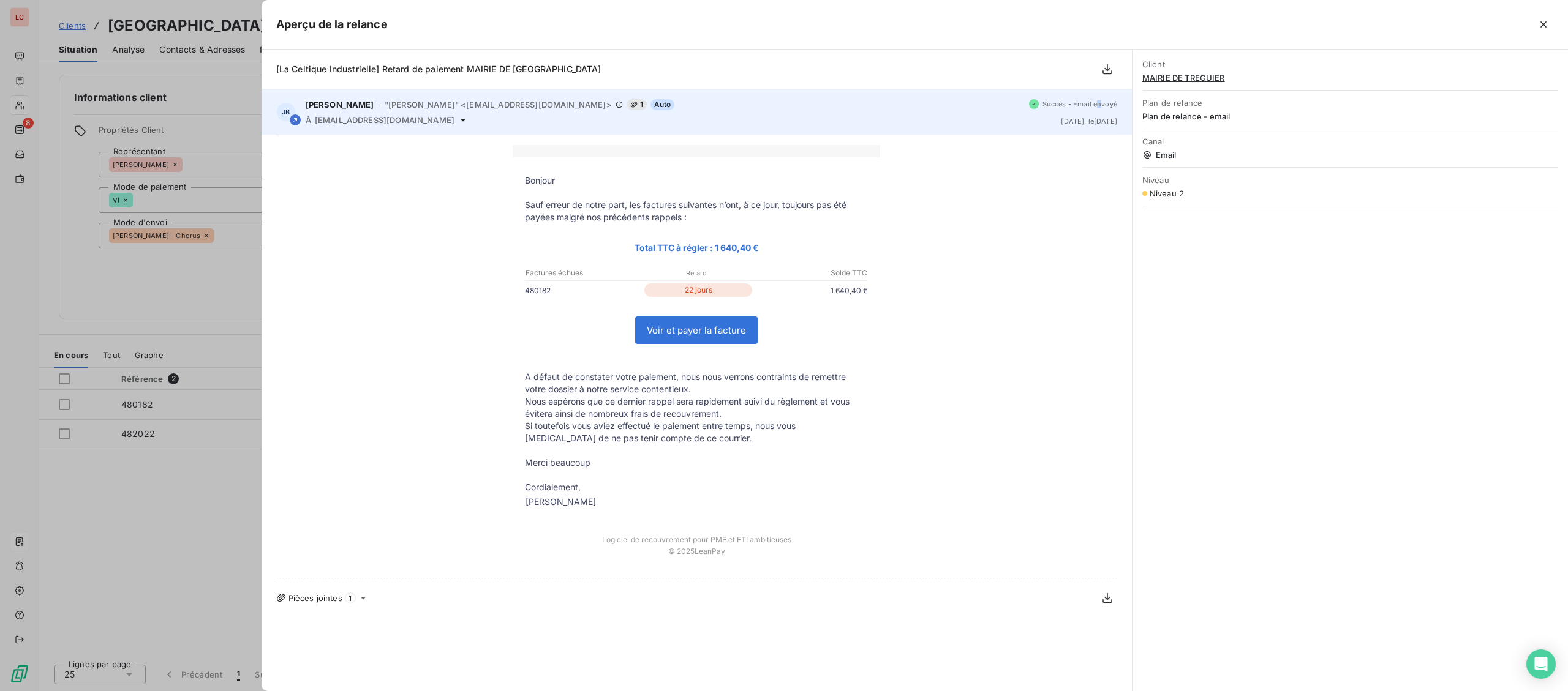
click at [1100, 103] on span "Succès - Email envoyé" at bounding box center [1079, 104] width 75 height 7
click at [1085, 120] on span "[DATE] , le [DATE]" at bounding box center [1089, 120] width 56 height 7
click at [372, 127] on div "[PERSON_NAME] - "[PERSON_NAME]" <[EMAIL_ADDRESS][DOMAIN_NAME]> 1 Auto À [EMAIL_…" at bounding box center [697, 112] width 871 height 45
click at [455, 118] on div "À [EMAIL_ADDRESS][DOMAIN_NAME]" at bounding box center [662, 120] width 713 height 10
click at [443, 118] on div "À [EMAIL_ADDRESS][DOMAIN_NAME]" at bounding box center [662, 120] width 713 height 10
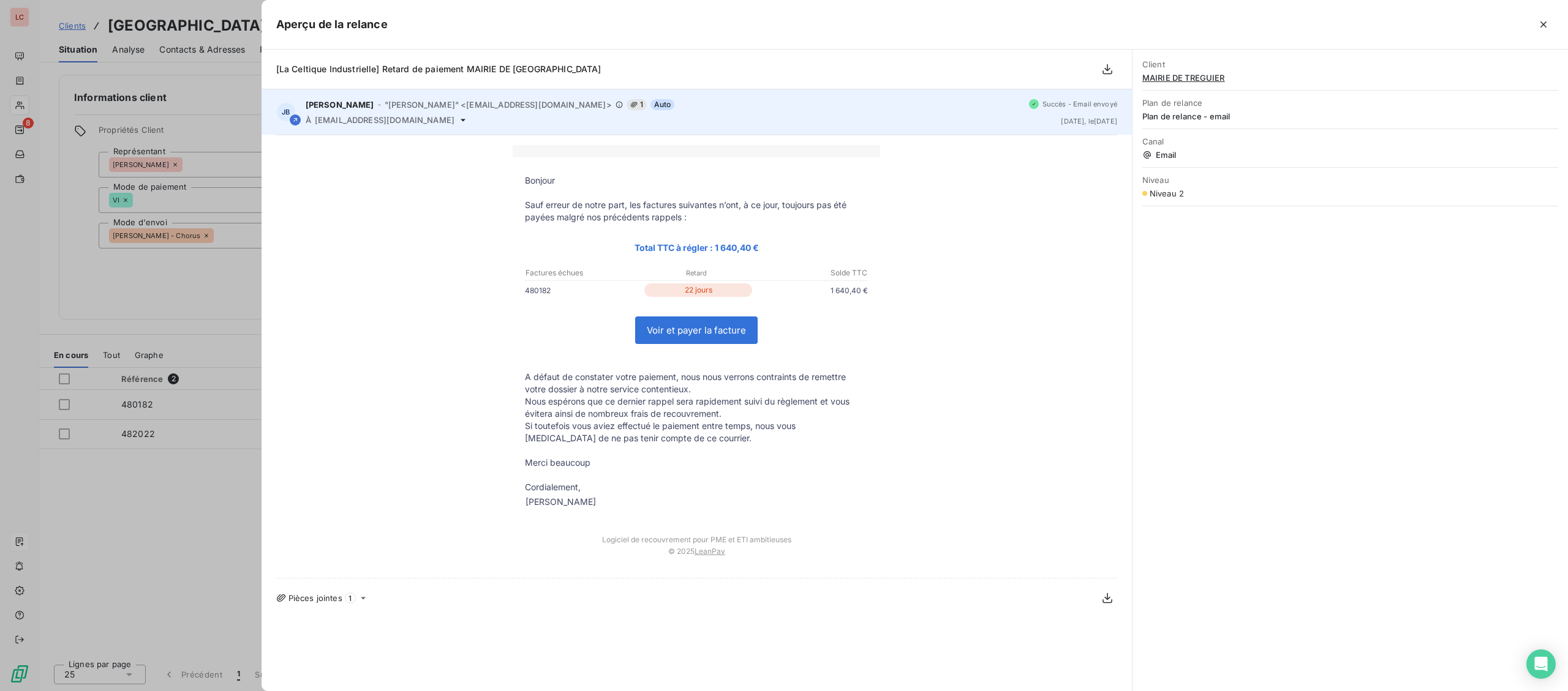
click at [458, 120] on icon at bounding box center [463, 120] width 10 height 10
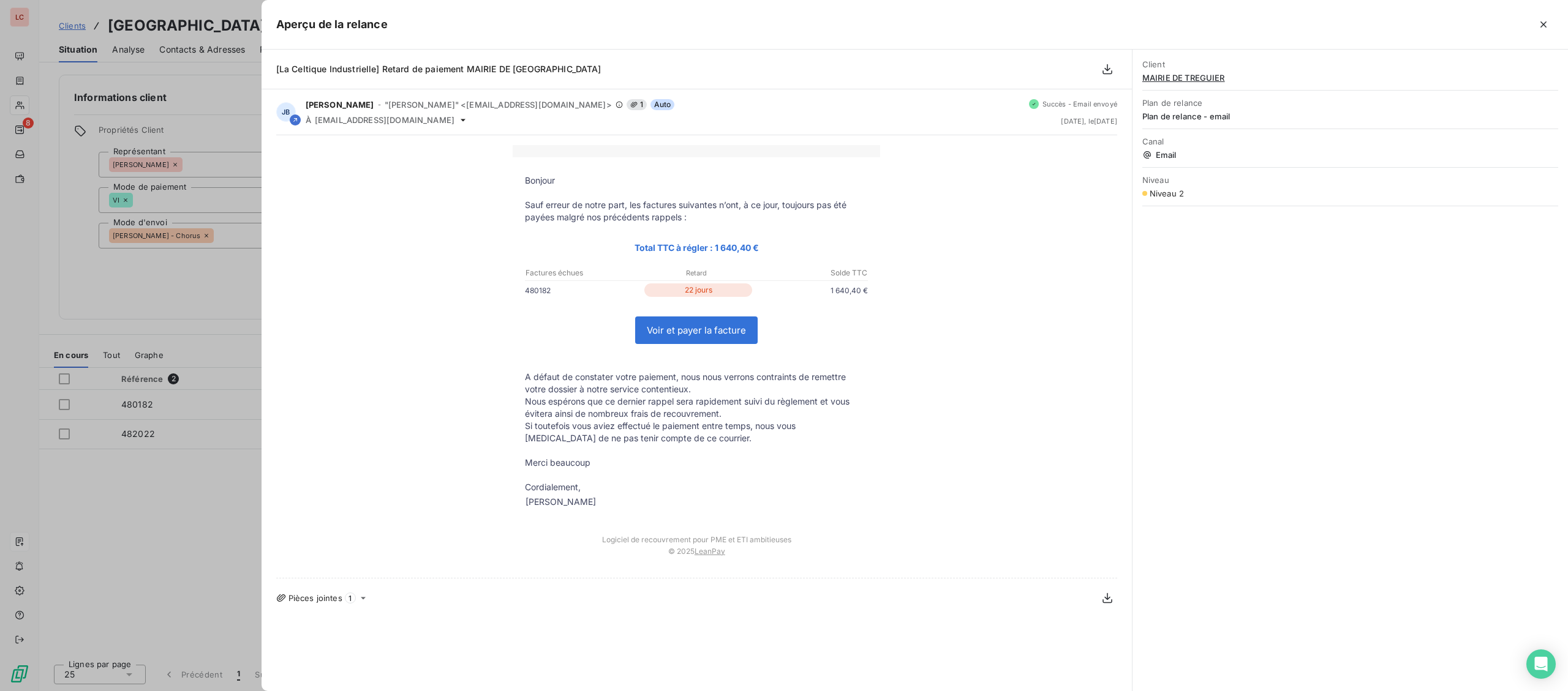
click at [146, 504] on div at bounding box center [784, 346] width 1568 height 691
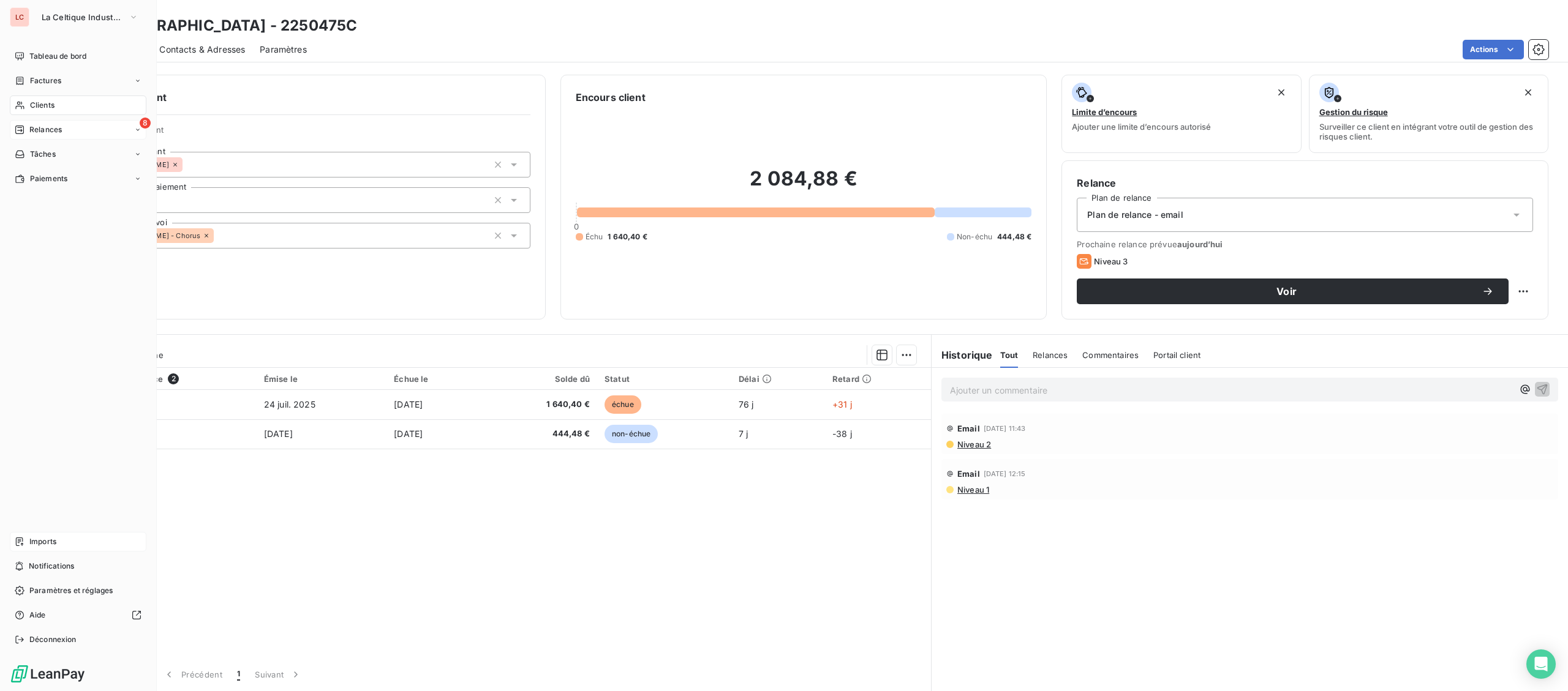
click at [51, 121] on div "8 Relances" at bounding box center [78, 130] width 136 height 20
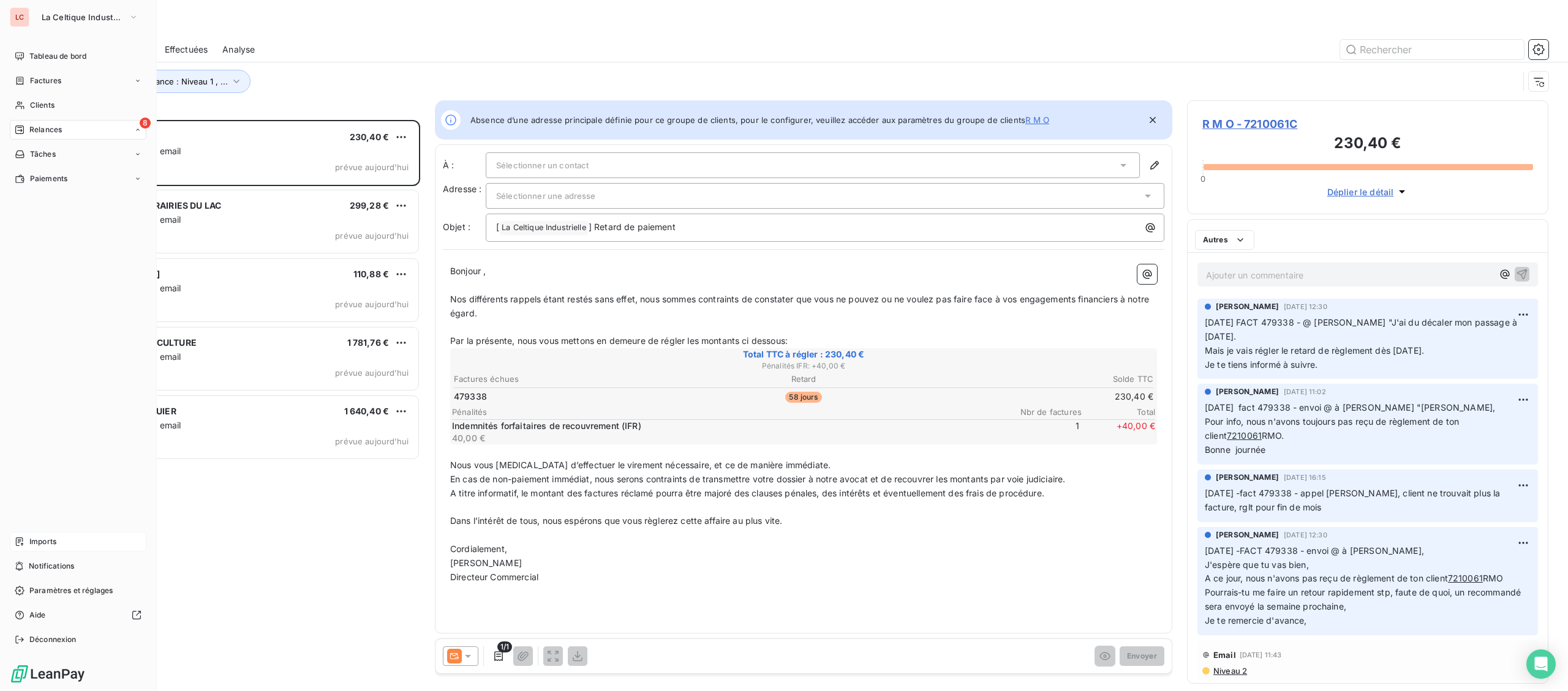
scroll to position [572, 361]
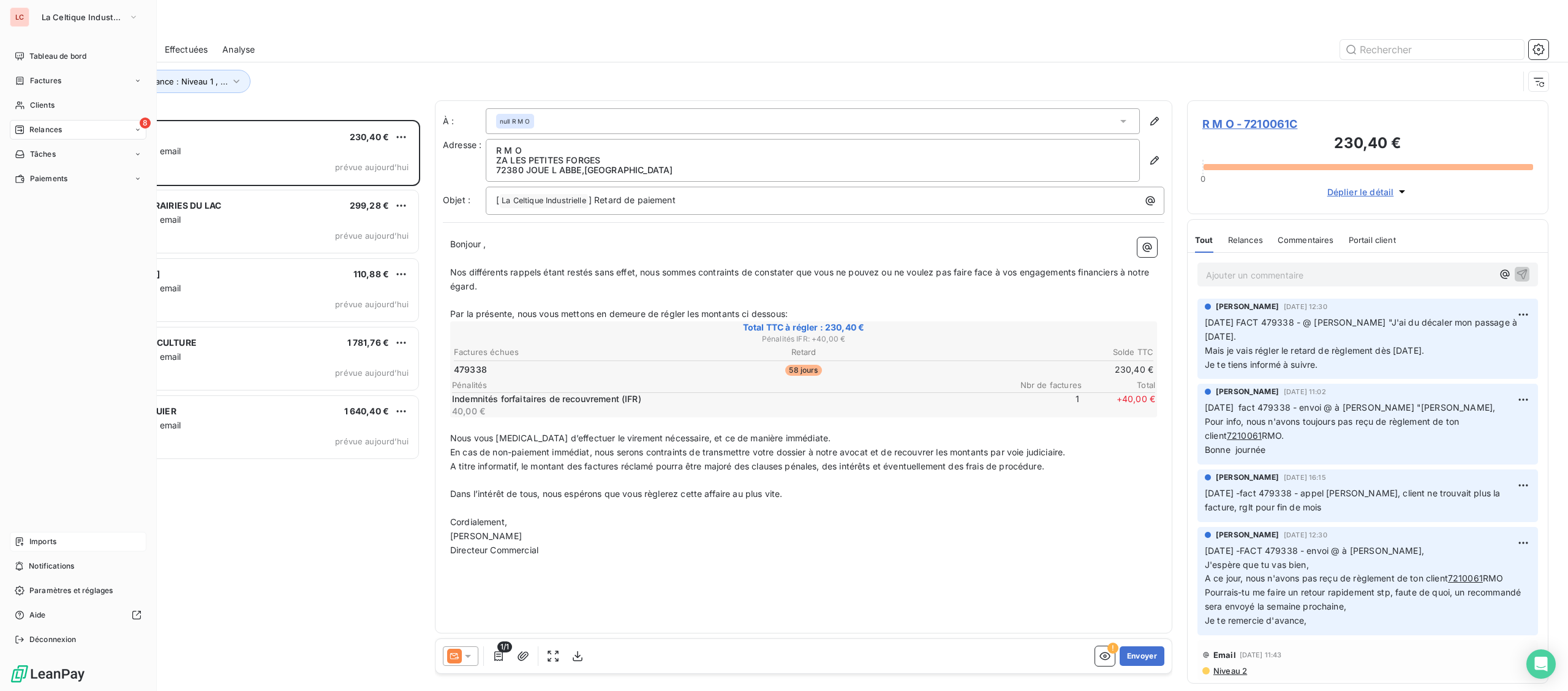
click at [6, 38] on div "LC La Celtique Industrielle Tableau de bord Factures Clients 8 Relances Tâches …" at bounding box center [78, 346] width 156 height 691
click at [27, 49] on div "Tableau de bord" at bounding box center [78, 57] width 136 height 20
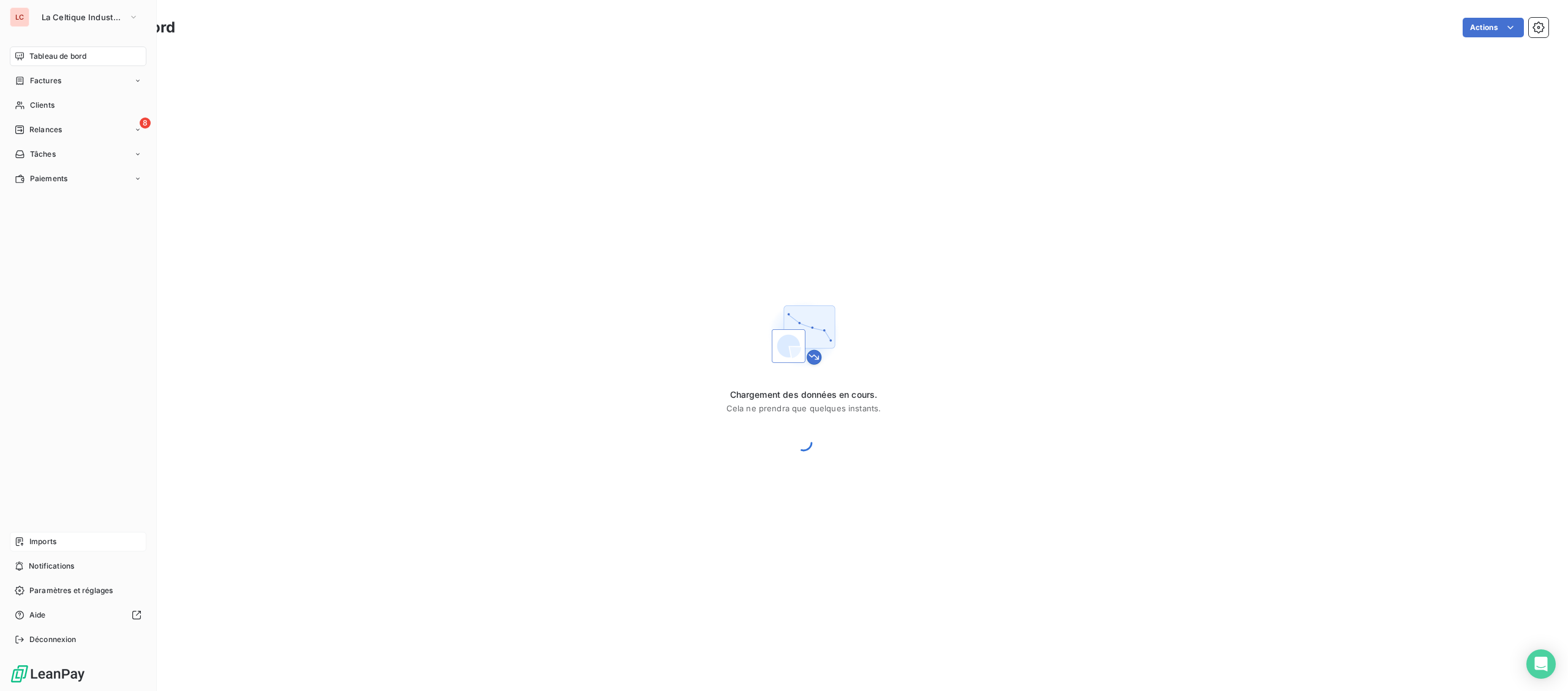
click at [57, 27] on div "LC La Celtique Industrielle Tableau de bord Factures Clients 8 Relances Tâches …" at bounding box center [78, 346] width 156 height 691
click at [66, 22] on button "La Celtique Industrielle" at bounding box center [90, 17] width 112 height 20
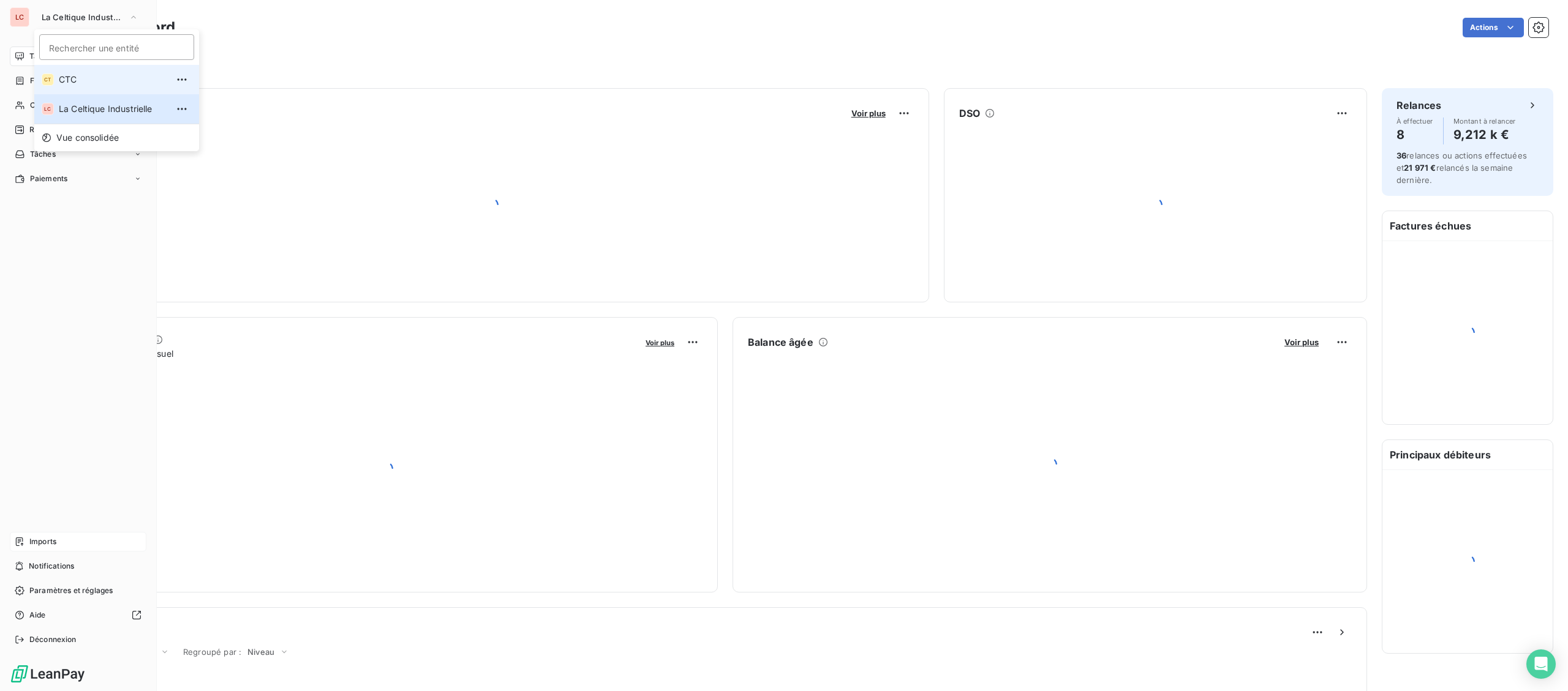
click at [86, 88] on li "CT CTC" at bounding box center [116, 80] width 164 height 30
